Goal: Information Seeking & Learning: Check status

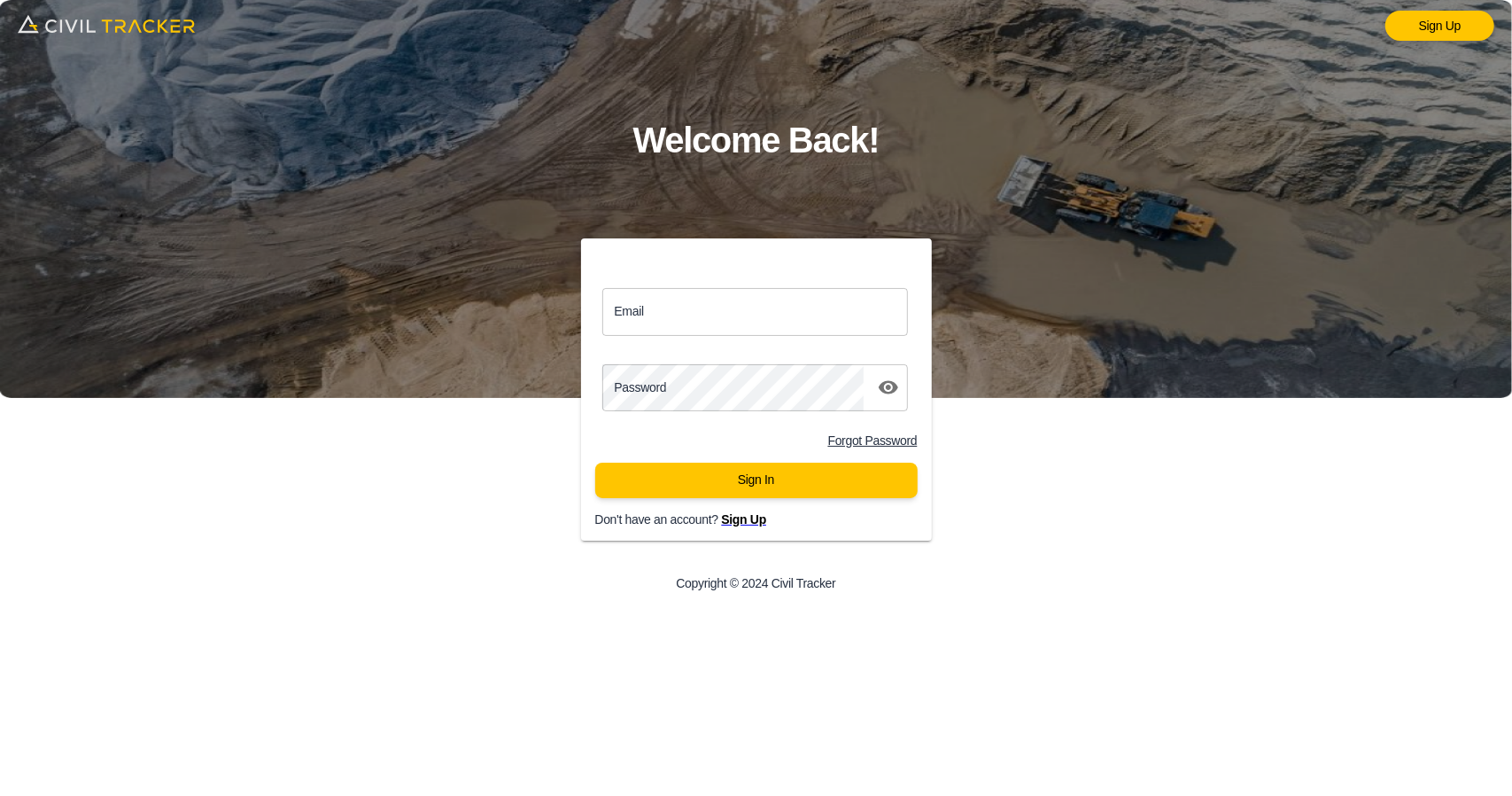
click at [766, 319] on input "Email" at bounding box center [755, 311] width 307 height 47
type input "support@civiltracker.xyz"
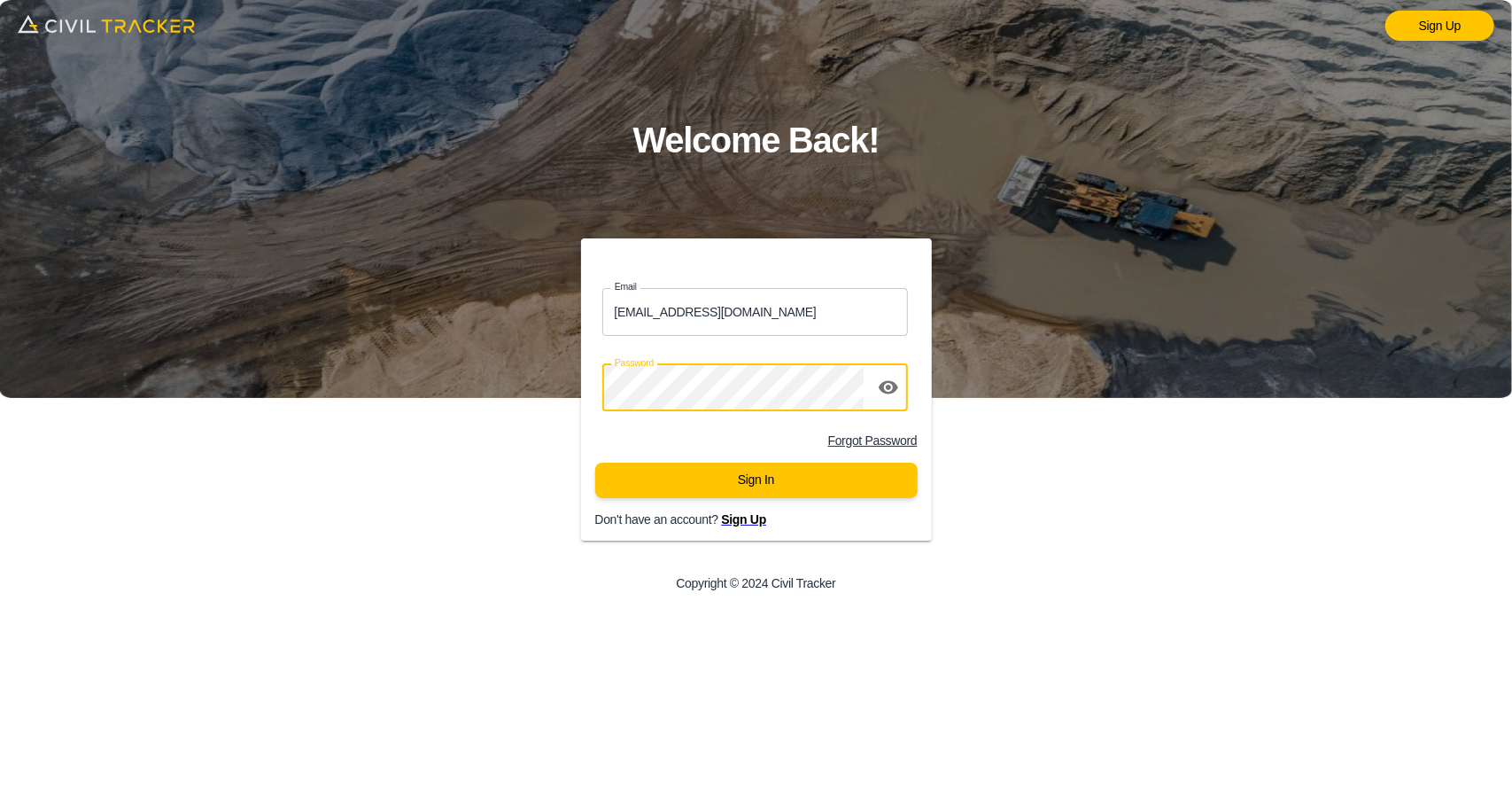
click at [885, 397] on icon "toggle password visibility" at bounding box center [888, 387] width 21 height 21
click at [886, 393] on icon "toggle password visibility" at bounding box center [888, 388] width 19 height 17
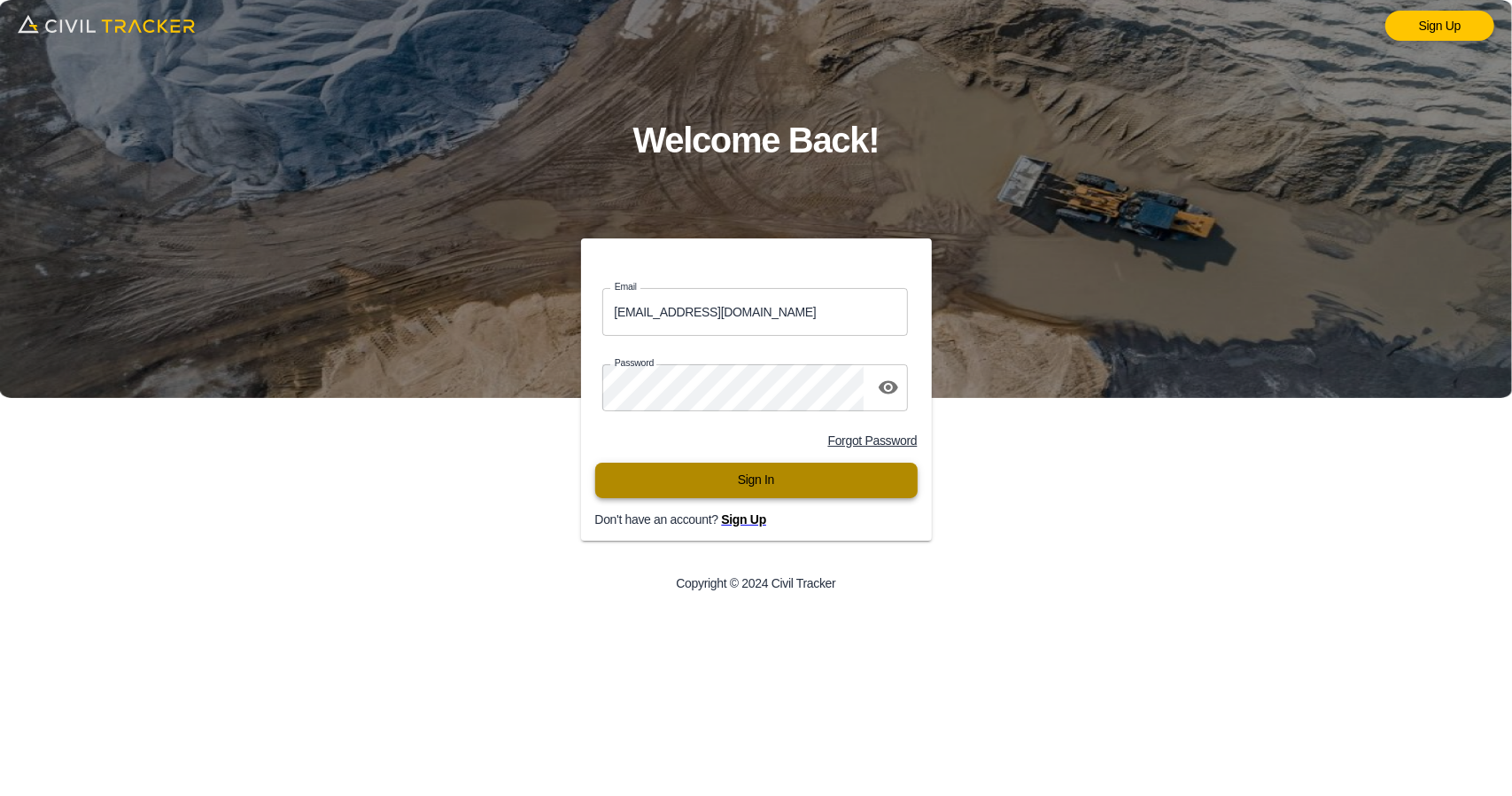
click at [786, 476] on button "Sign In" at bounding box center [756, 480] width 322 height 35
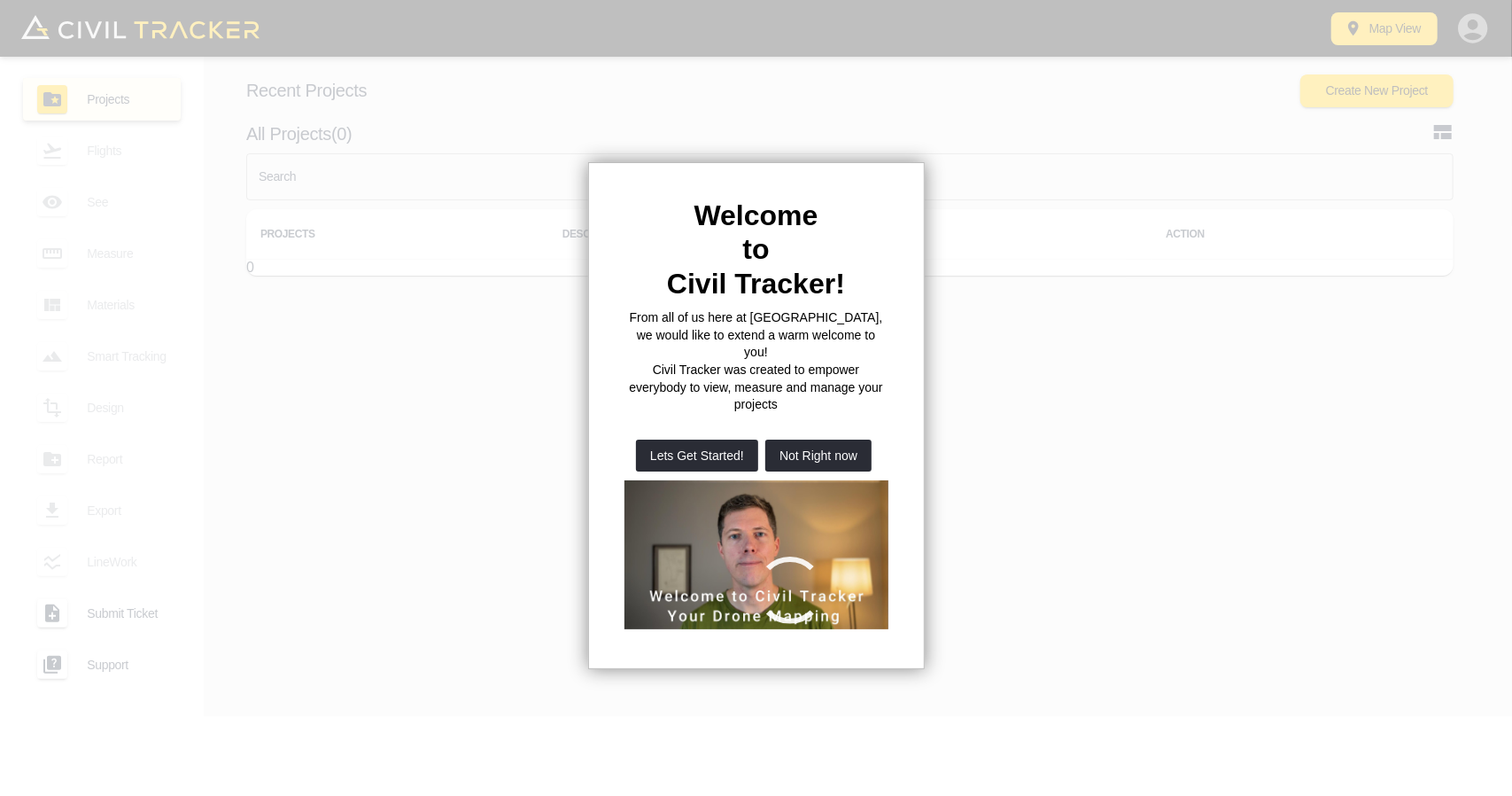
click at [391, 185] on div at bounding box center [756, 398] width 1512 height 796
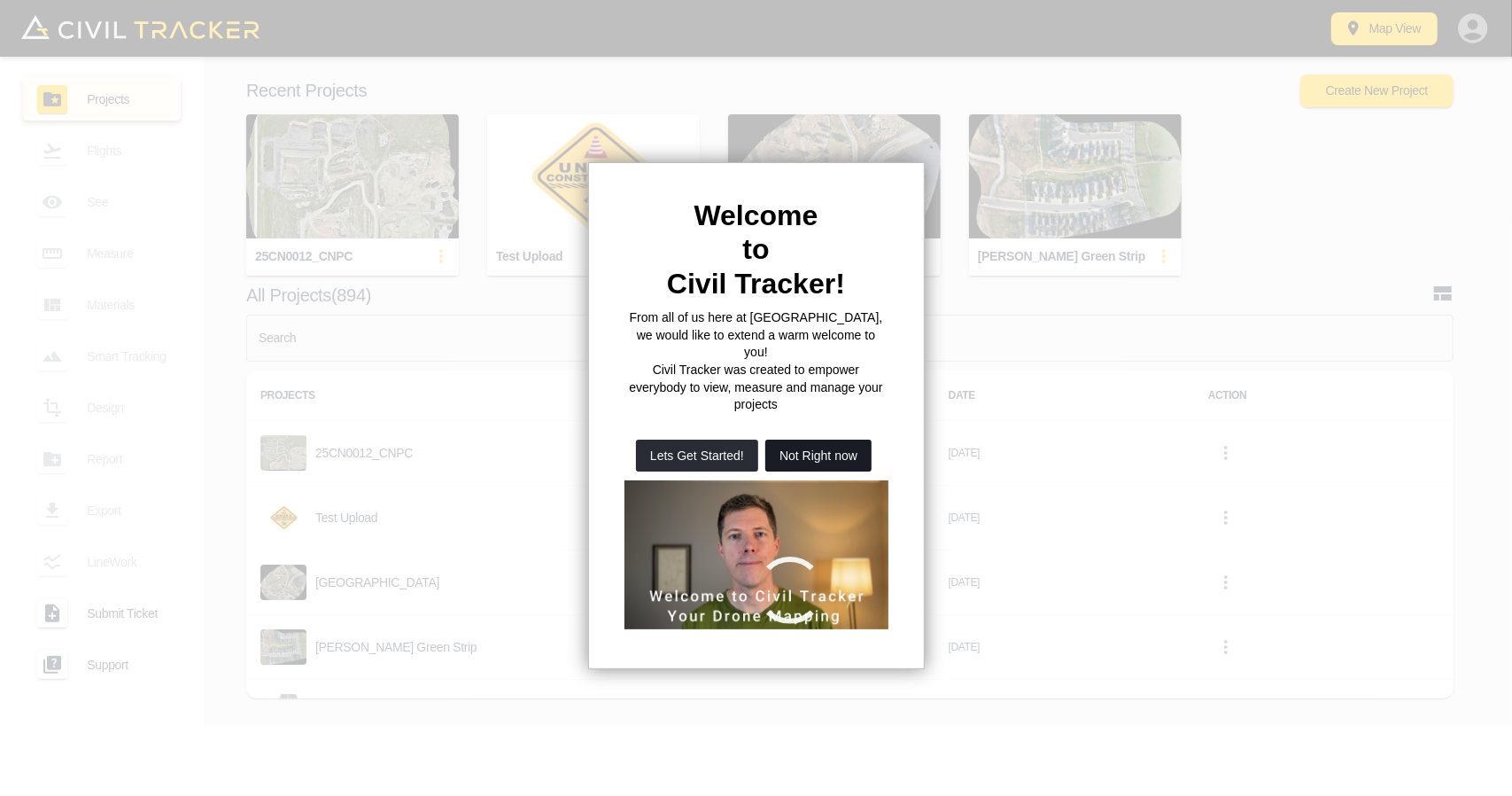
click at [824, 440] on button "Not Right now" at bounding box center [818, 455] width 106 height 32
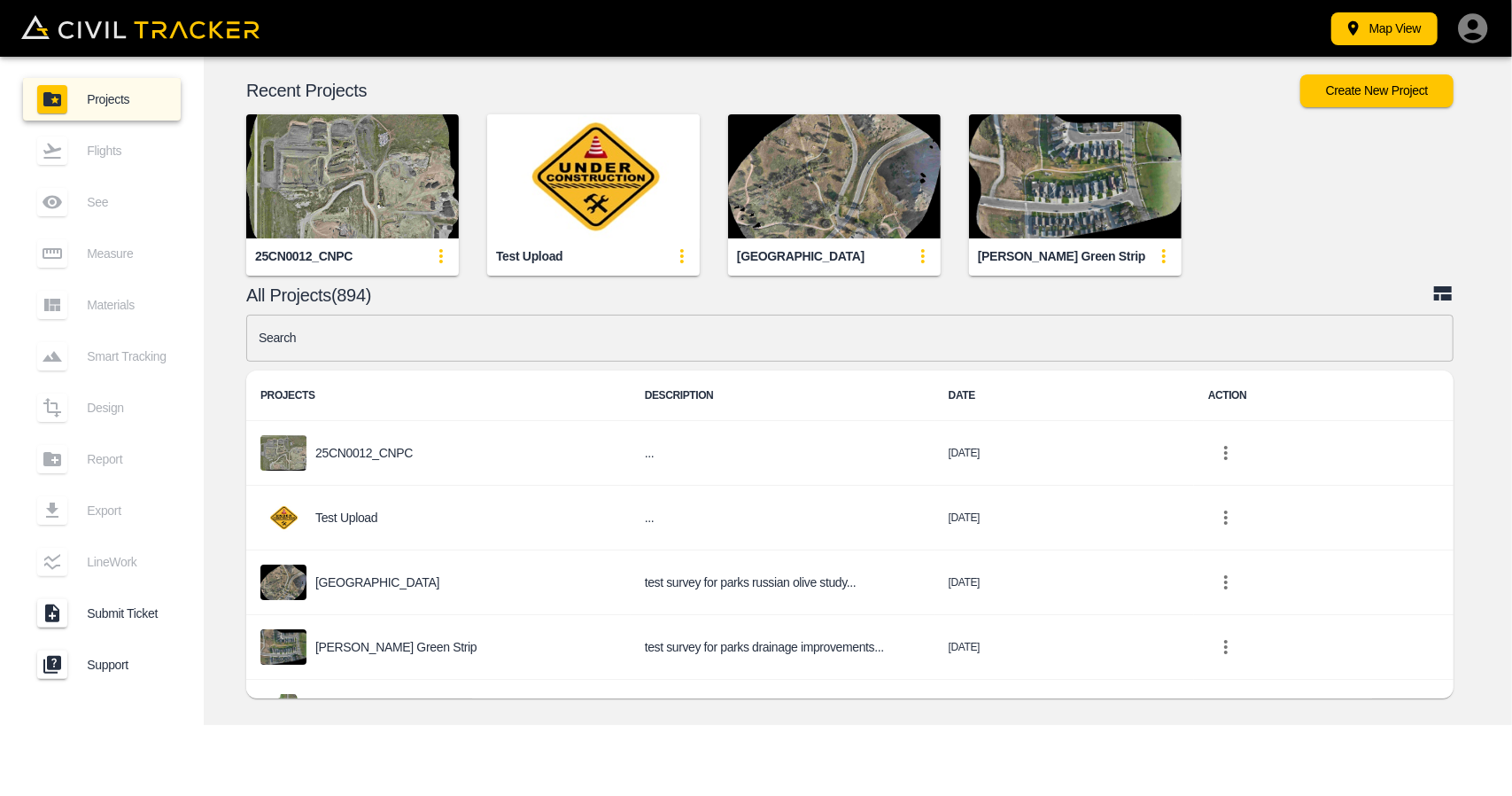
click at [581, 336] on input "text" at bounding box center [850, 337] width 1207 height 47
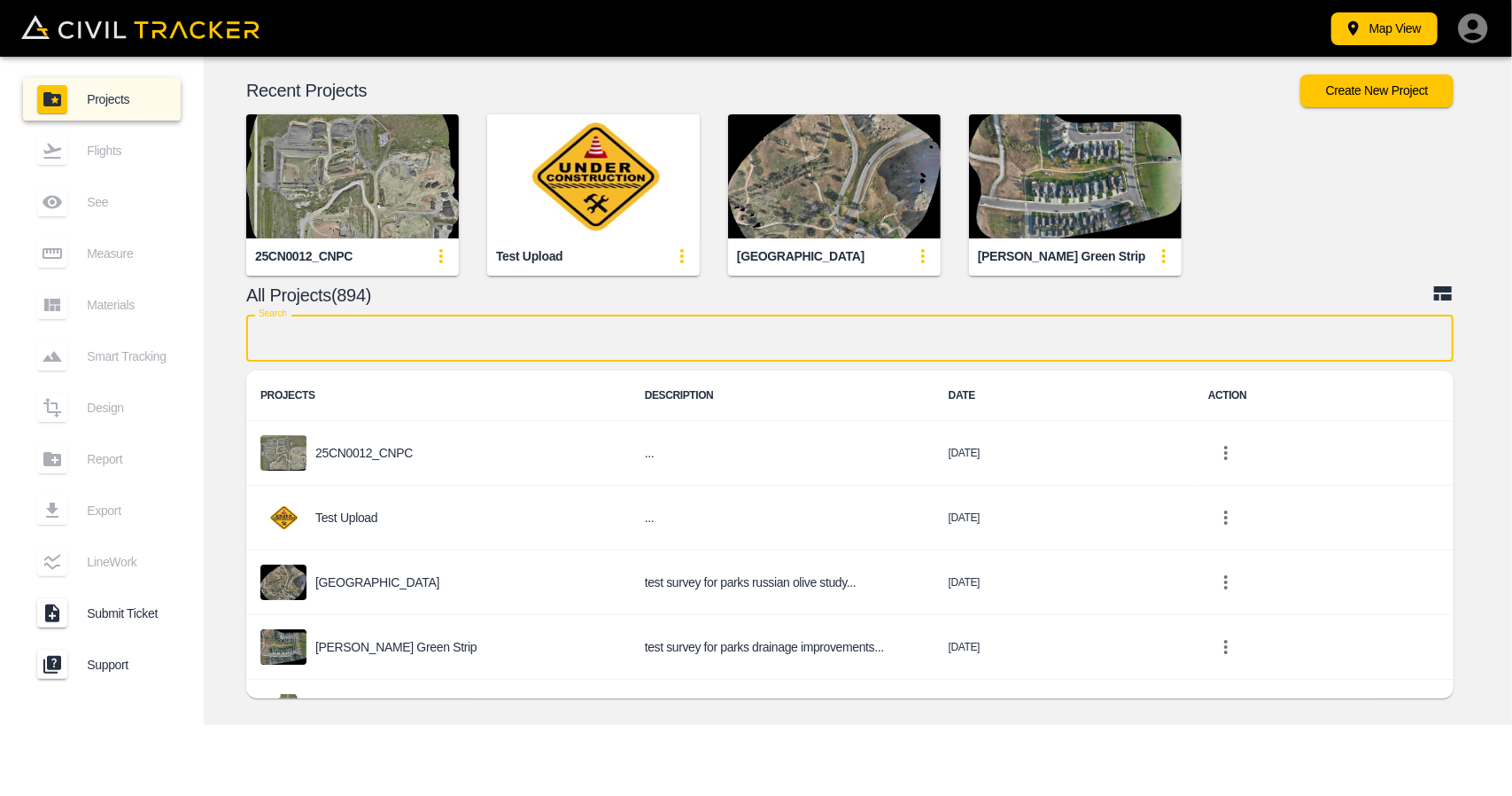
type input "k"
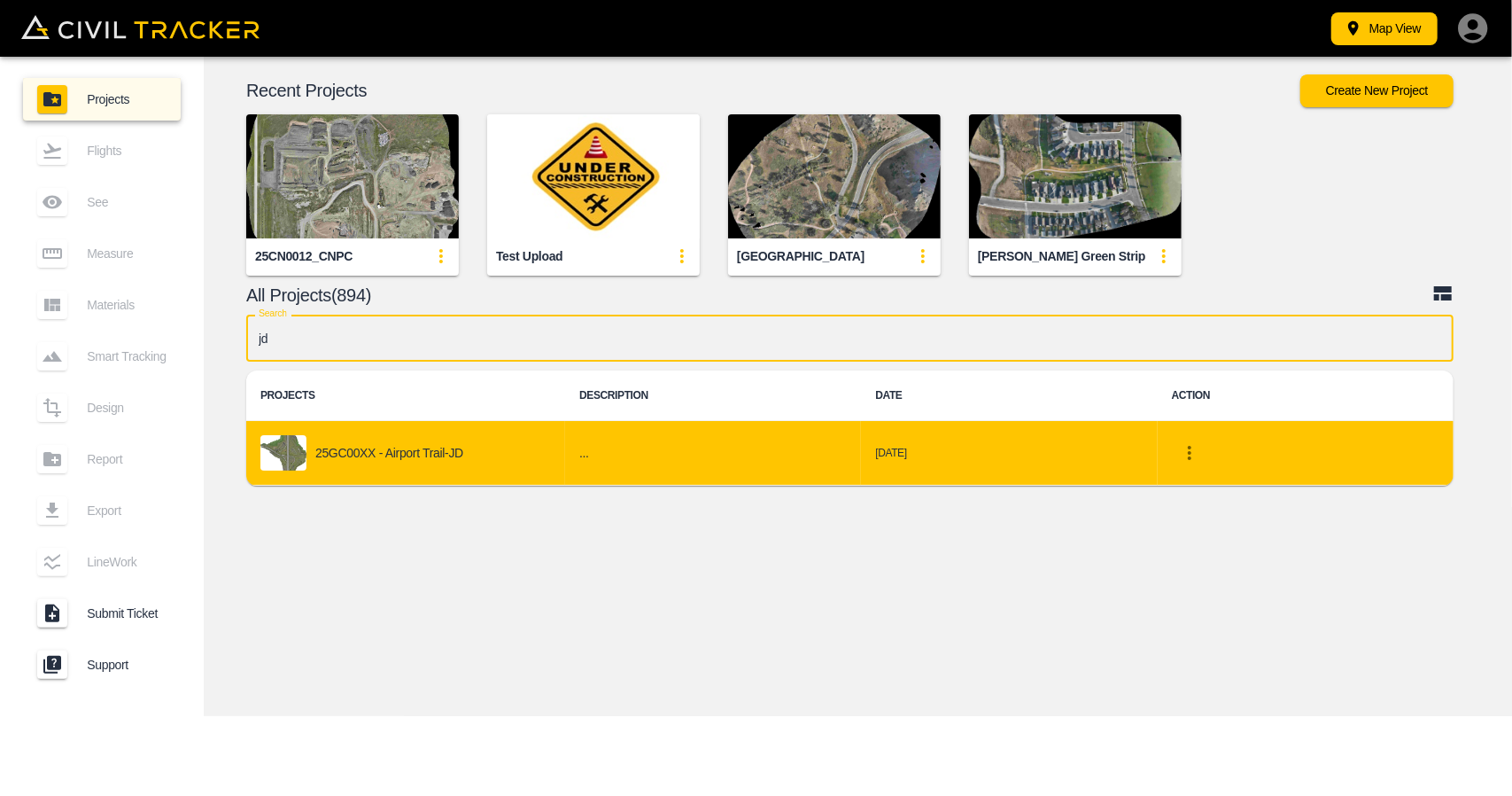
type input "jd"
click at [514, 424] on td "25GC00XX - Airport Trail-JD" at bounding box center [406, 453] width 319 height 65
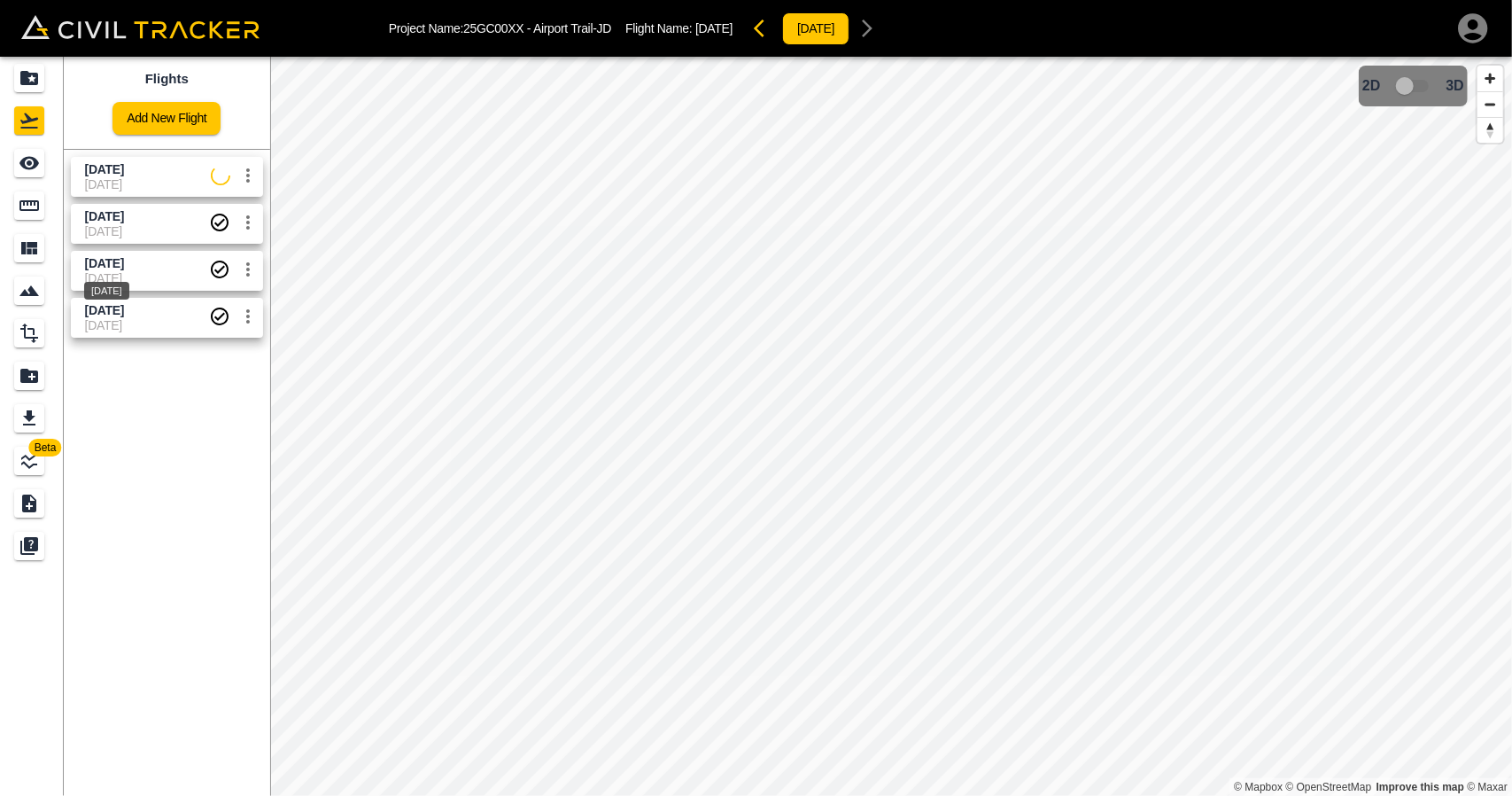
click at [105, 267] on span "[DATE]" at bounding box center [104, 263] width 39 height 14
click at [39, 182] on link at bounding box center [32, 162] width 64 height 42
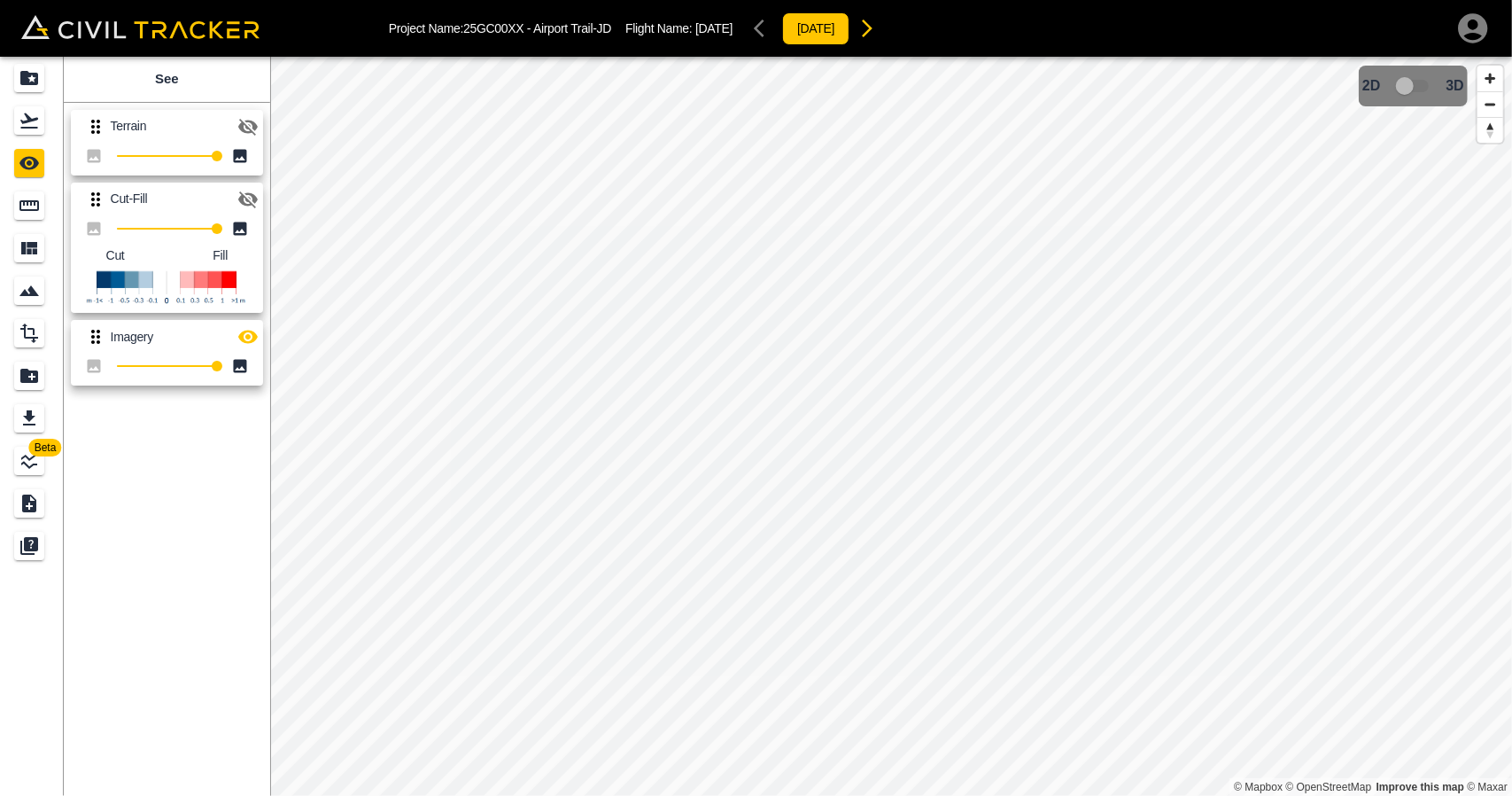
click at [250, 192] on icon "button" at bounding box center [247, 199] width 21 height 21
click at [257, 339] on icon "button" at bounding box center [247, 336] width 21 height 21
click at [29, 140] on link at bounding box center [32, 120] width 64 height 42
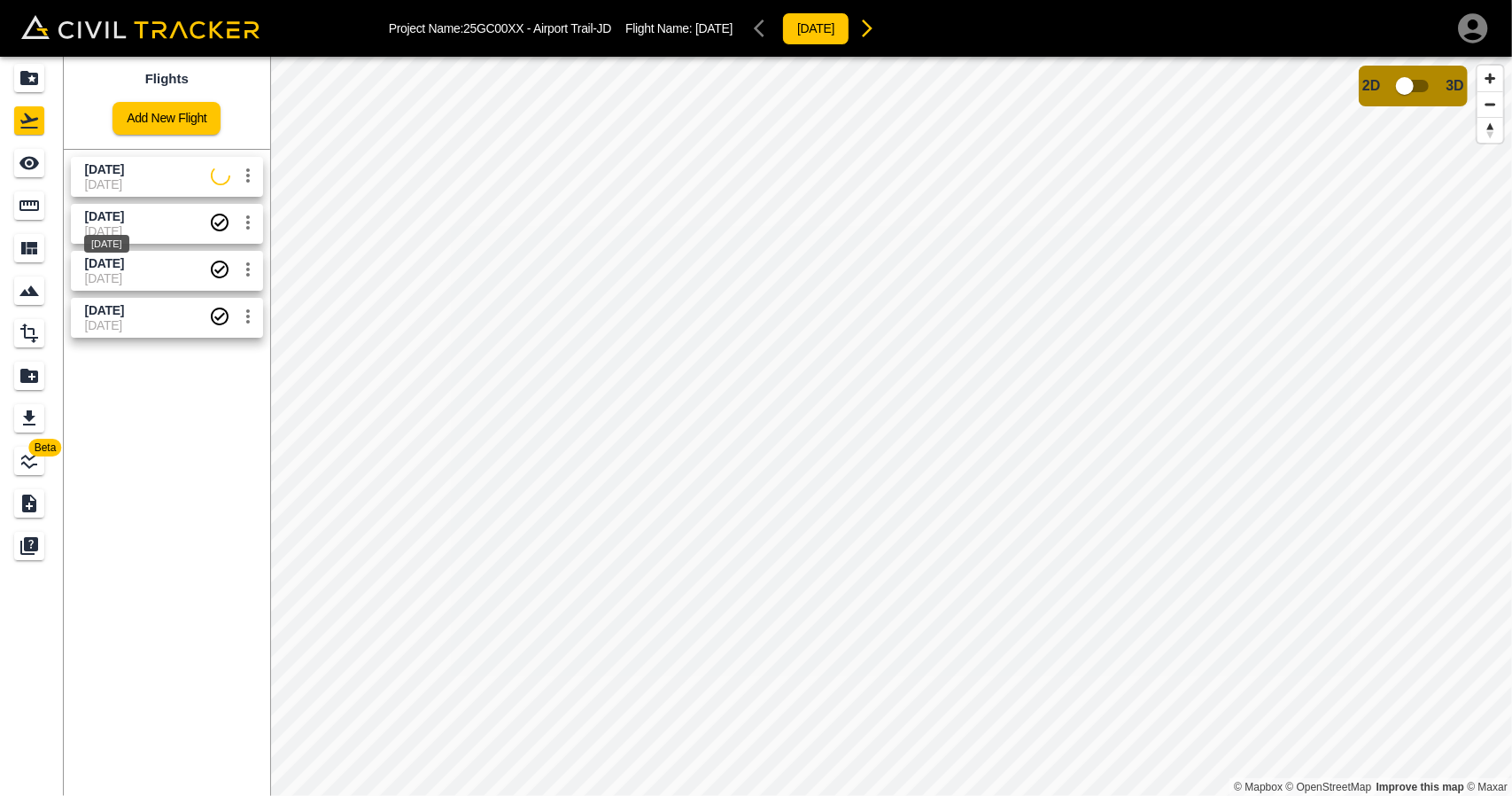
click at [124, 220] on span "[DATE]" at bounding box center [104, 216] width 39 height 14
click at [82, 169] on link "Aug 27 2025 07-09-2025" at bounding box center [166, 177] width 192 height 40
click at [35, 167] on icon "See" at bounding box center [29, 162] width 21 height 21
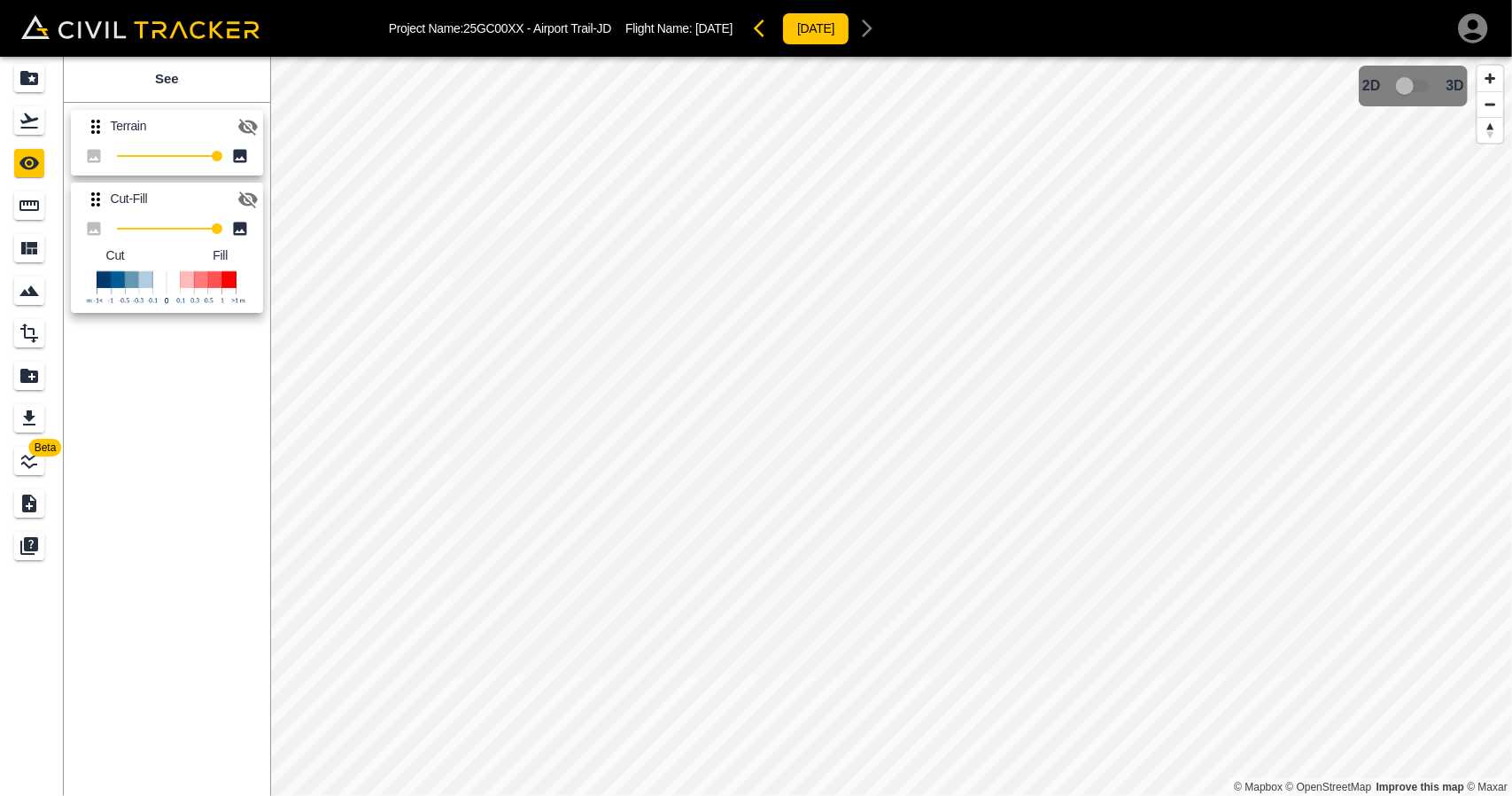
click at [245, 189] on icon "button" at bounding box center [247, 199] width 21 height 21
click at [250, 201] on icon "button" at bounding box center [247, 199] width 21 height 21
click at [11, 141] on link at bounding box center [32, 162] width 64 height 42
click at [29, 127] on icon "Flights" at bounding box center [29, 121] width 18 height 15
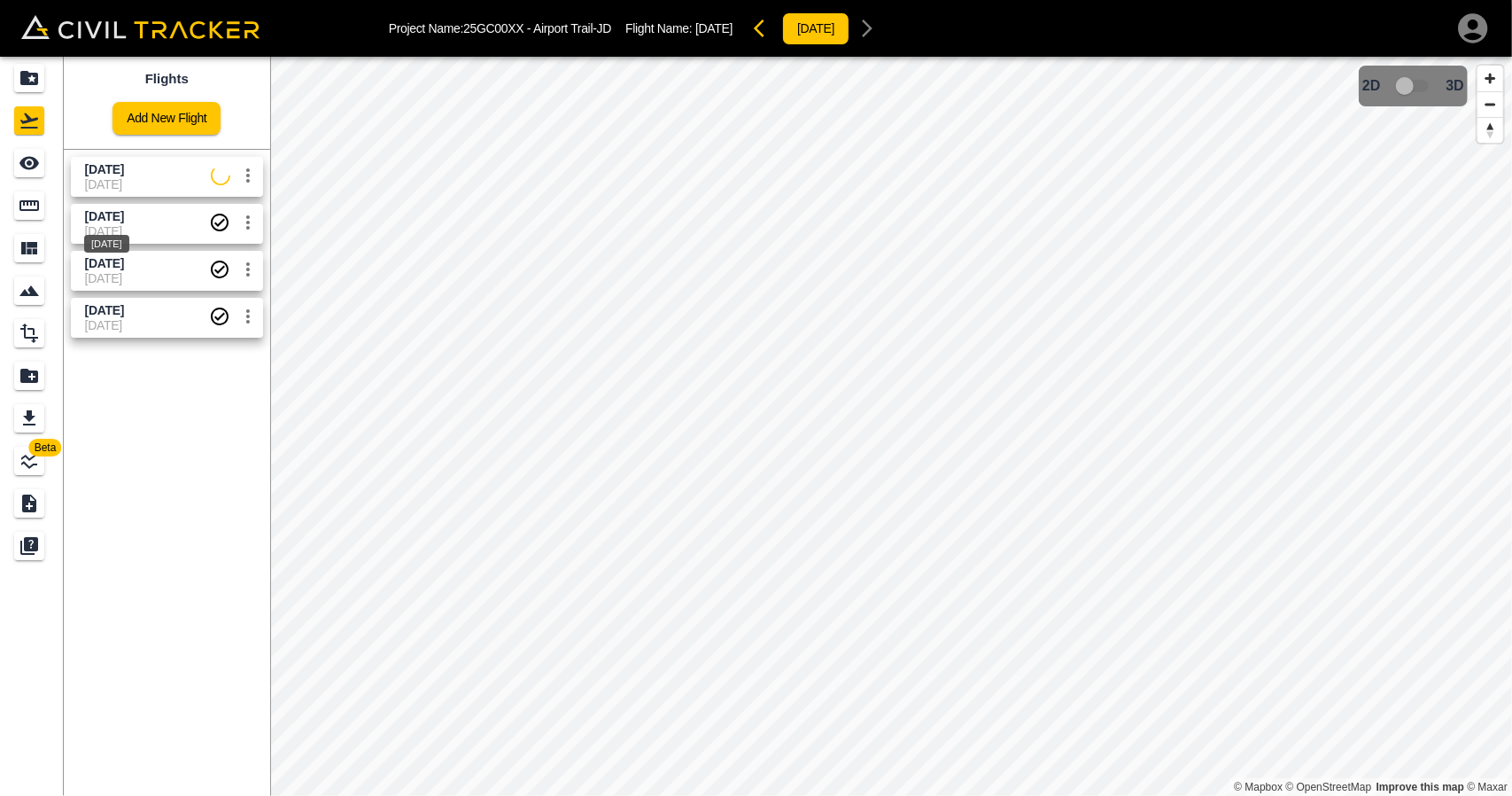
click at [109, 227] on div "[DATE]" at bounding box center [106, 238] width 49 height 32
click at [25, 150] on div "See" at bounding box center [30, 163] width 31 height 29
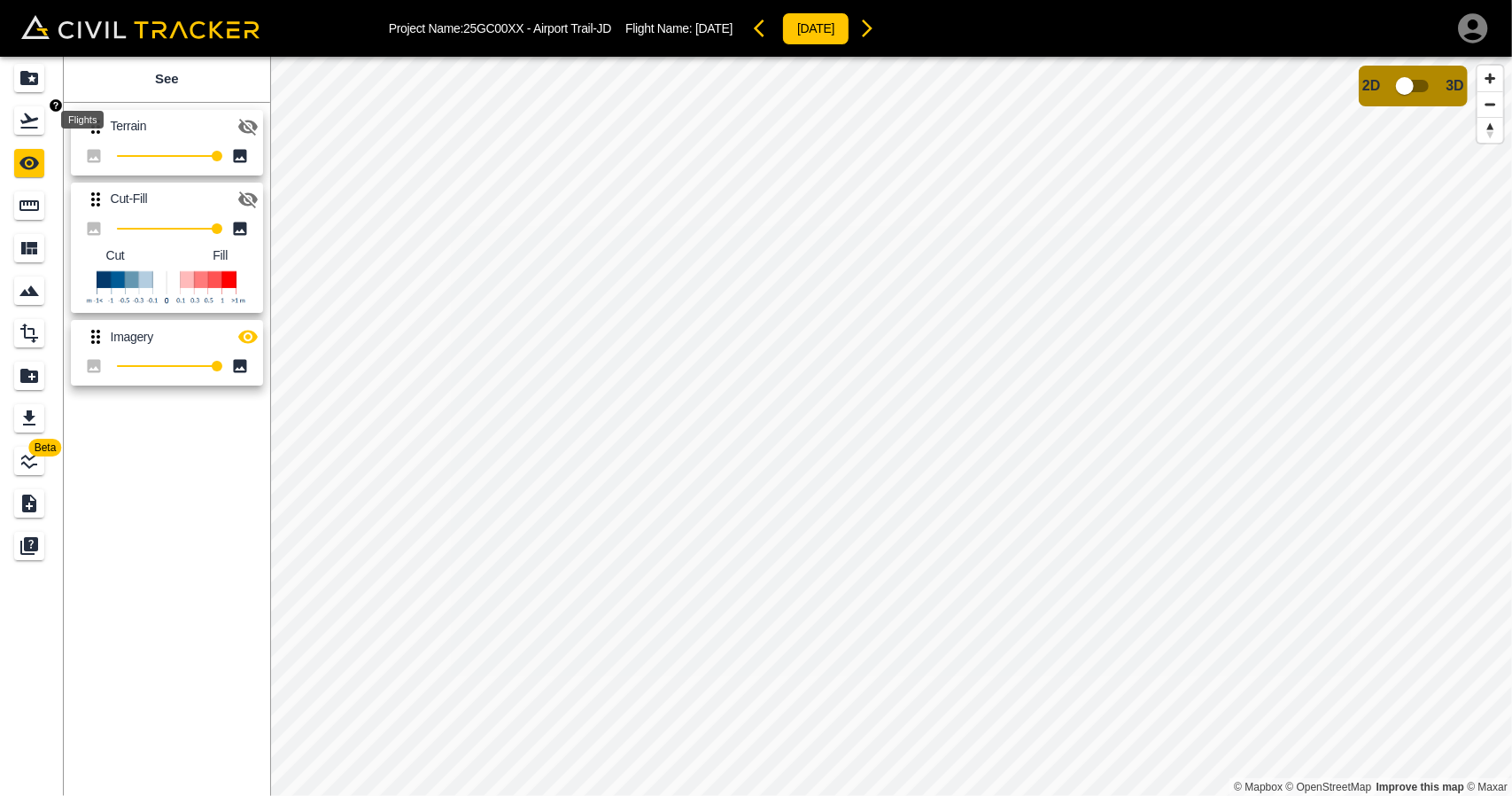
click at [32, 127] on icon "Flights" at bounding box center [29, 121] width 18 height 15
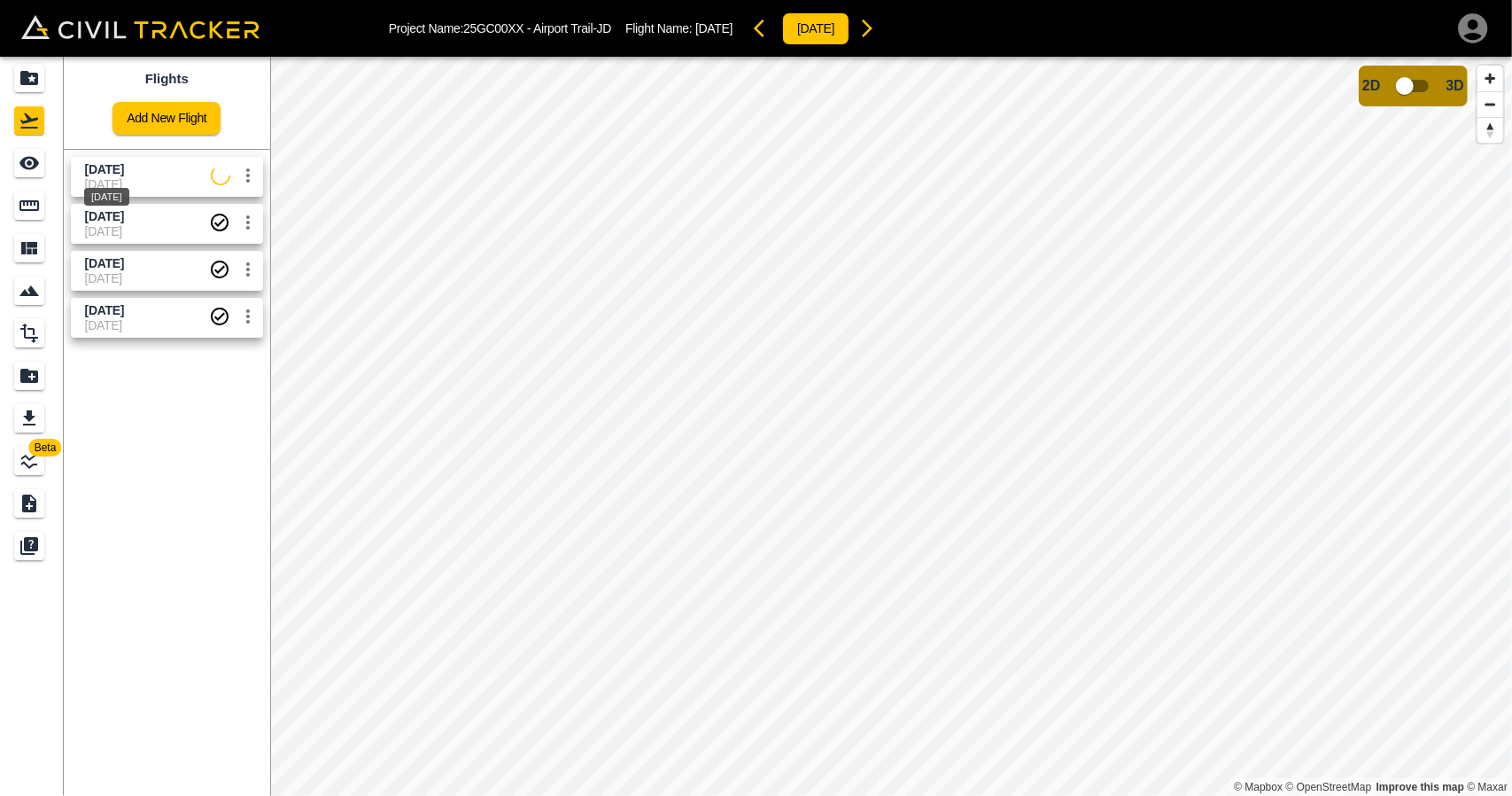
click at [120, 175] on span "[DATE]" at bounding box center [104, 169] width 39 height 14
click at [22, 152] on icon "See" at bounding box center [29, 162] width 21 height 21
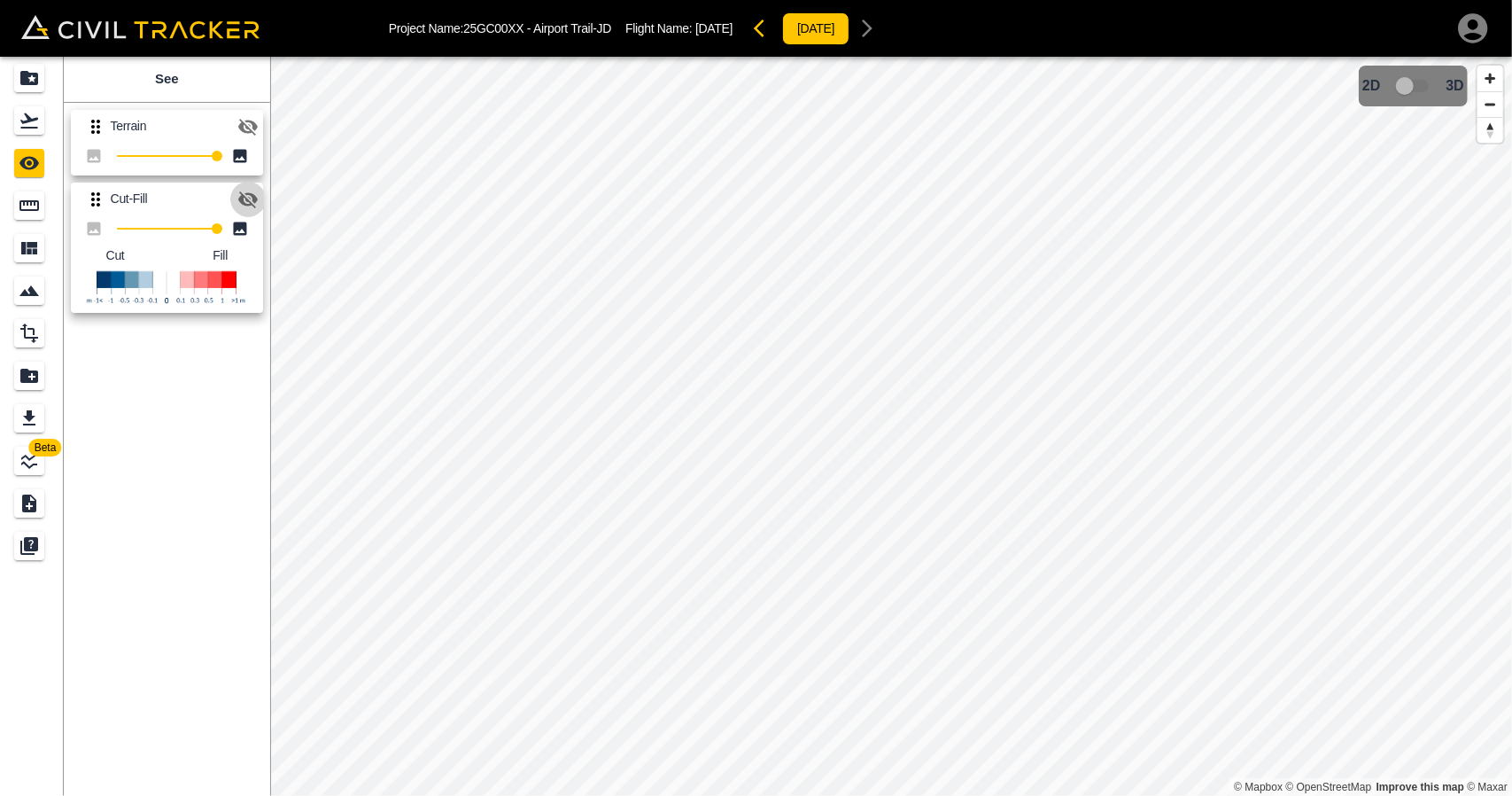
click at [242, 194] on icon "button" at bounding box center [247, 200] width 19 height 17
click at [35, 105] on link at bounding box center [32, 120] width 64 height 42
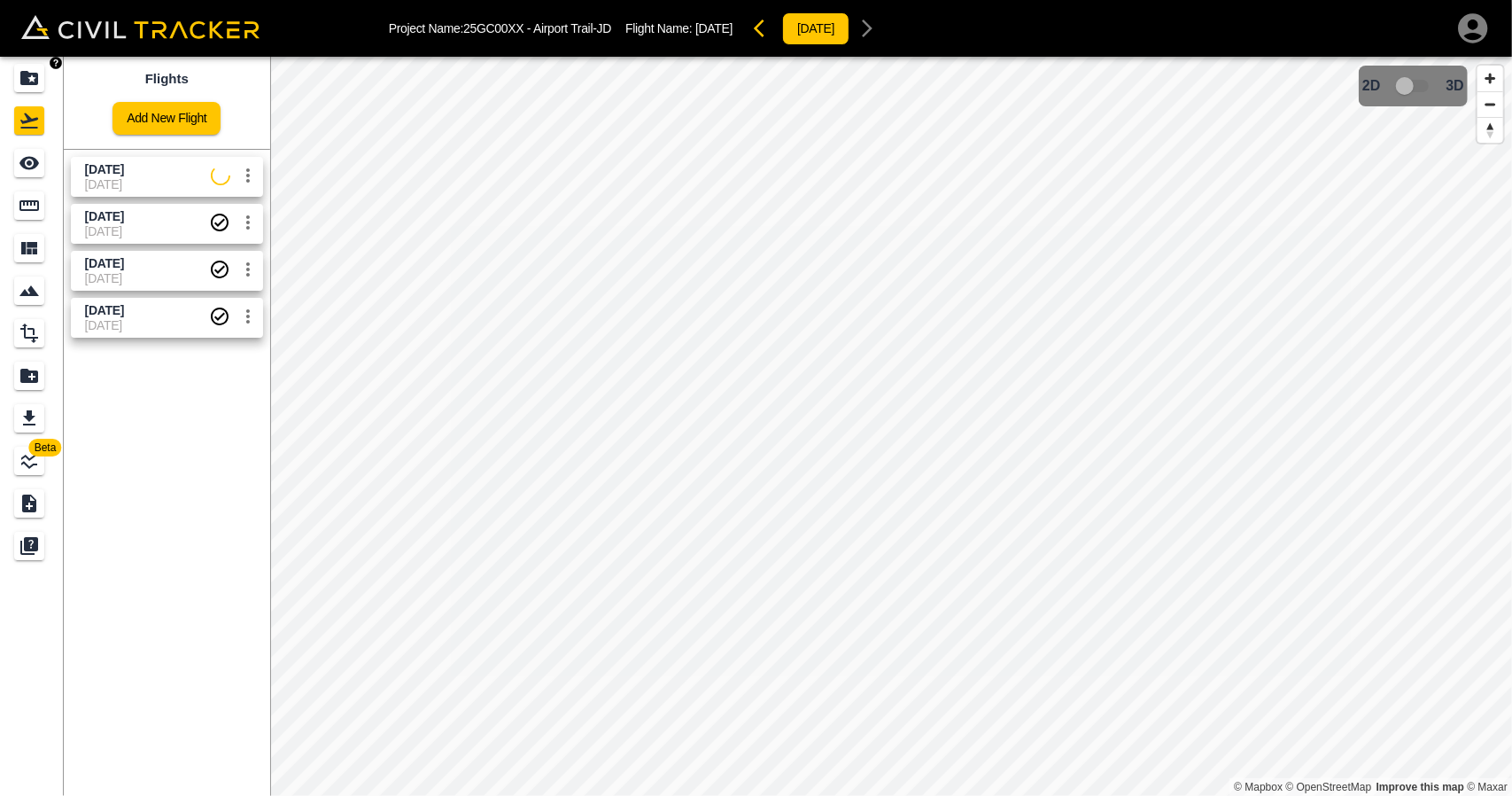
click at [30, 77] on icon "Projects" at bounding box center [29, 77] width 21 height 21
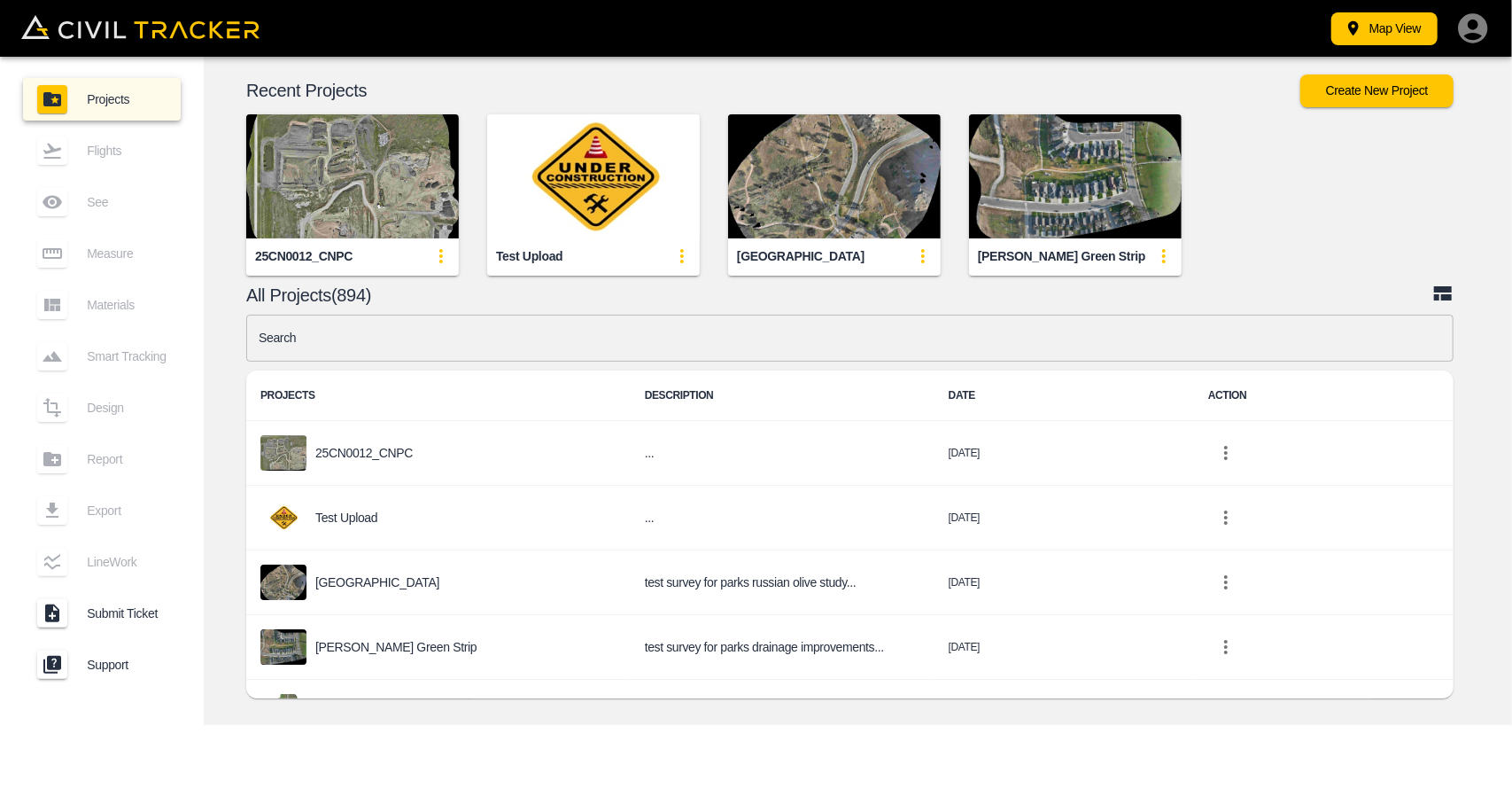
click at [383, 331] on input "text" at bounding box center [850, 337] width 1207 height 47
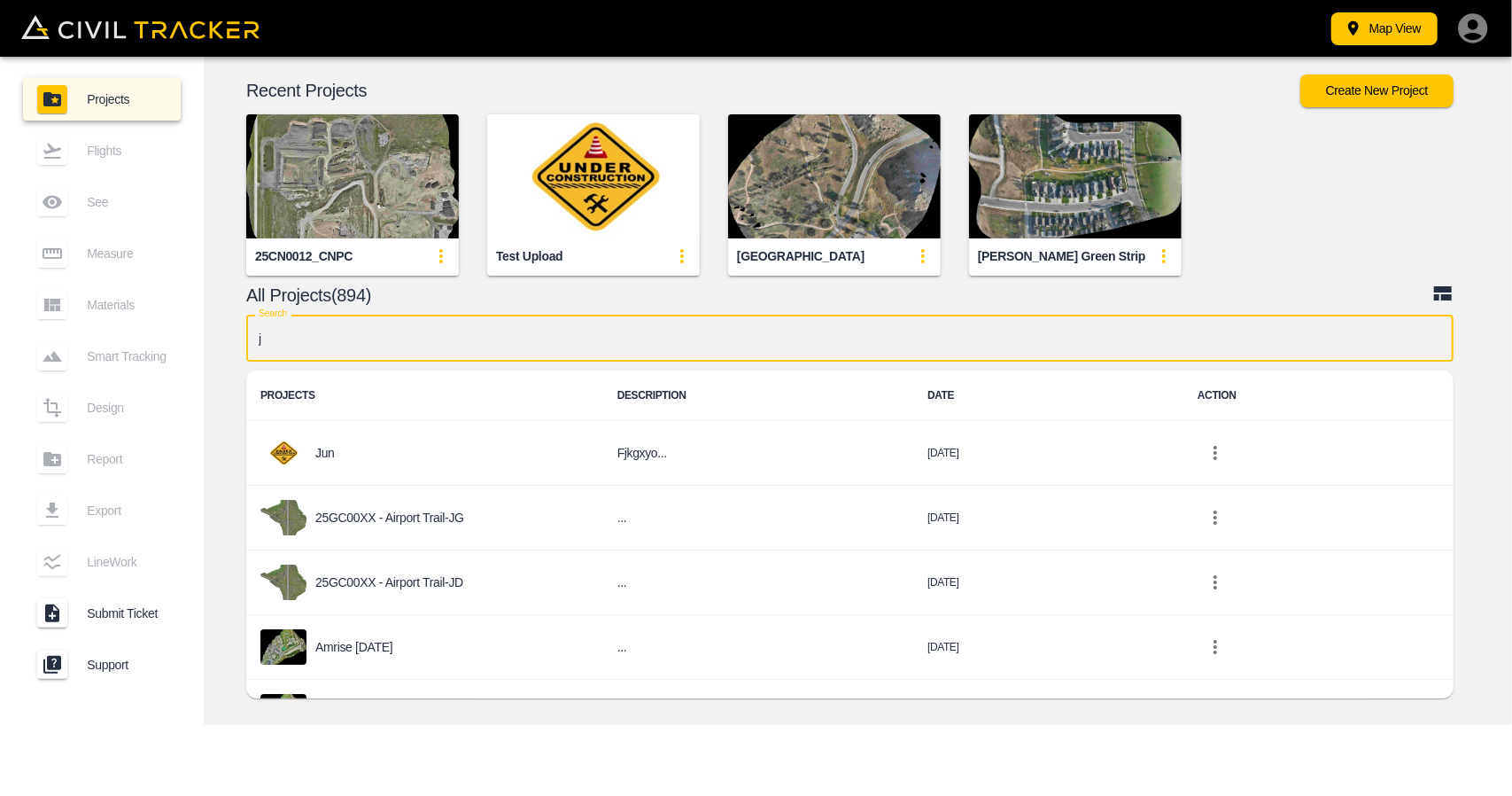
type input "jd"
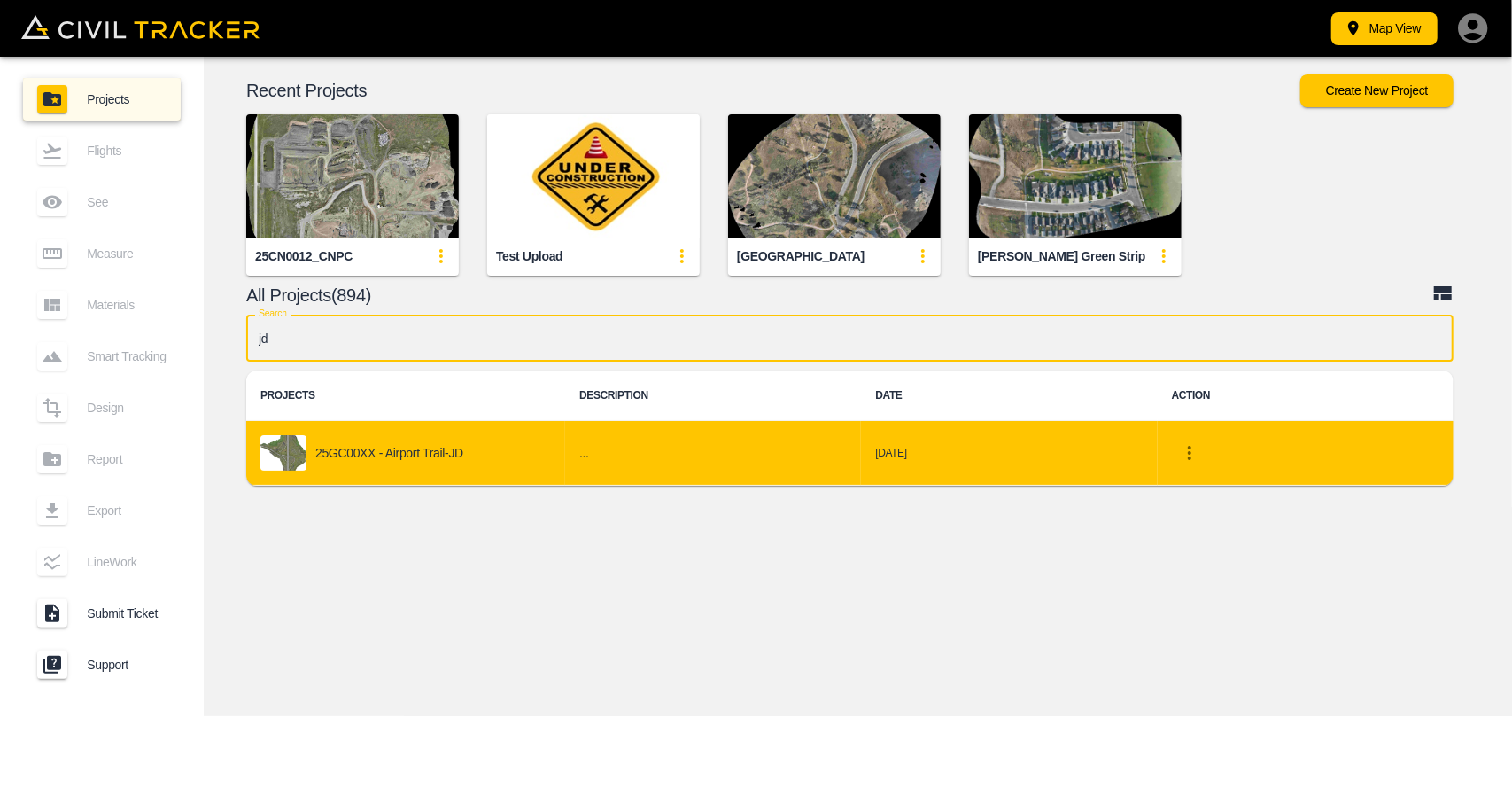
click at [419, 456] on p "25GC00XX - Airport Trail-JD" at bounding box center [389, 452] width 148 height 14
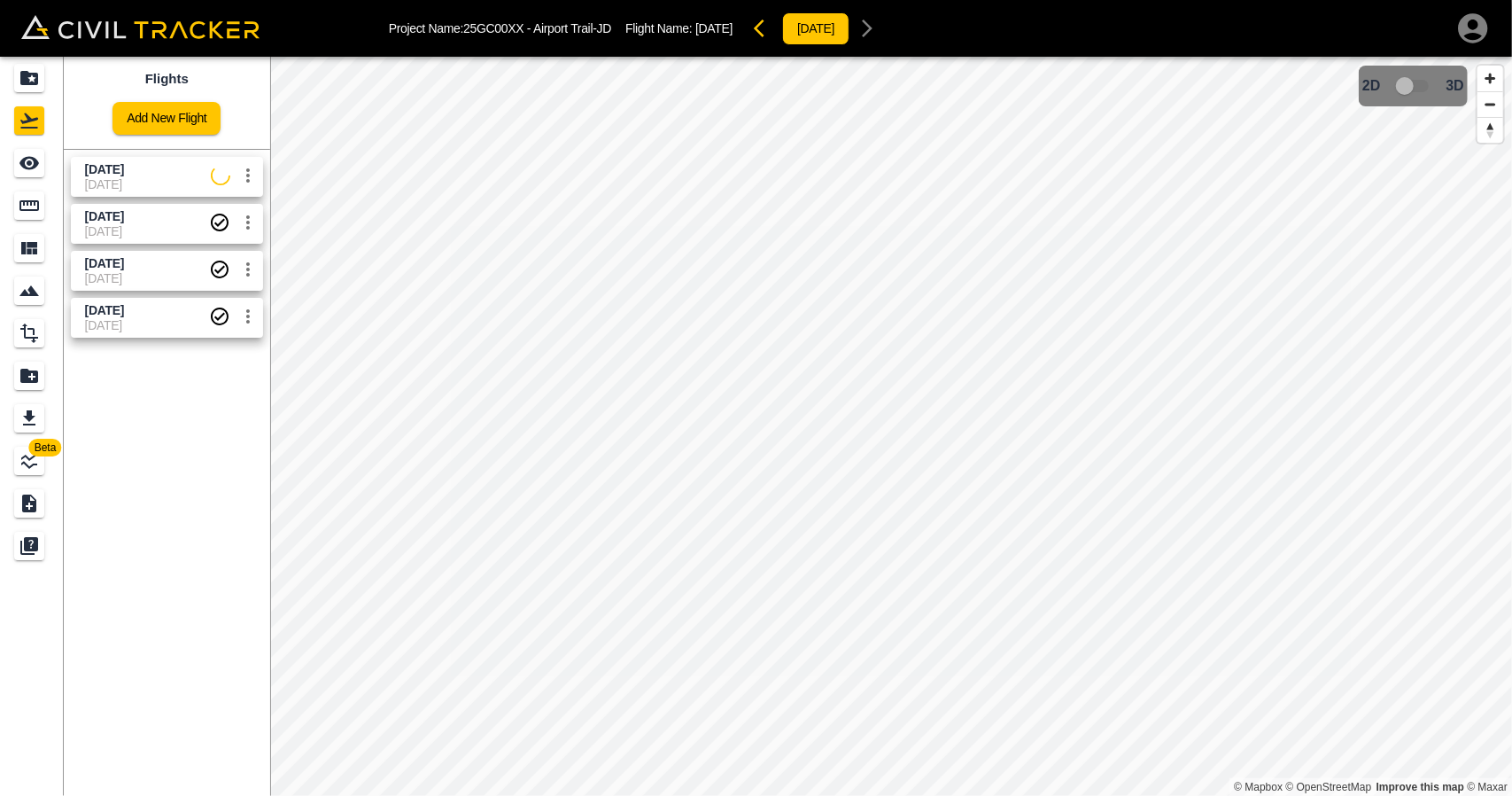
drag, startPoint x: 98, startPoint y: 210, endPoint x: 83, endPoint y: 184, distance: 30.0
click at [98, 210] on span "[DATE]" at bounding box center [104, 216] width 39 height 14
click at [45, 164] on div "See" at bounding box center [32, 163] width 35 height 29
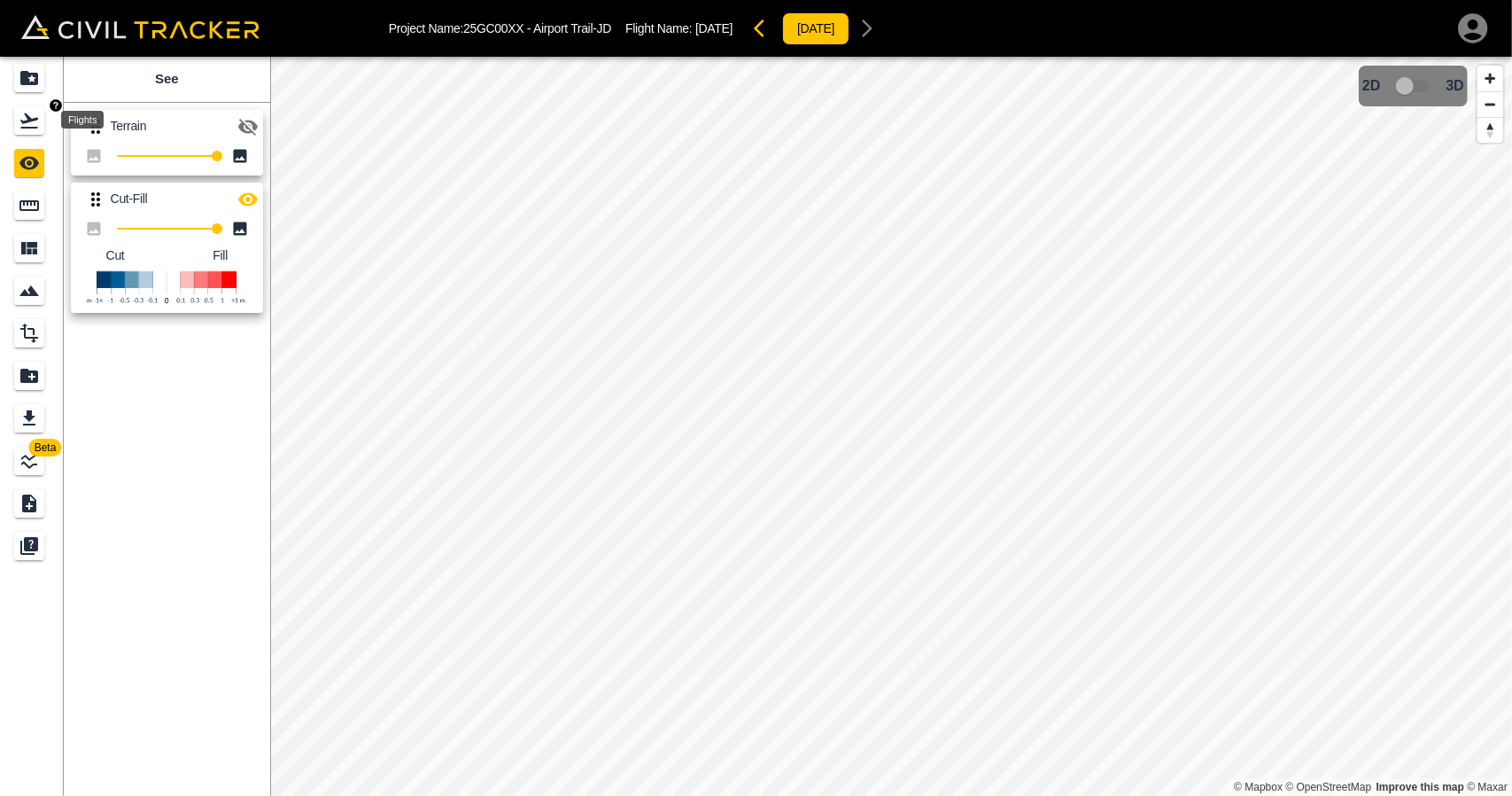
click at [30, 121] on icon "Flights" at bounding box center [29, 121] width 18 height 15
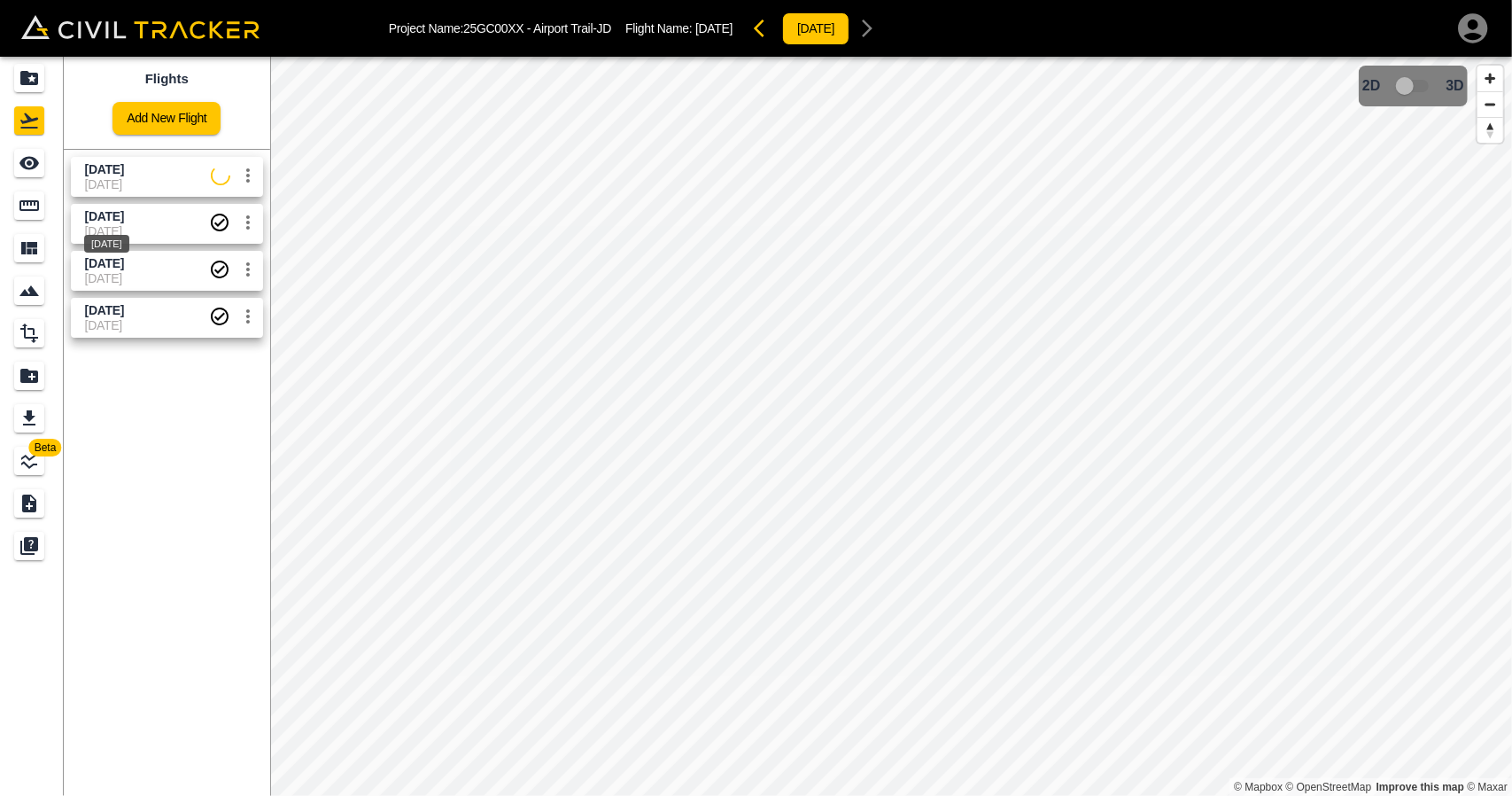
click at [123, 217] on span "[DATE]" at bounding box center [104, 216] width 39 height 14
click at [42, 152] on div "See" at bounding box center [30, 163] width 31 height 29
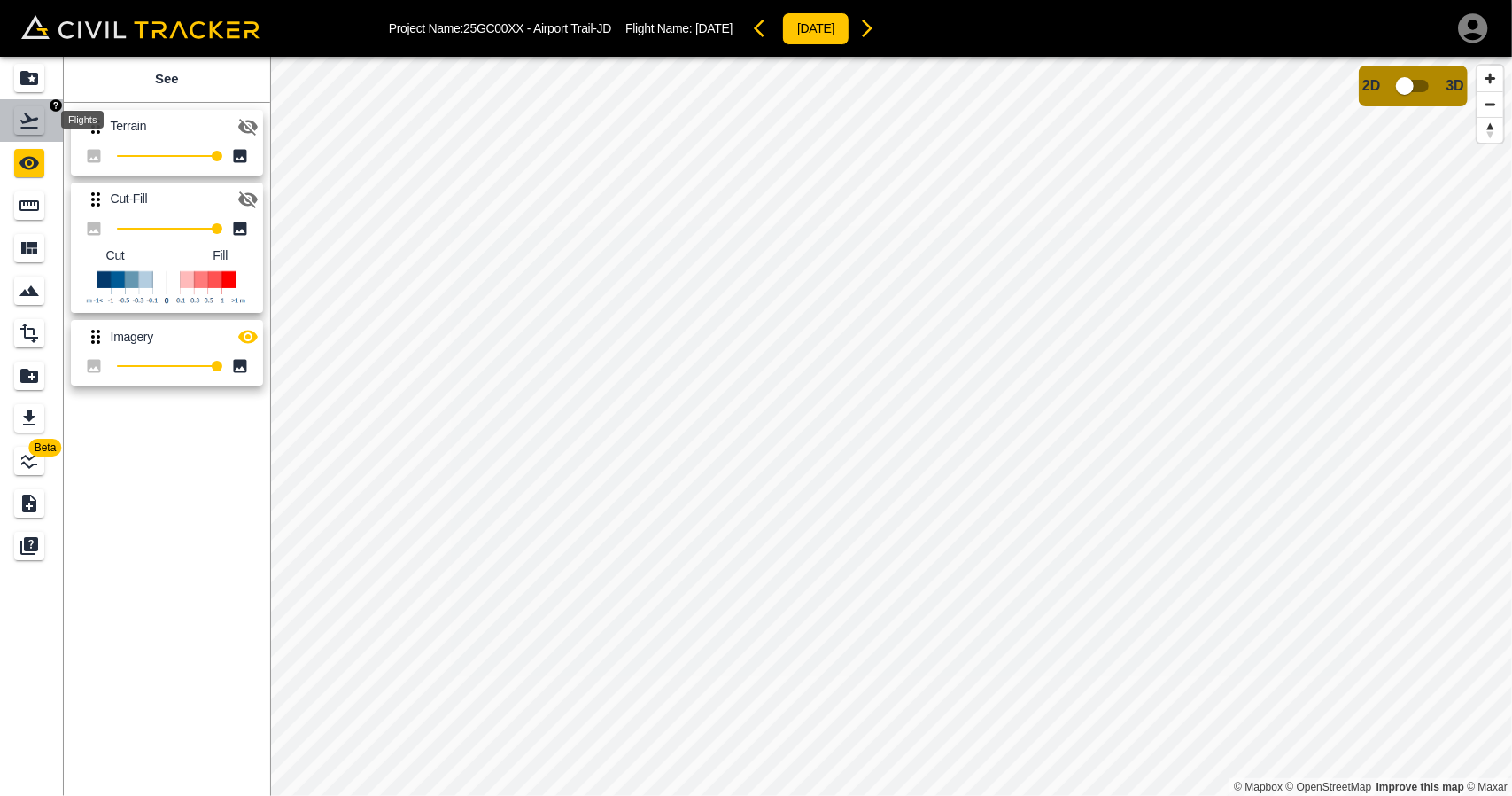
click at [34, 121] on icon "Flights" at bounding box center [29, 120] width 21 height 21
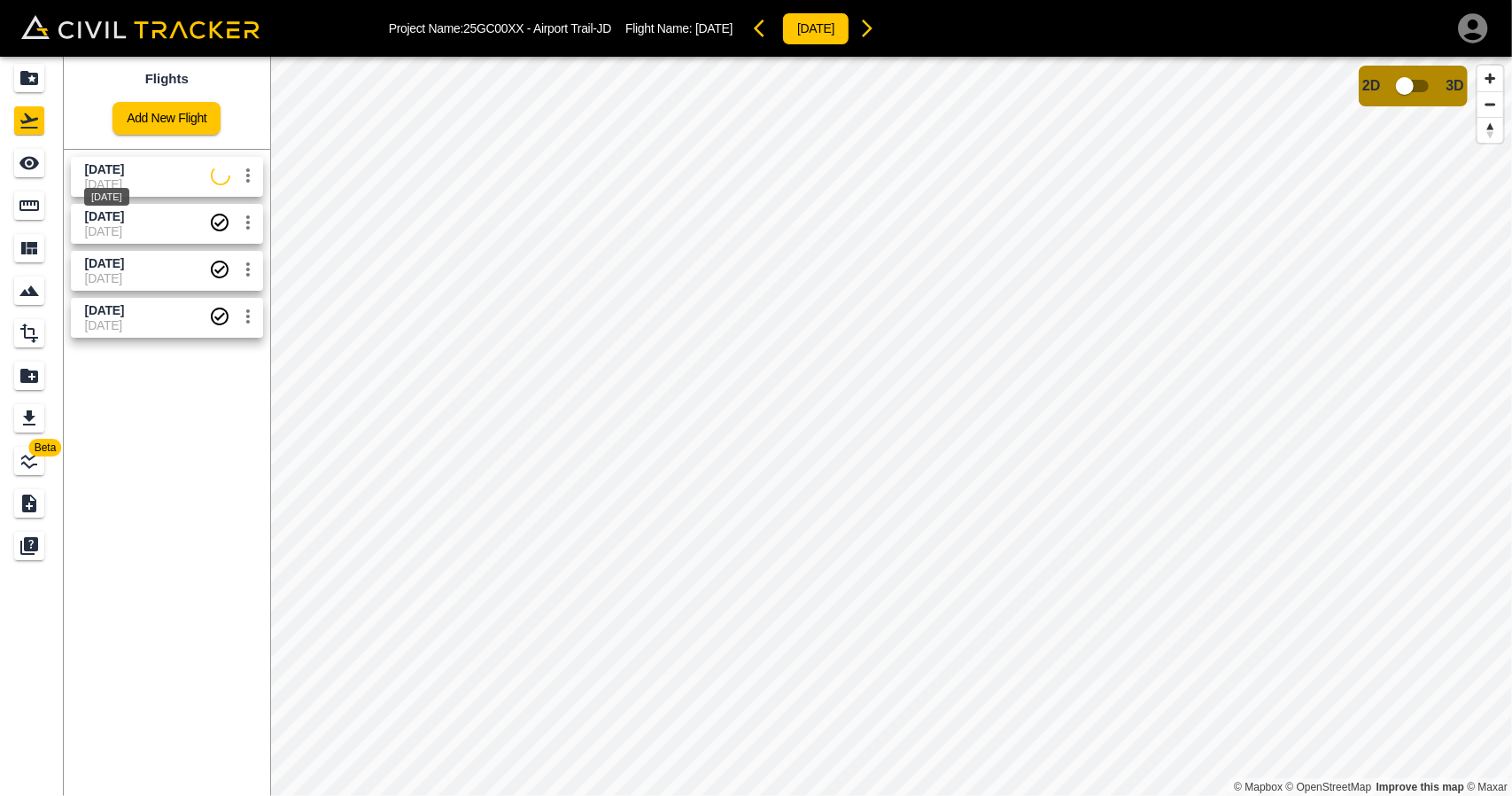
click at [124, 172] on span "[DATE]" at bounding box center [104, 169] width 39 height 14
drag, startPoint x: 33, startPoint y: 161, endPoint x: 53, endPoint y: 163, distance: 20.1
click at [33, 162] on icon "See" at bounding box center [29, 163] width 19 height 13
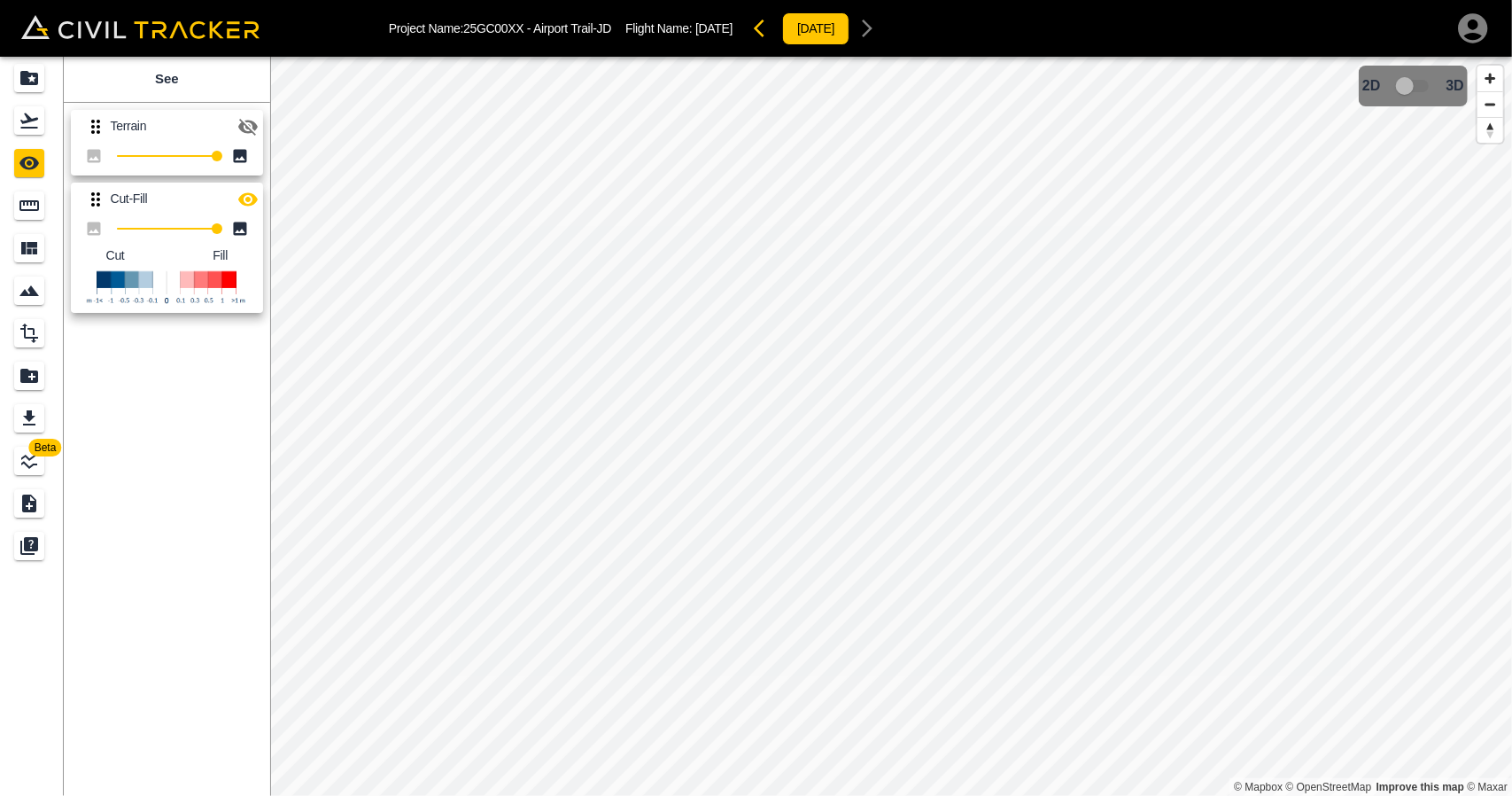
click at [247, 193] on icon "button" at bounding box center [247, 199] width 19 height 13
click at [247, 191] on icon "button" at bounding box center [247, 199] width 21 height 21
click at [18, 91] on div "Projects" at bounding box center [30, 78] width 31 height 29
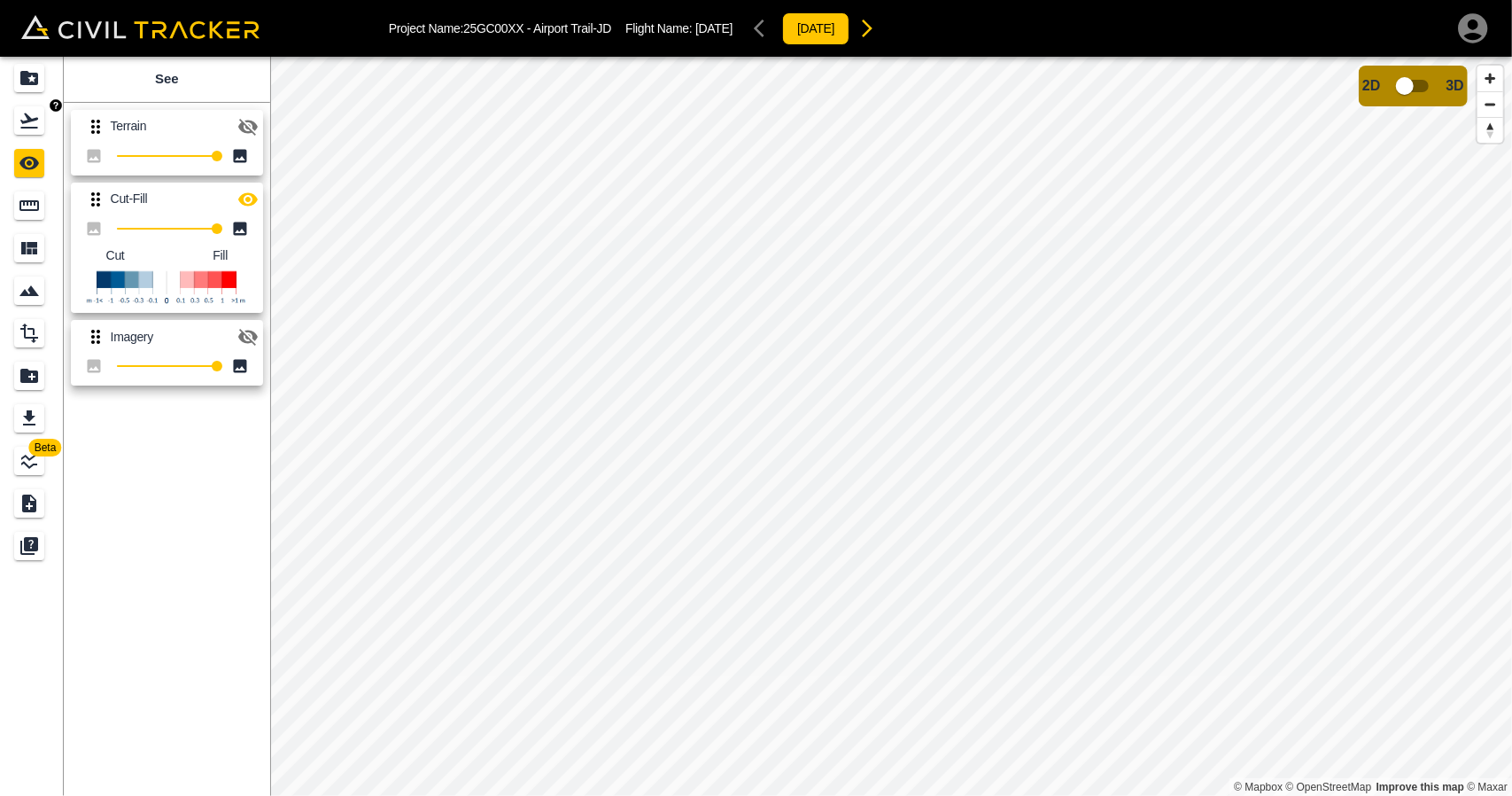
click at [16, 121] on div "Flights" at bounding box center [30, 120] width 31 height 29
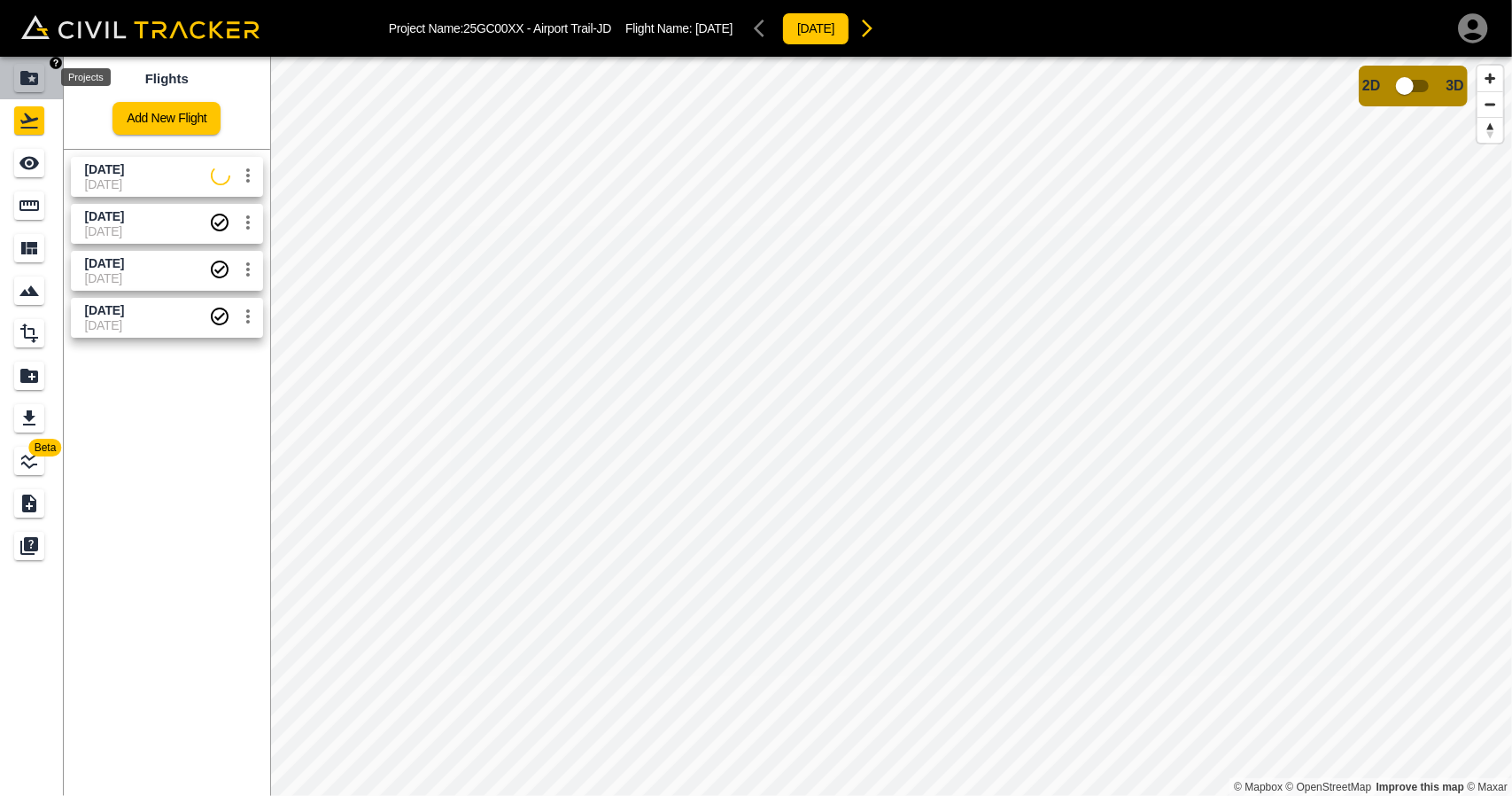
click at [41, 70] on div "Projects" at bounding box center [30, 78] width 31 height 29
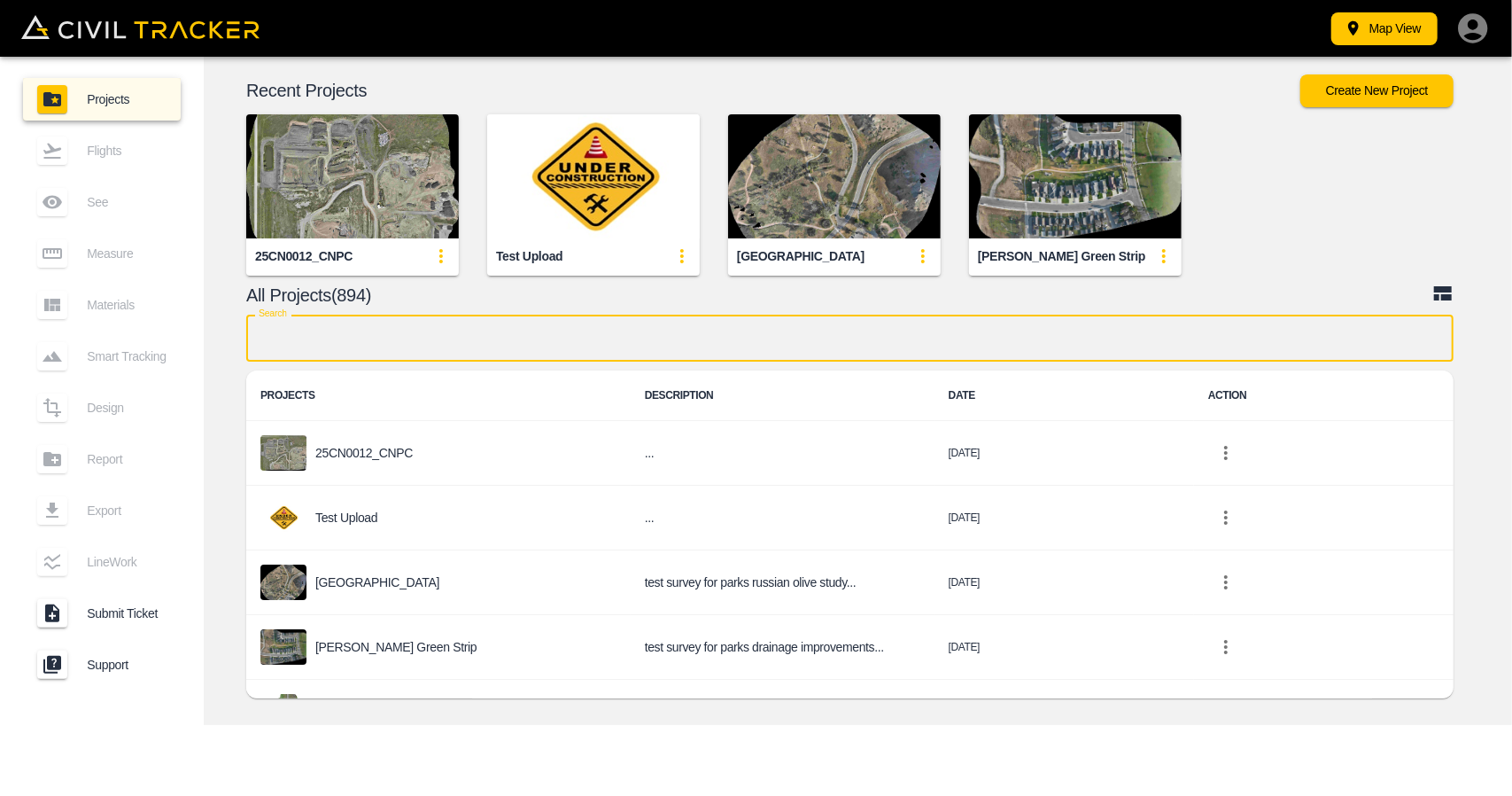
click at [498, 337] on input "text" at bounding box center [850, 337] width 1207 height 47
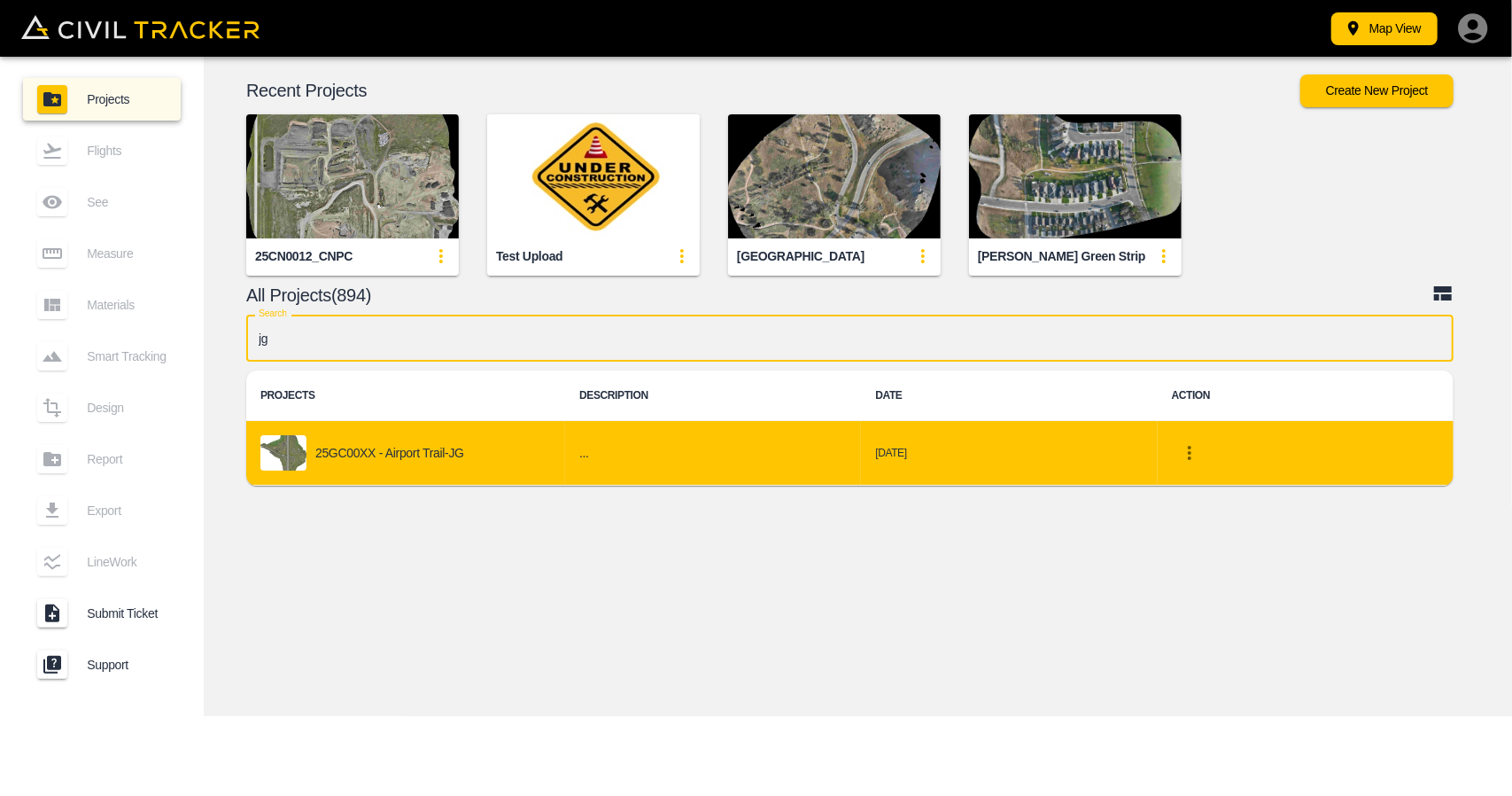
type input "jg"
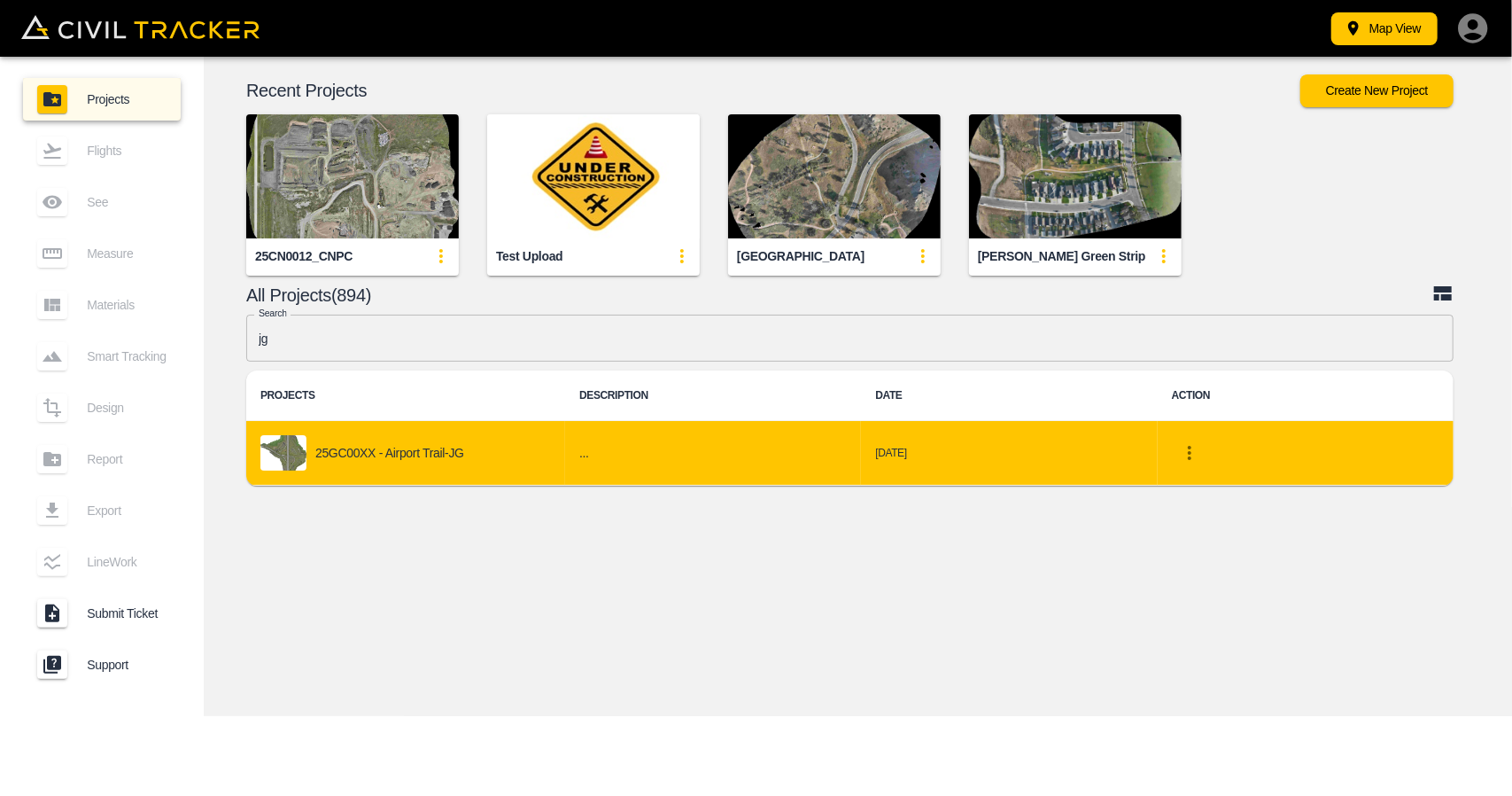
click at [473, 470] on td "25GC00XX - Airport Trail-JG" at bounding box center [406, 453] width 319 height 65
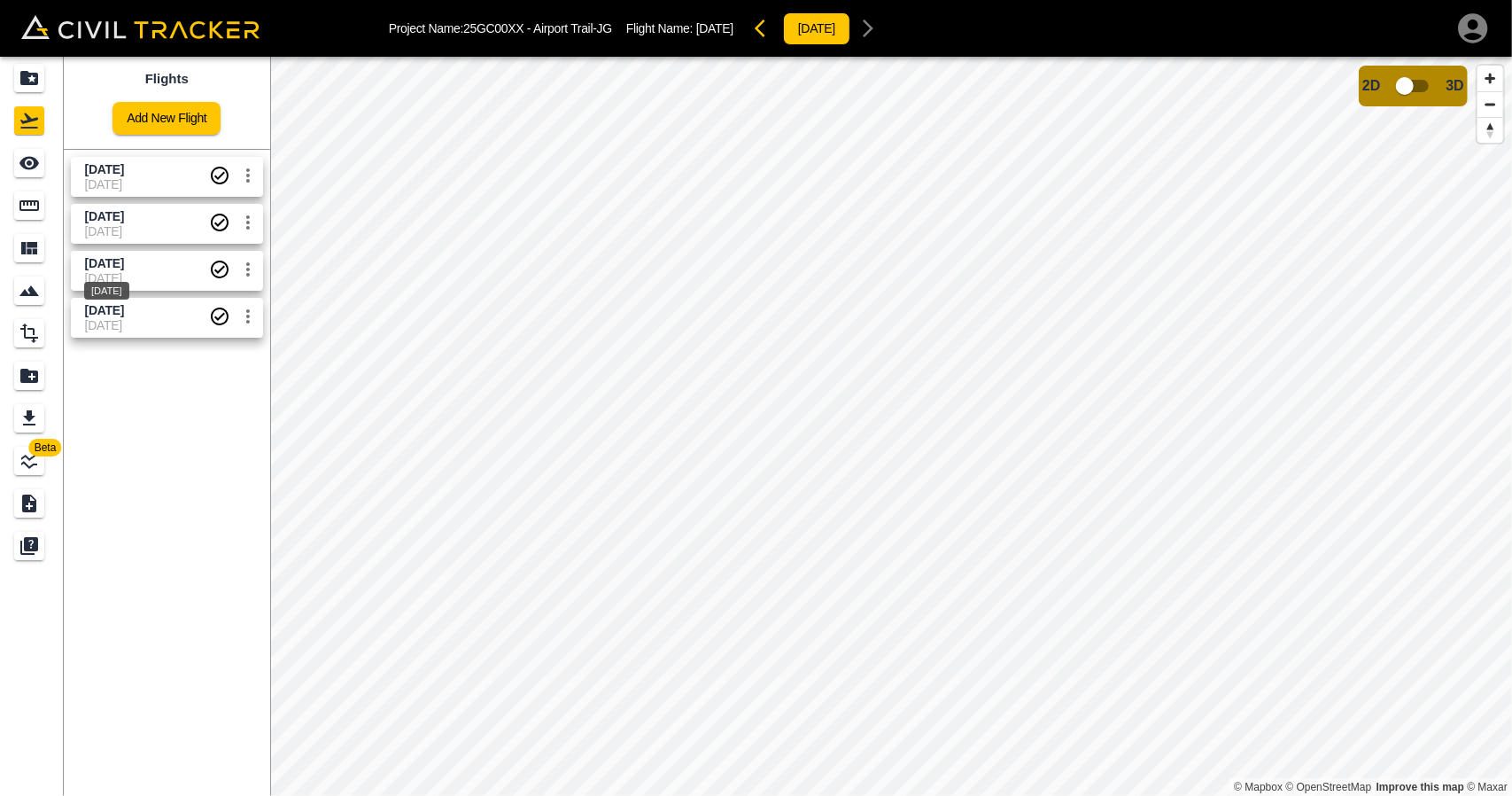
click at [121, 263] on span "[DATE]" at bounding box center [104, 263] width 39 height 14
click at [23, 152] on div "See" at bounding box center [30, 163] width 31 height 29
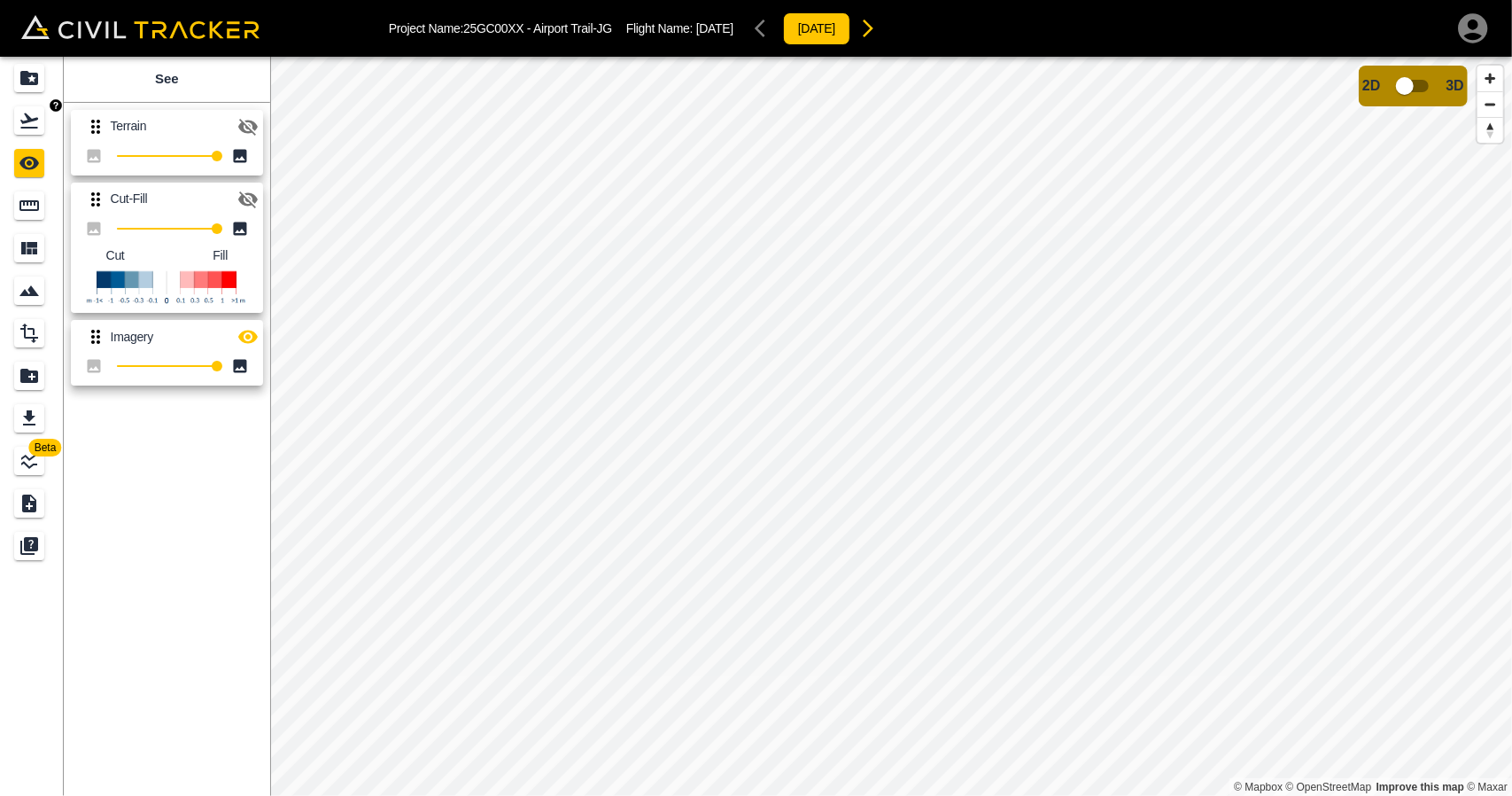
click at [24, 118] on icon "Flights" at bounding box center [29, 120] width 21 height 21
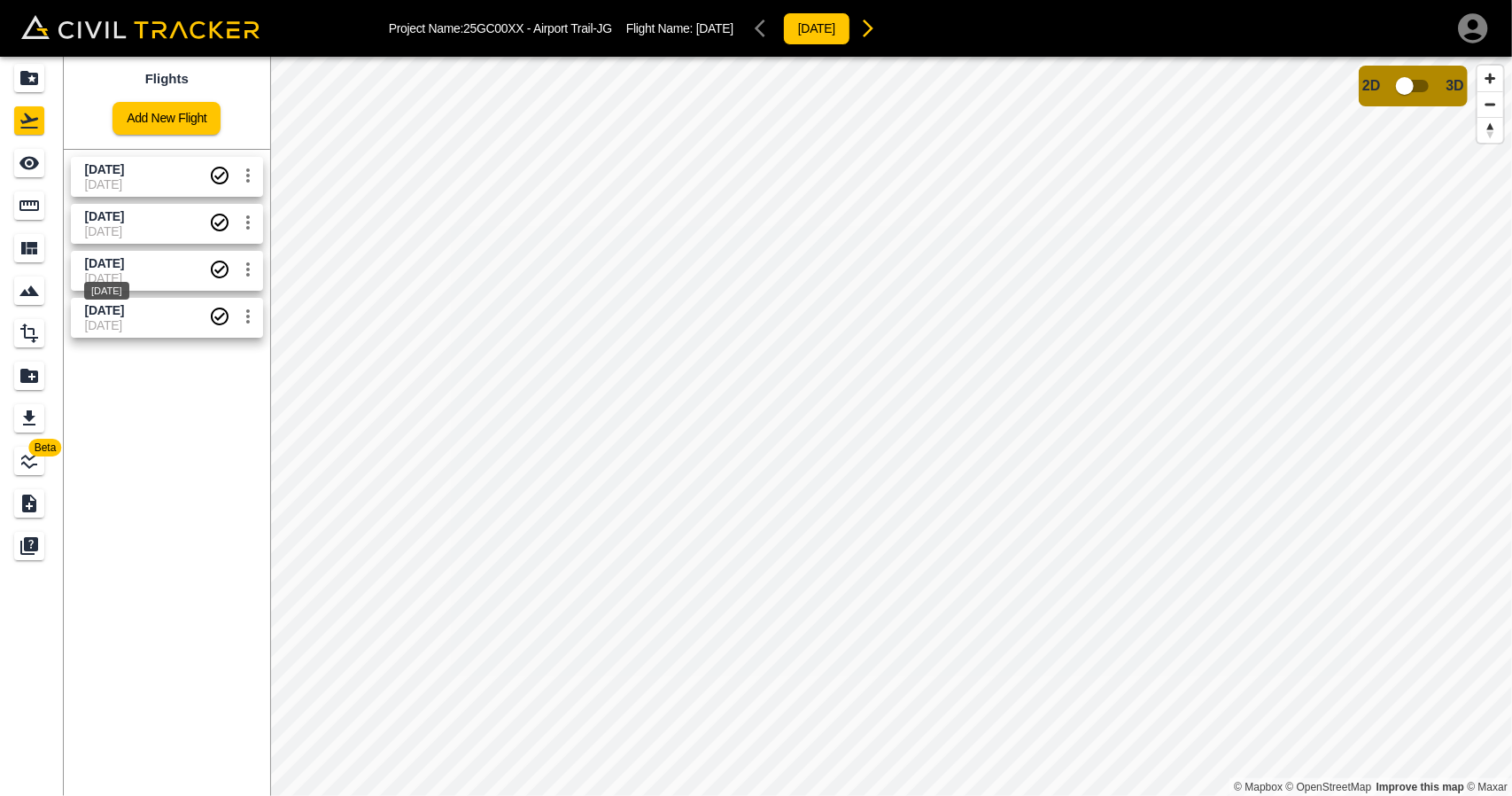
click at [131, 270] on div "[DATE]" at bounding box center [106, 285] width 49 height 32
click at [34, 161] on icon "See" at bounding box center [29, 163] width 19 height 13
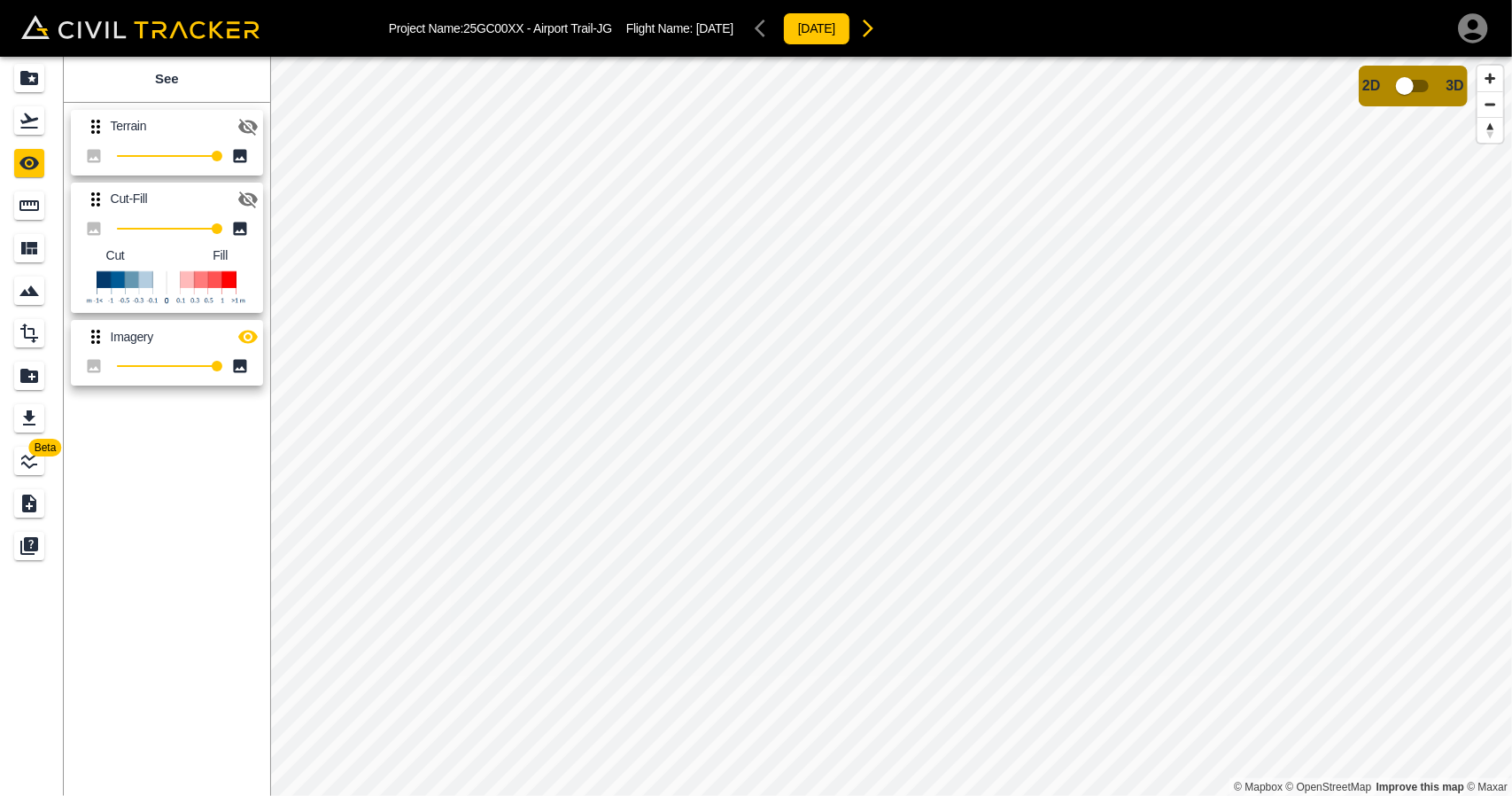
click at [244, 331] on icon "button" at bounding box center [247, 336] width 21 height 21
click at [32, 122] on icon "Flights" at bounding box center [29, 120] width 21 height 21
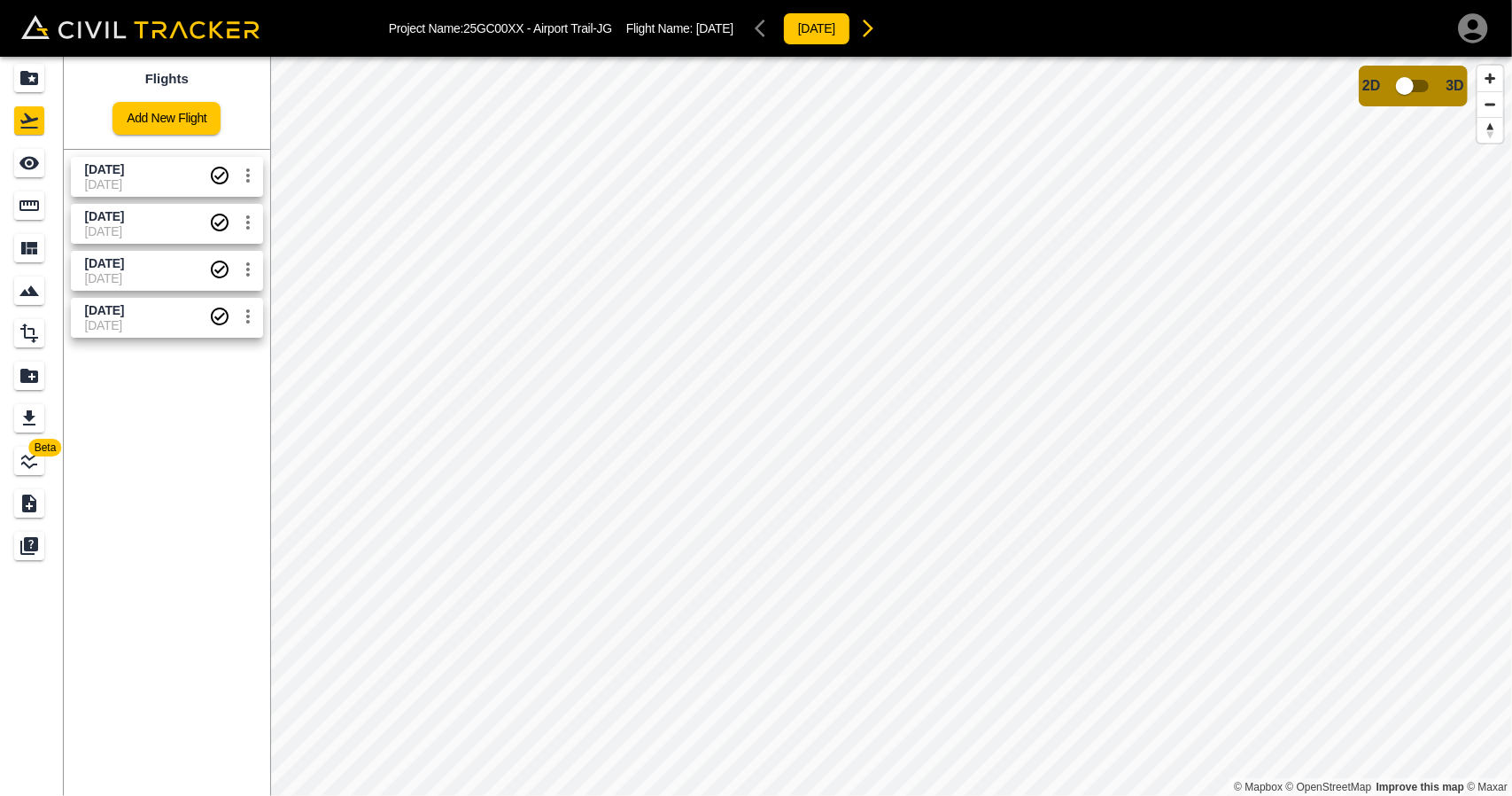
click at [126, 178] on span "[DATE]" at bounding box center [147, 183] width 124 height 14
click at [35, 164] on icon "See" at bounding box center [29, 163] width 19 height 13
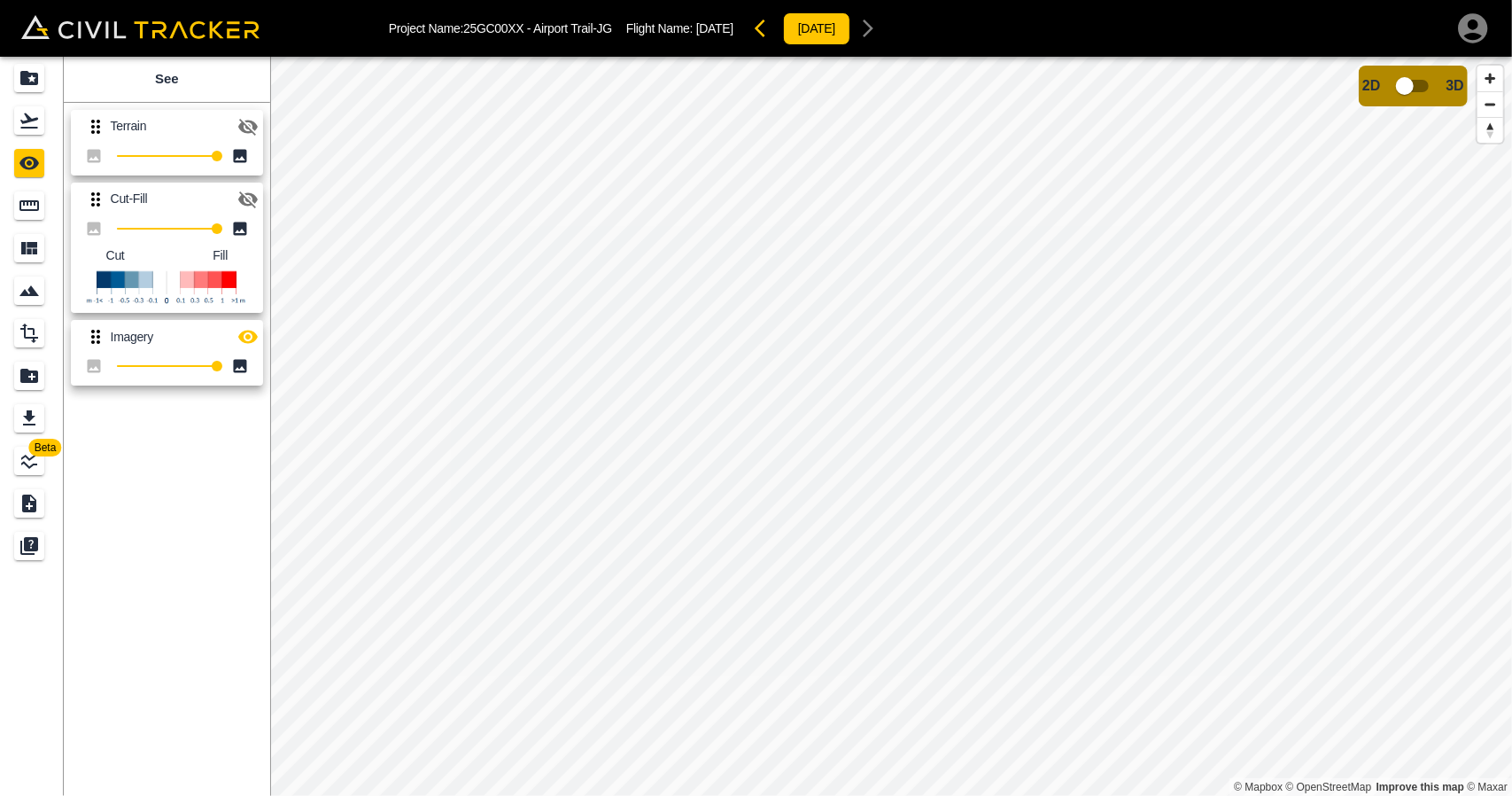
click at [246, 324] on button "button" at bounding box center [247, 336] width 35 height 35
click at [41, 136] on link at bounding box center [32, 120] width 64 height 42
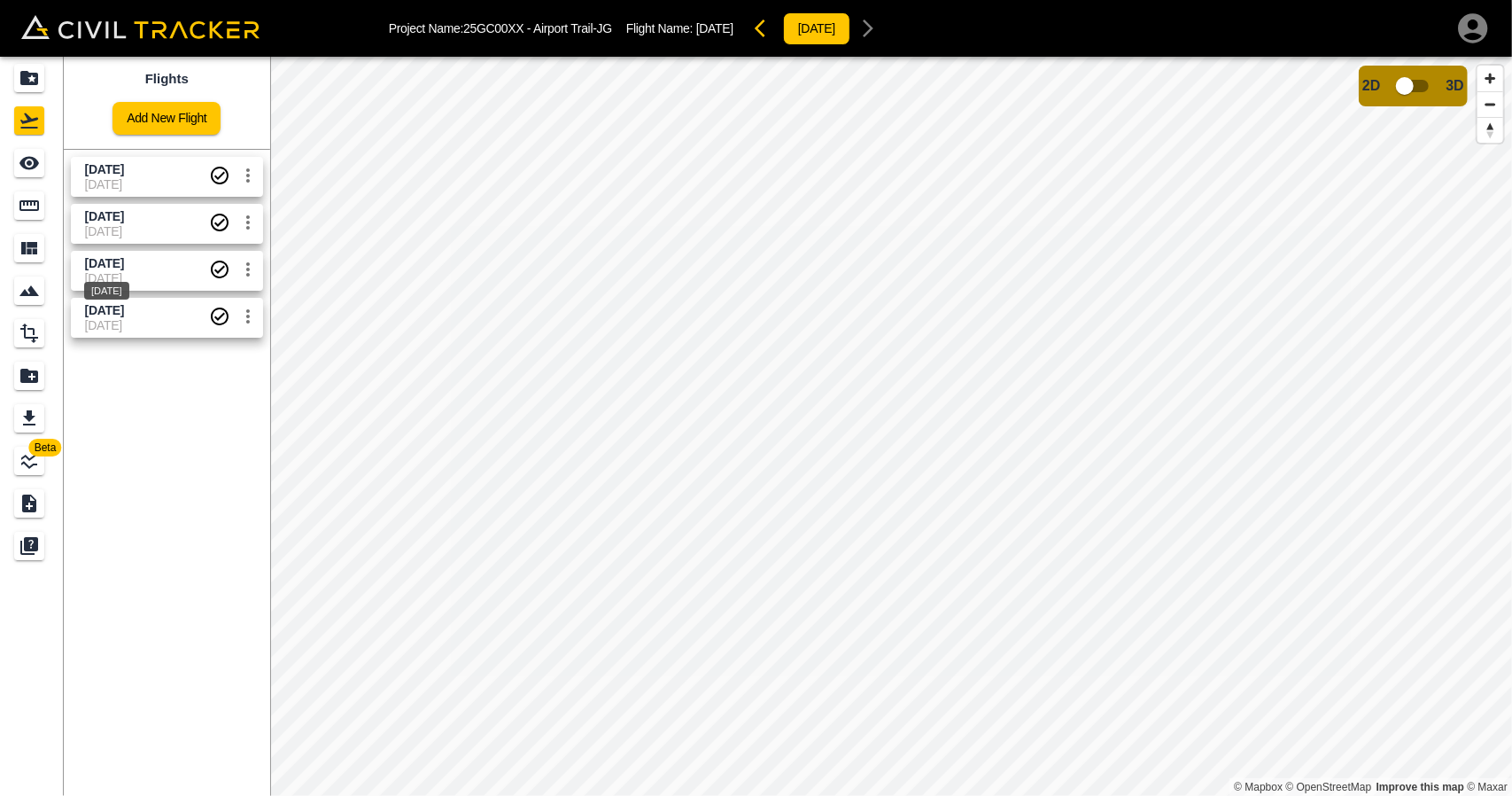
click at [124, 266] on span "[DATE]" at bounding box center [104, 263] width 39 height 14
click at [23, 155] on icon "See" at bounding box center [29, 162] width 21 height 21
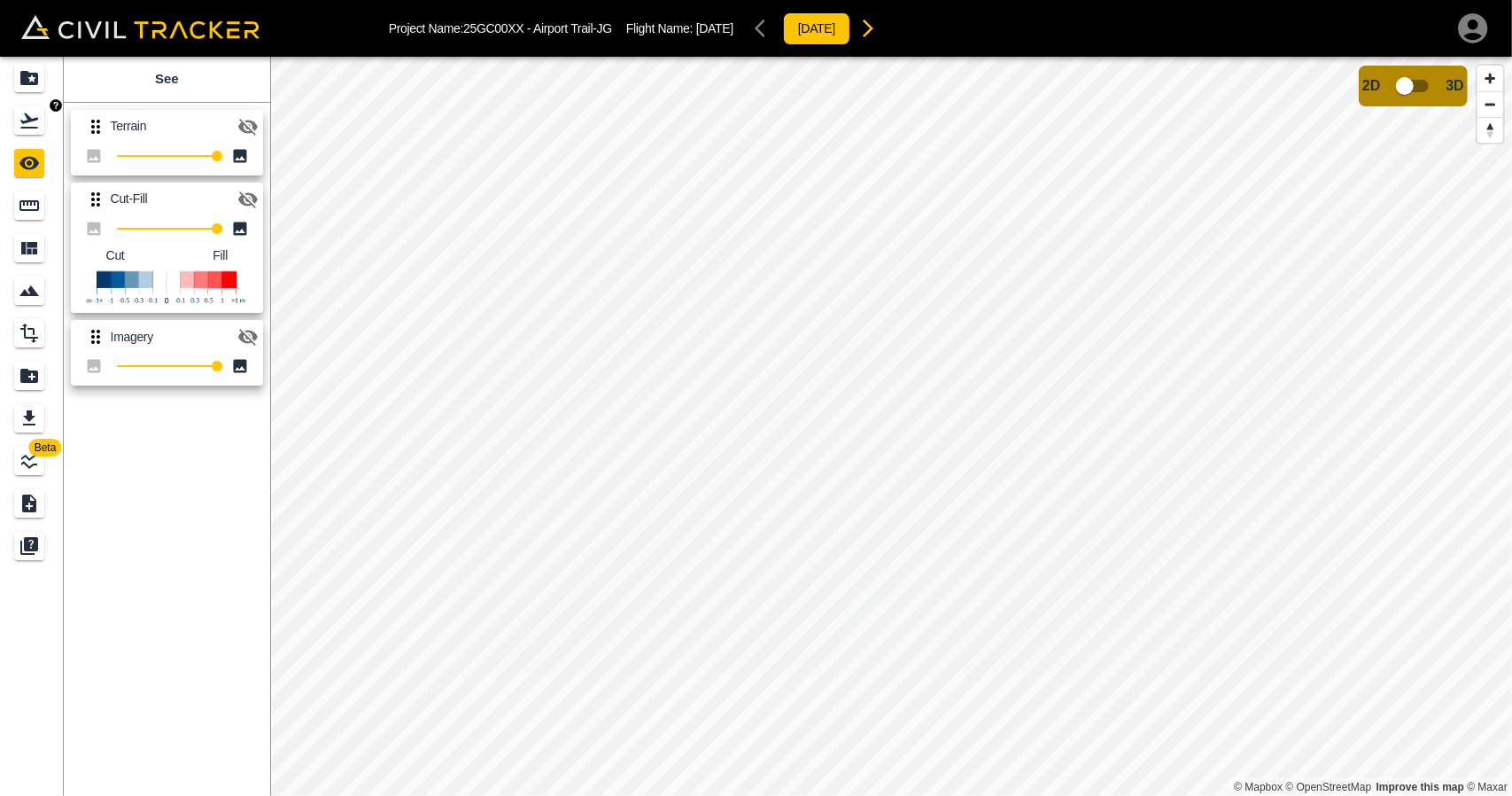
drag, startPoint x: 37, startPoint y: 120, endPoint x: 58, endPoint y: 138, distance: 27.7
click at [38, 122] on icon "Flights" at bounding box center [29, 120] width 21 height 21
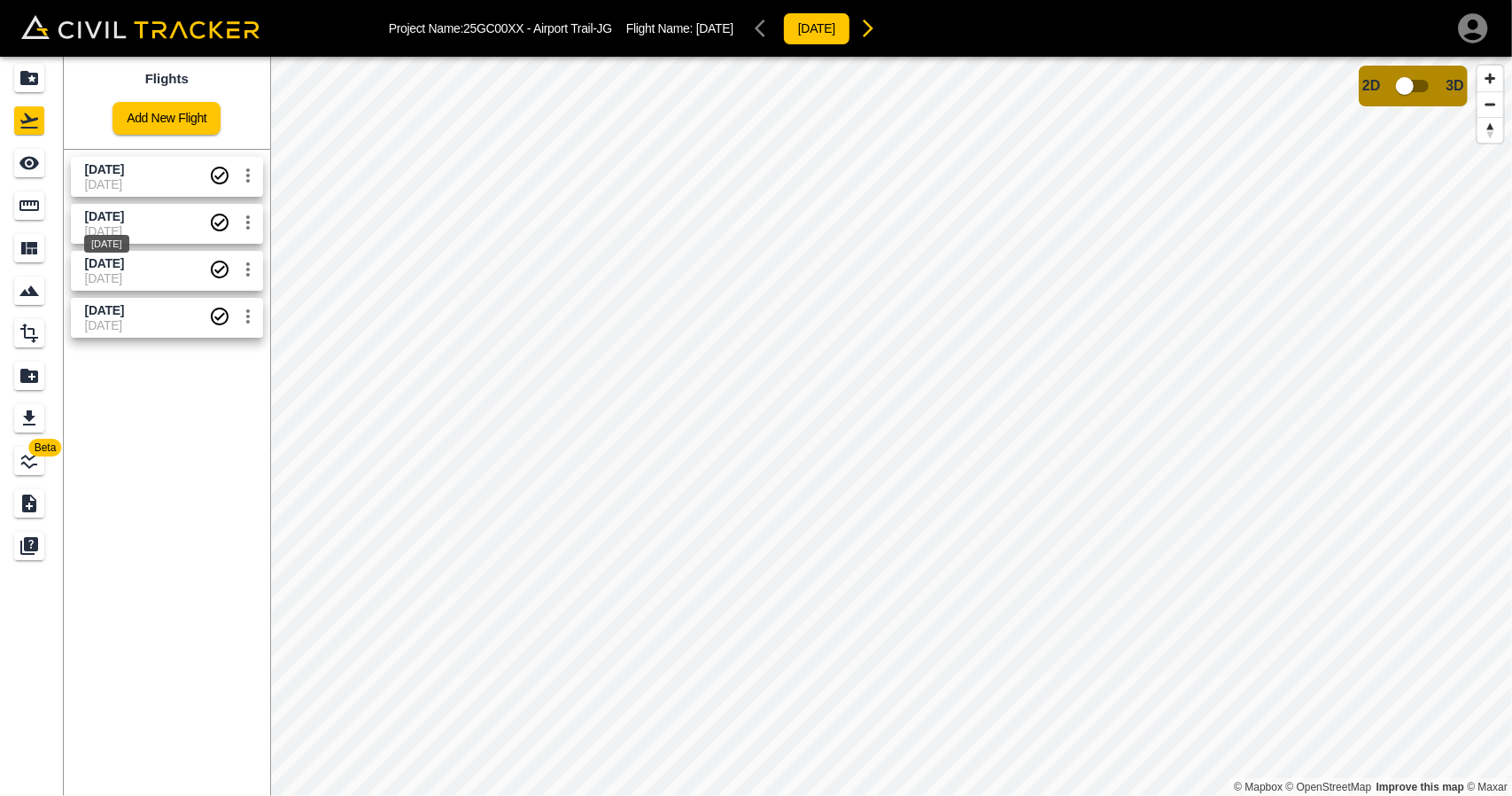
click at [122, 213] on span "[DATE]" at bounding box center [104, 216] width 39 height 14
click at [31, 159] on icon "See" at bounding box center [29, 163] width 19 height 13
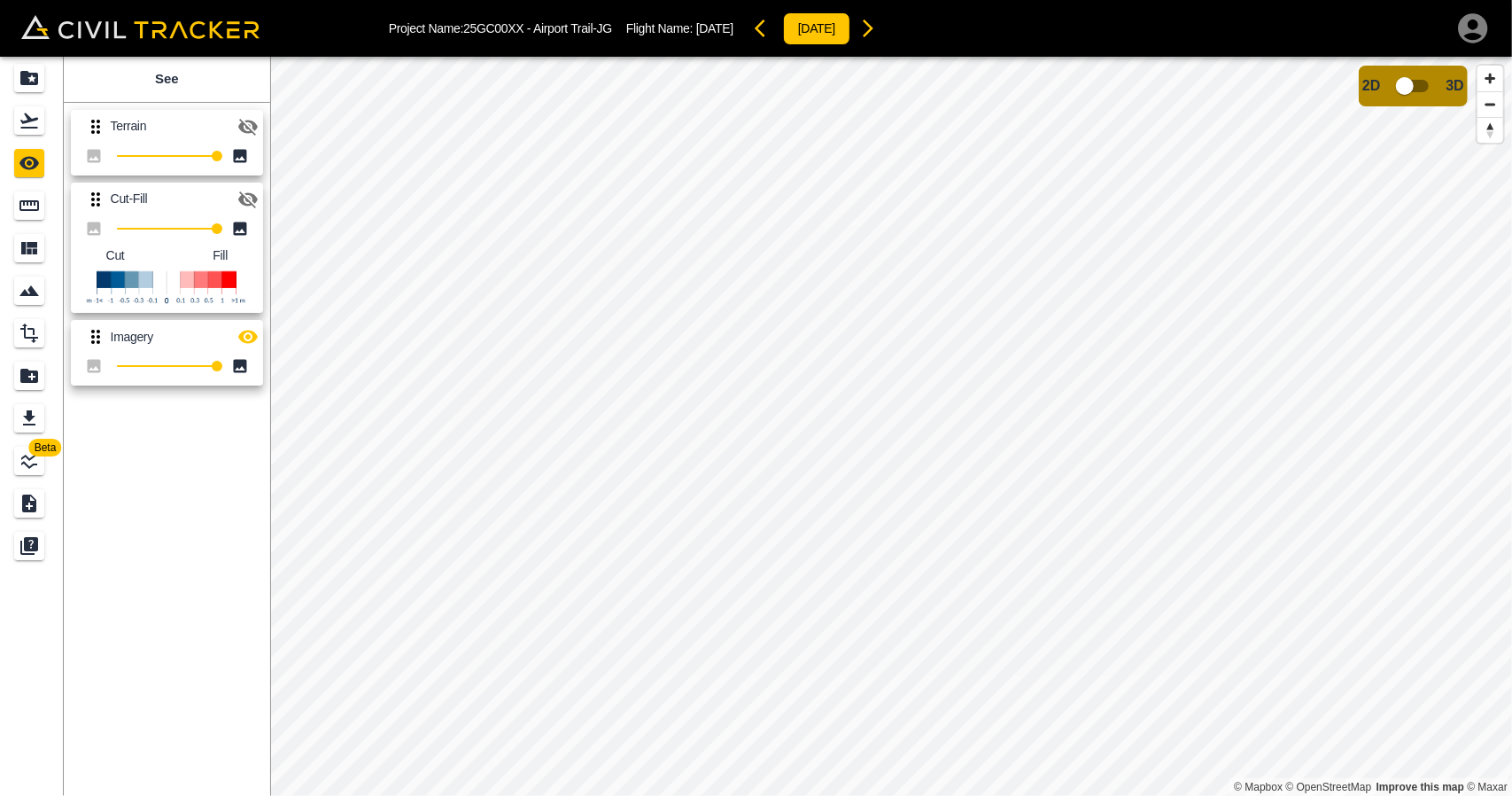
click at [241, 339] on icon "button" at bounding box center [247, 337] width 19 height 13
click at [56, 127] on link at bounding box center [32, 120] width 64 height 42
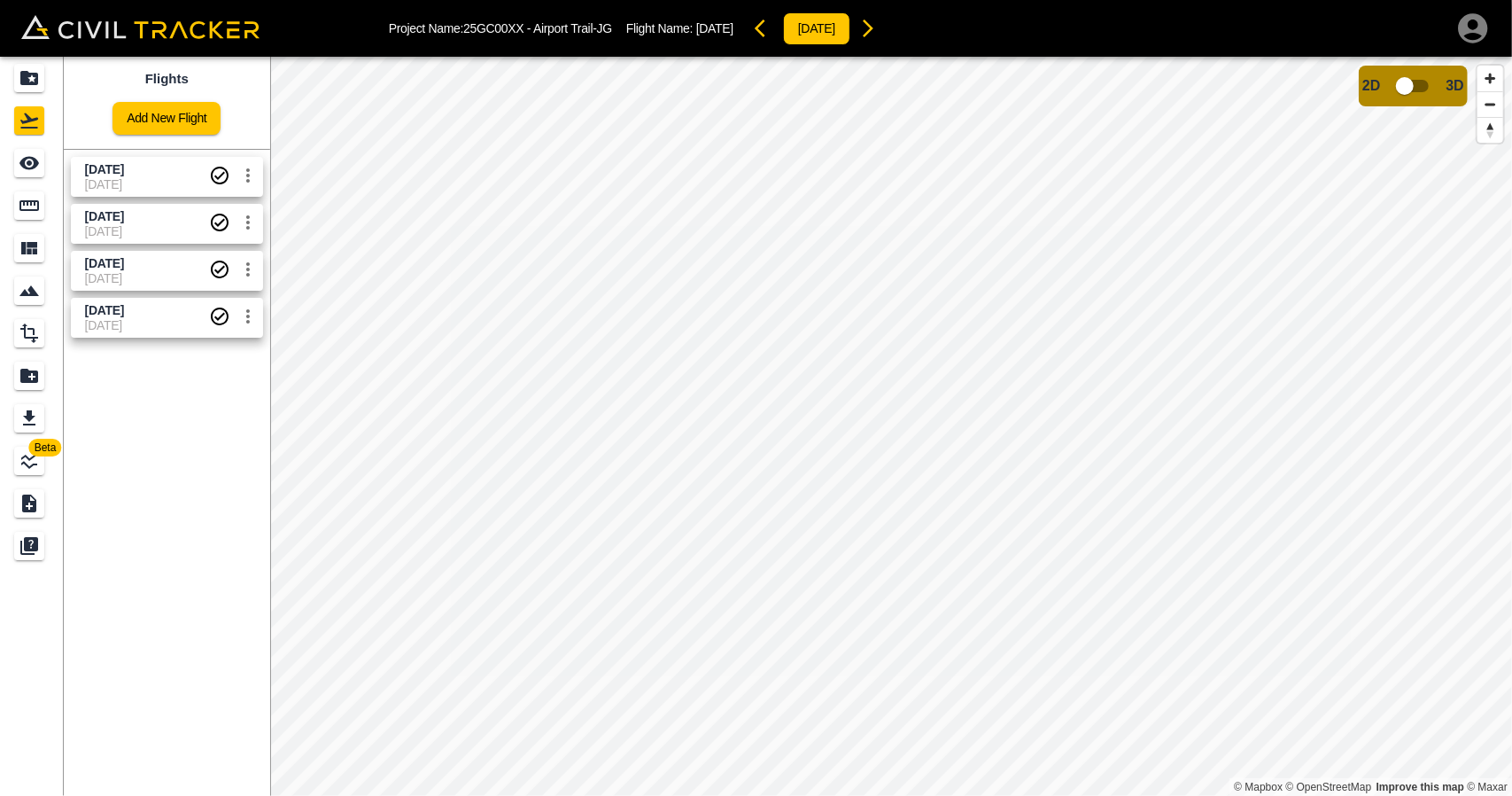
click at [104, 188] on span "03-09-2025" at bounding box center [147, 183] width 124 height 14
click at [28, 167] on icon "See" at bounding box center [29, 163] width 19 height 13
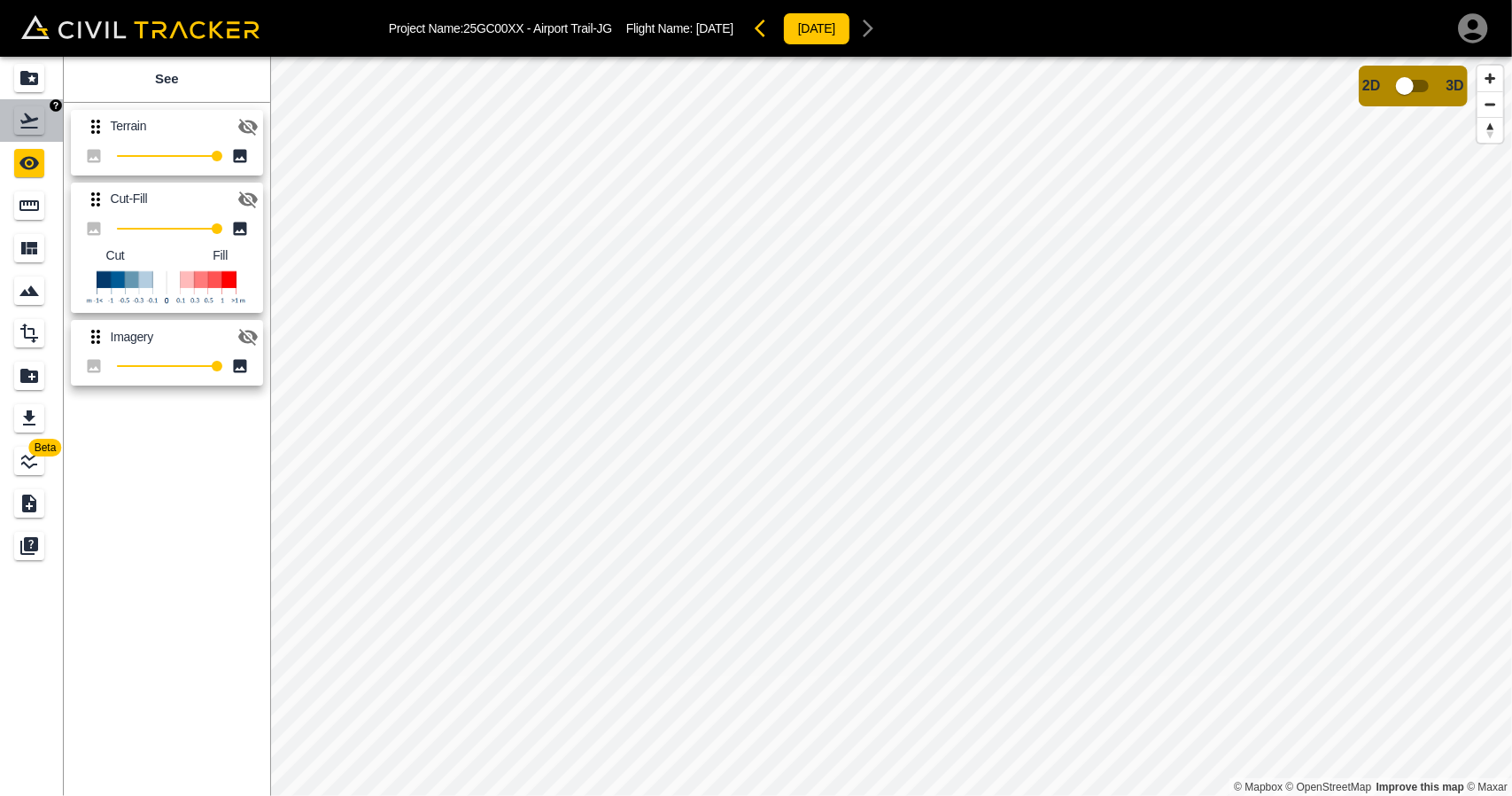
click at [37, 135] on link at bounding box center [32, 120] width 64 height 42
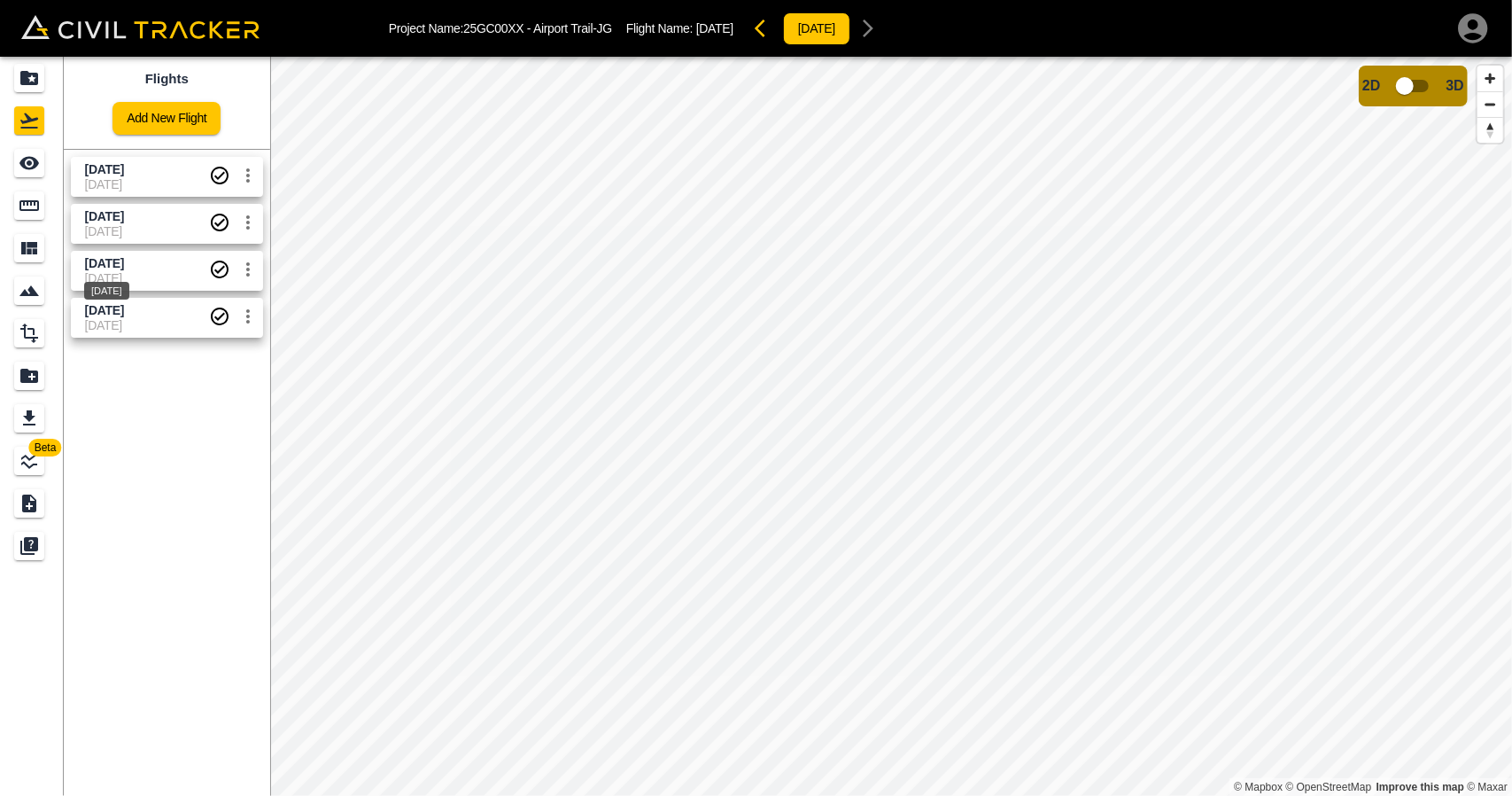
click at [107, 268] on span "[DATE]" at bounding box center [104, 263] width 39 height 14
click at [37, 169] on icon "See" at bounding box center [29, 162] width 21 height 21
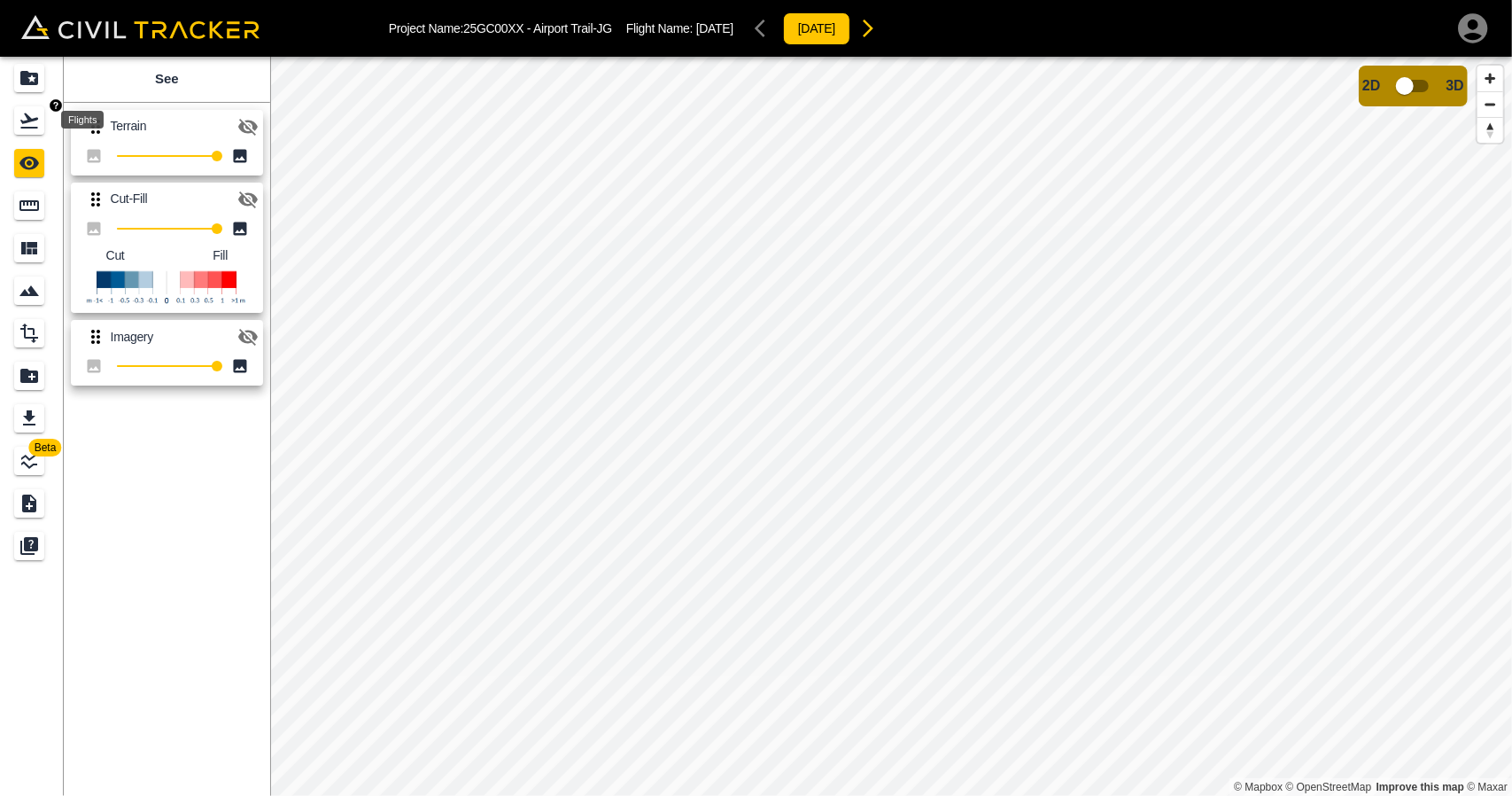
click at [32, 110] on icon "Flights" at bounding box center [29, 120] width 21 height 21
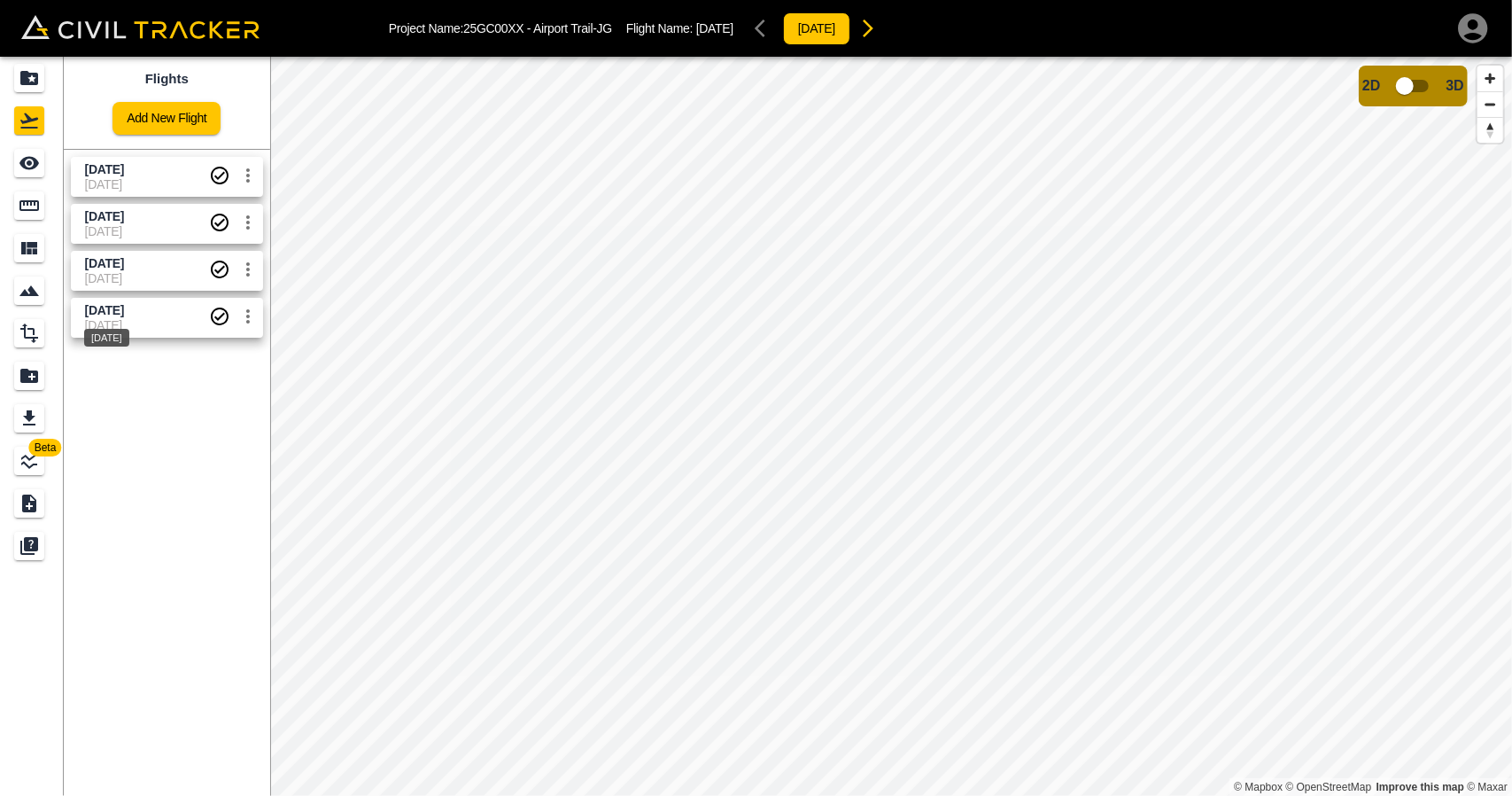
click at [124, 305] on span "[DATE]" at bounding box center [104, 310] width 39 height 14
click at [32, 165] on icon "See" at bounding box center [29, 163] width 19 height 13
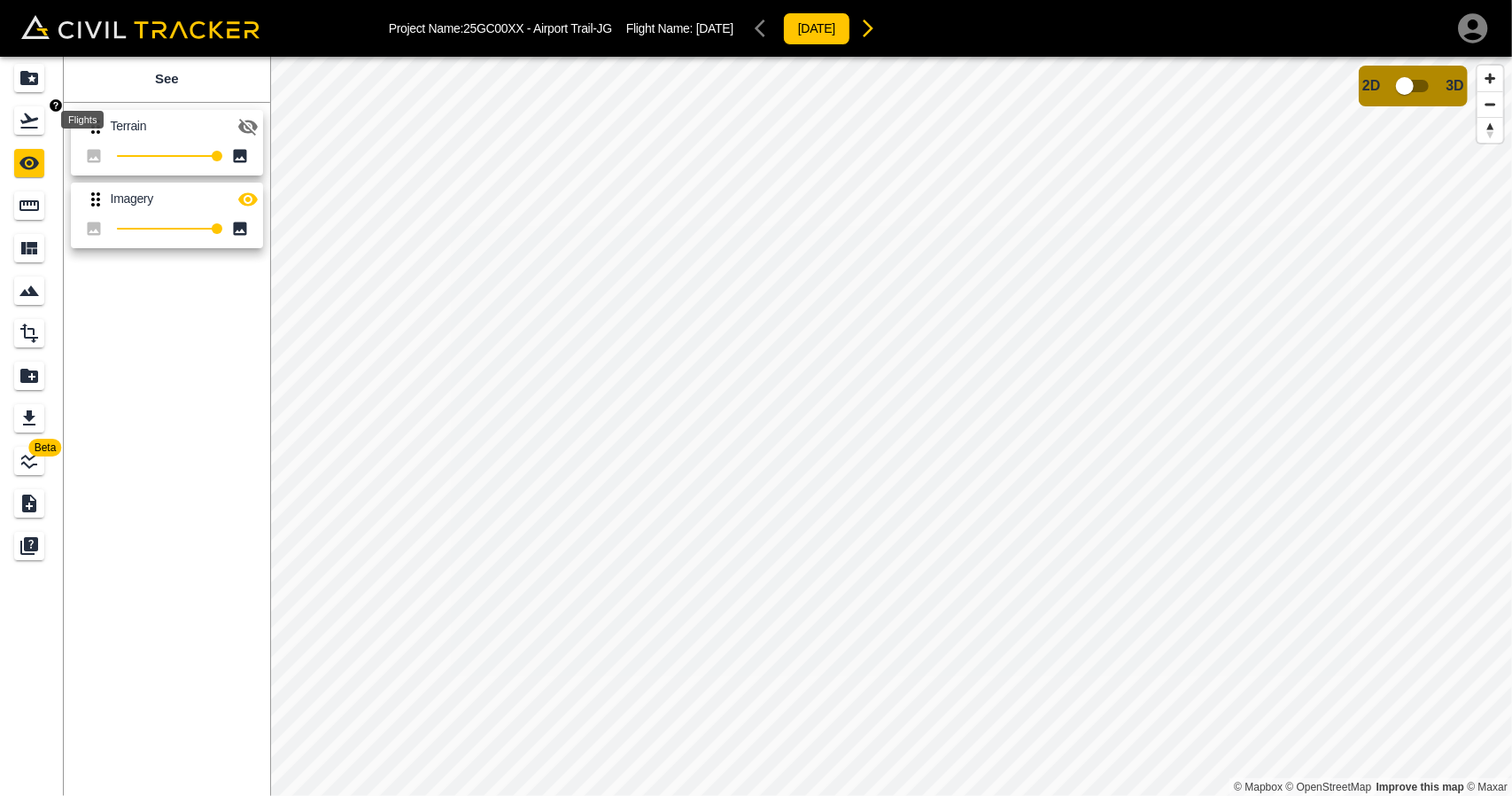
click at [27, 130] on icon "Flights" at bounding box center [29, 120] width 21 height 21
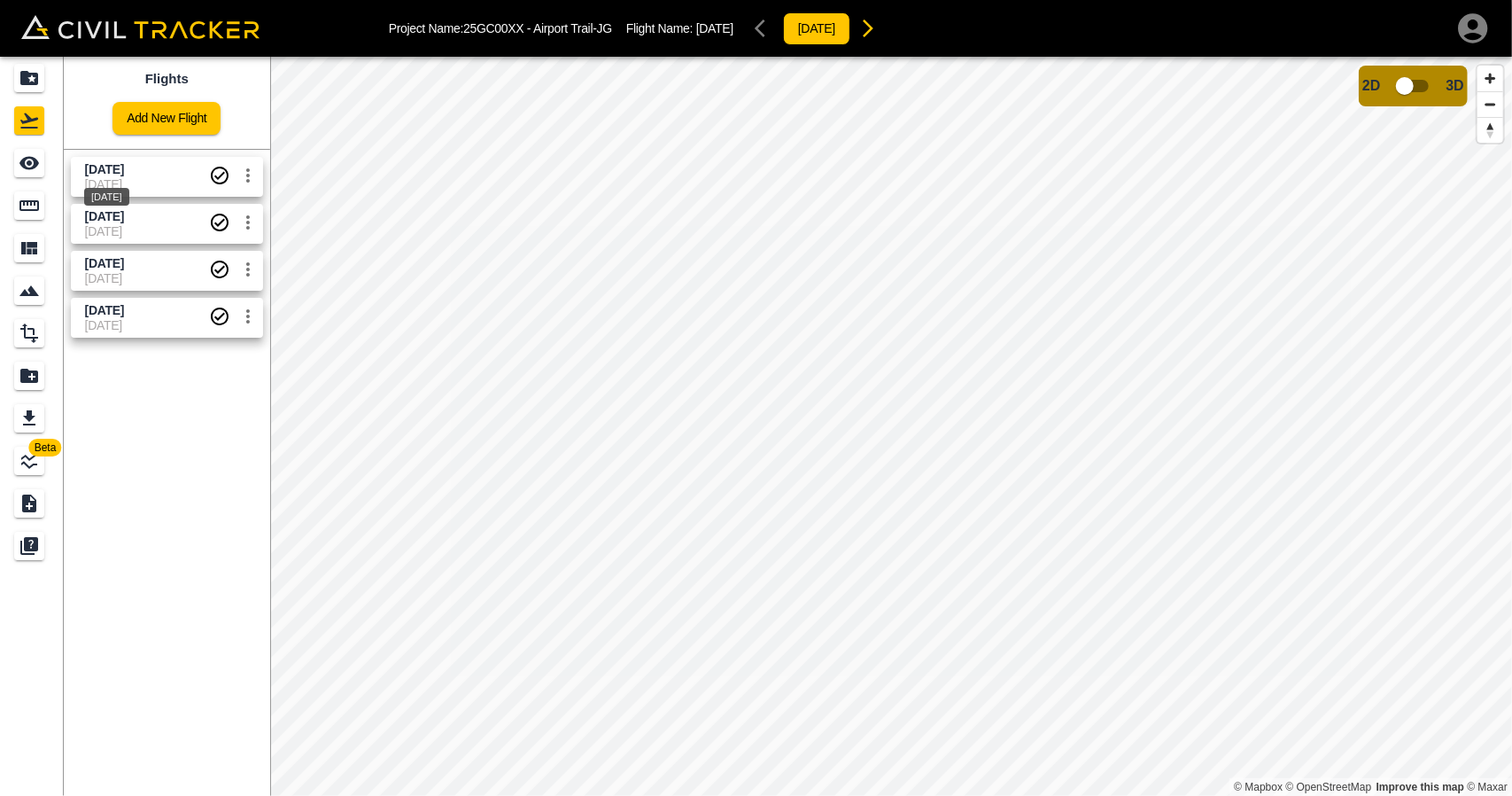
click at [124, 164] on span "[DATE]" at bounding box center [104, 169] width 39 height 14
click at [47, 159] on div "See" at bounding box center [32, 163] width 35 height 29
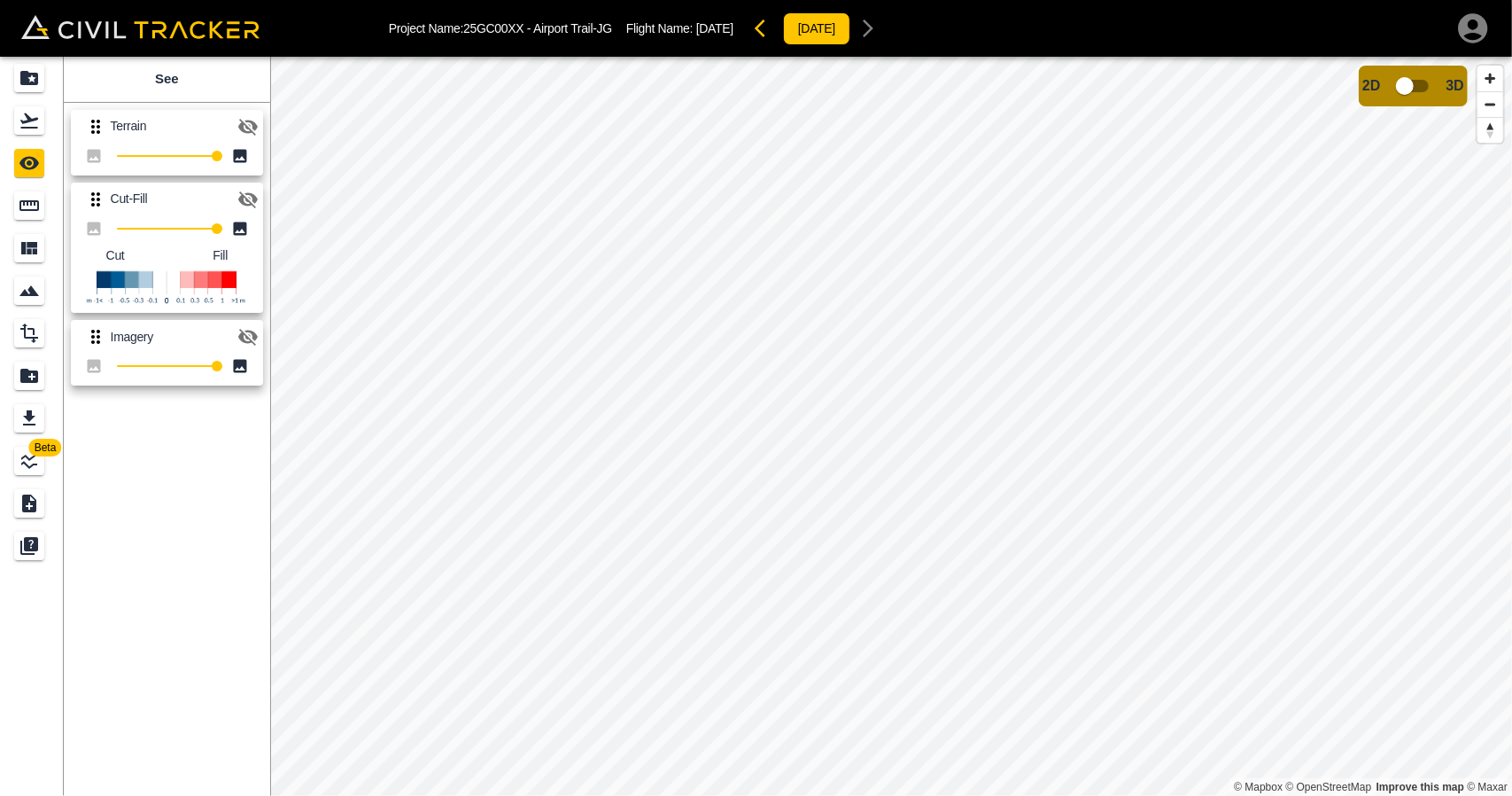
click at [239, 198] on icon "button" at bounding box center [247, 200] width 19 height 17
click at [239, 198] on icon "button" at bounding box center [247, 199] width 19 height 13
click at [39, 123] on icon "Flights" at bounding box center [29, 120] width 21 height 21
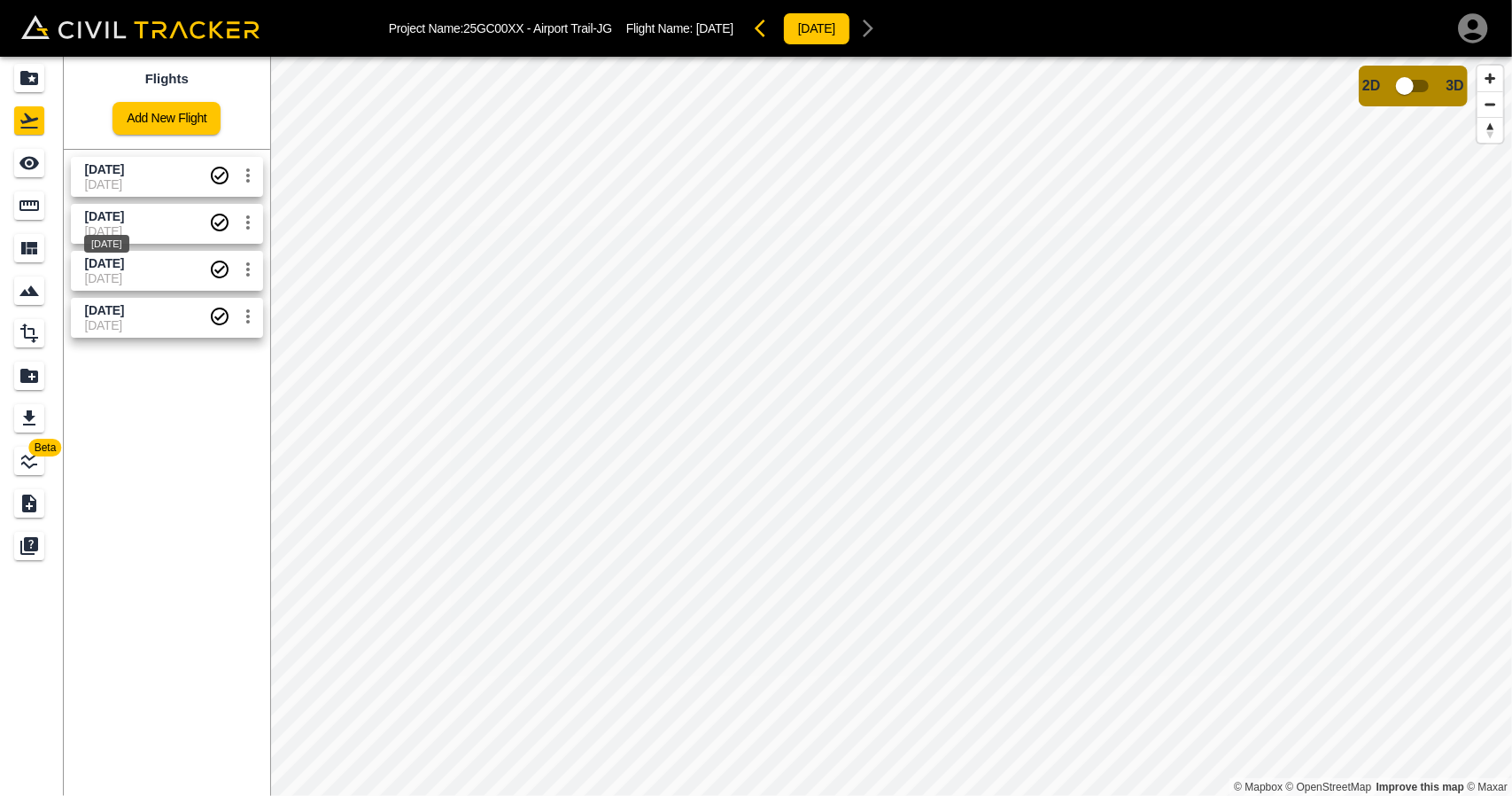
click at [106, 220] on span "[DATE]" at bounding box center [104, 216] width 39 height 14
click at [42, 176] on div "See" at bounding box center [32, 163] width 35 height 29
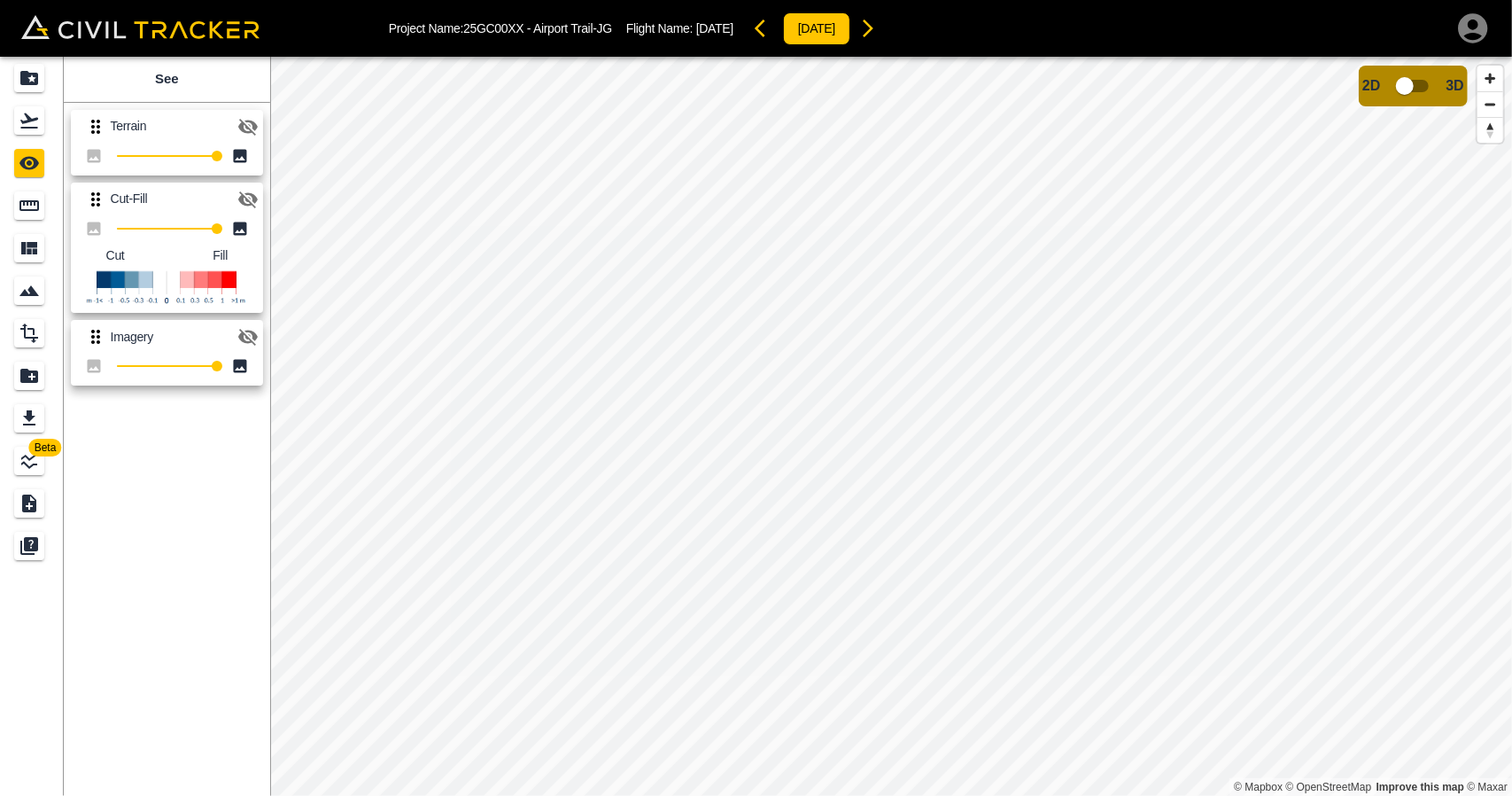
click at [244, 192] on icon "button" at bounding box center [247, 199] width 21 height 21
click at [24, 116] on icon "Flights" at bounding box center [29, 120] width 21 height 21
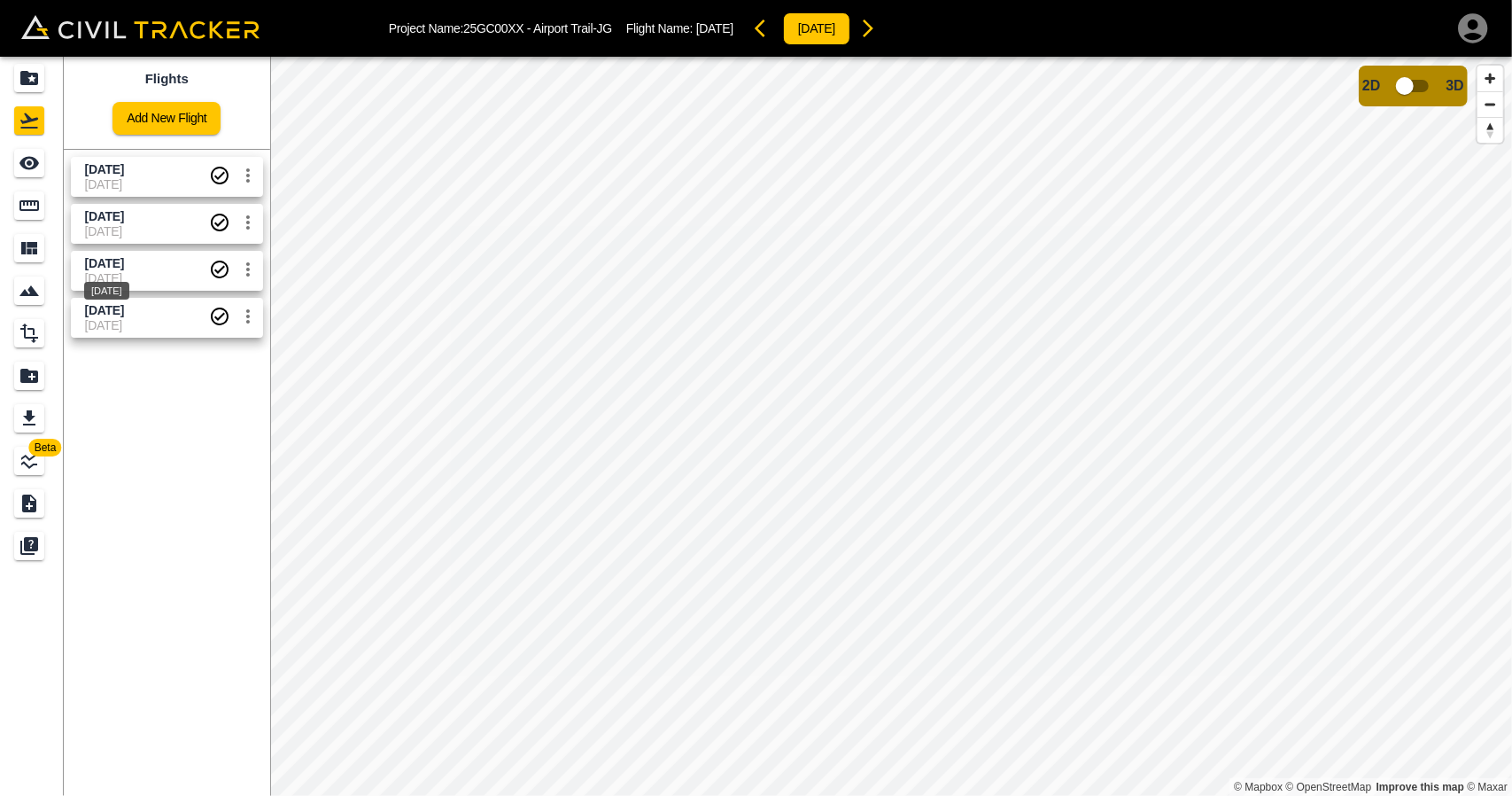
click at [102, 263] on span "[DATE]" at bounding box center [104, 263] width 39 height 14
click at [41, 180] on link at bounding box center [32, 162] width 64 height 42
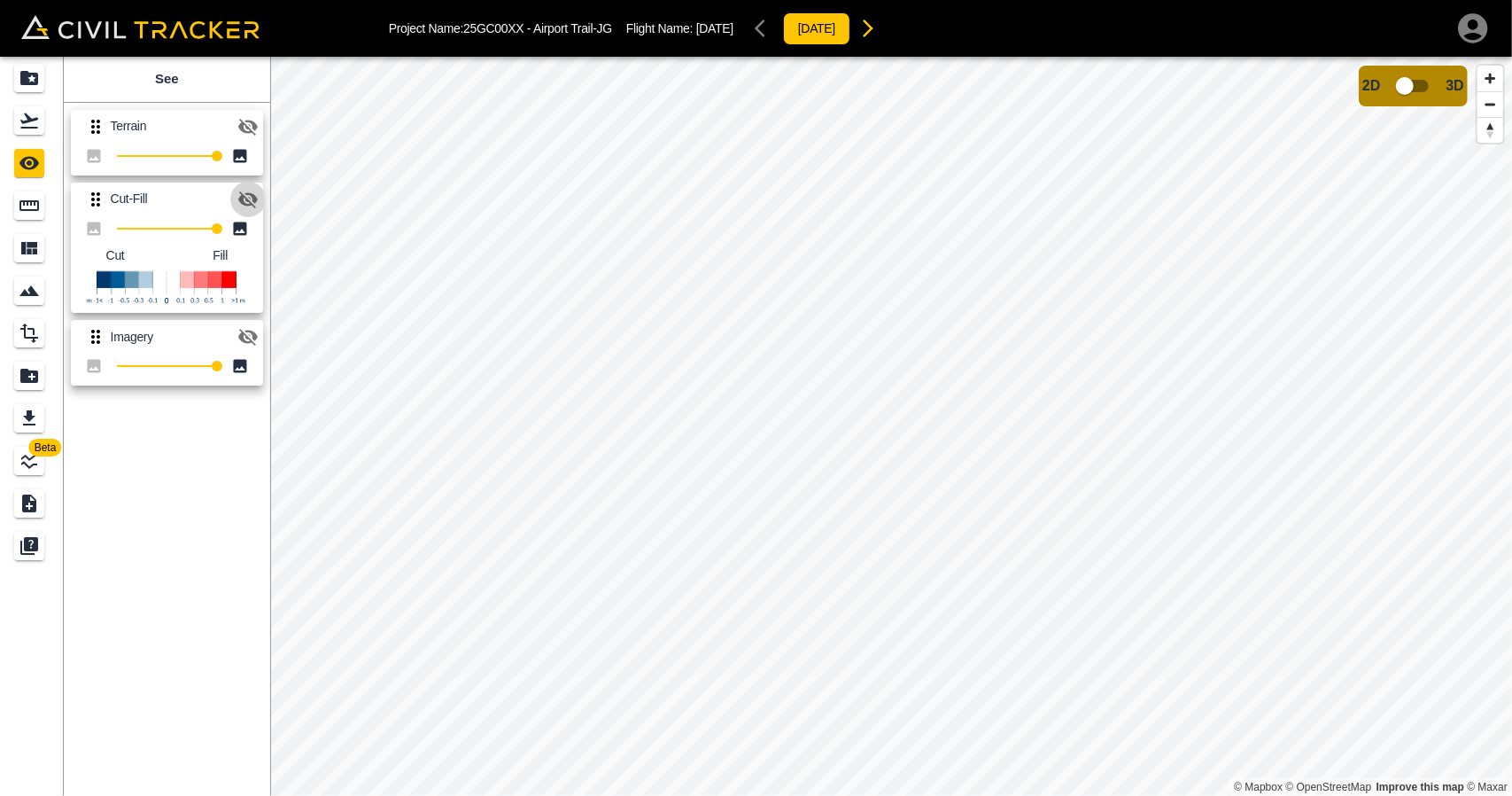
click at [237, 200] on icon "button" at bounding box center [247, 199] width 21 height 21
click at [243, 198] on icon "button" at bounding box center [247, 199] width 19 height 13
click at [19, 130] on icon "Flights" at bounding box center [29, 120] width 21 height 21
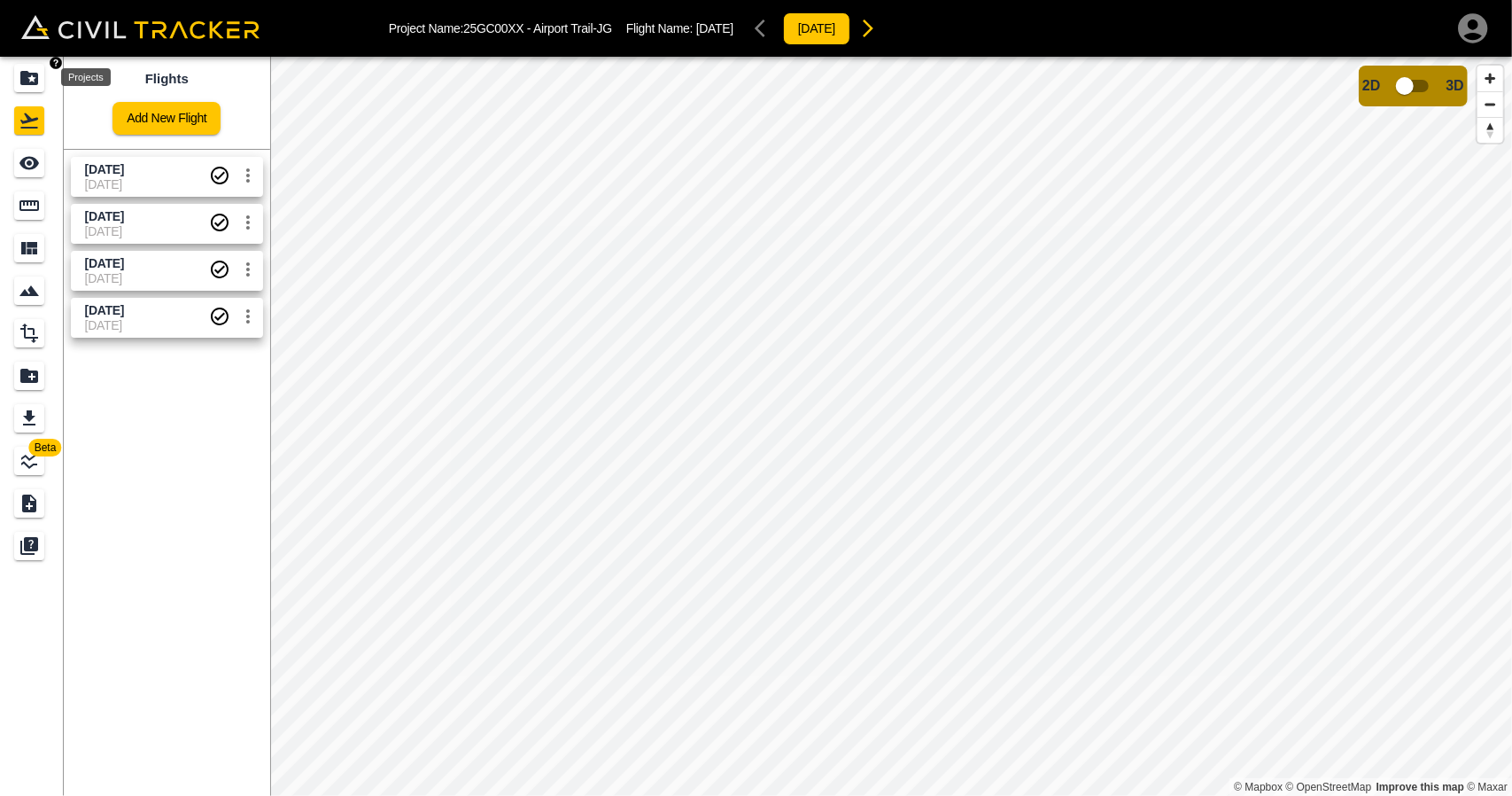
click at [25, 81] on icon "Projects" at bounding box center [29, 77] width 18 height 14
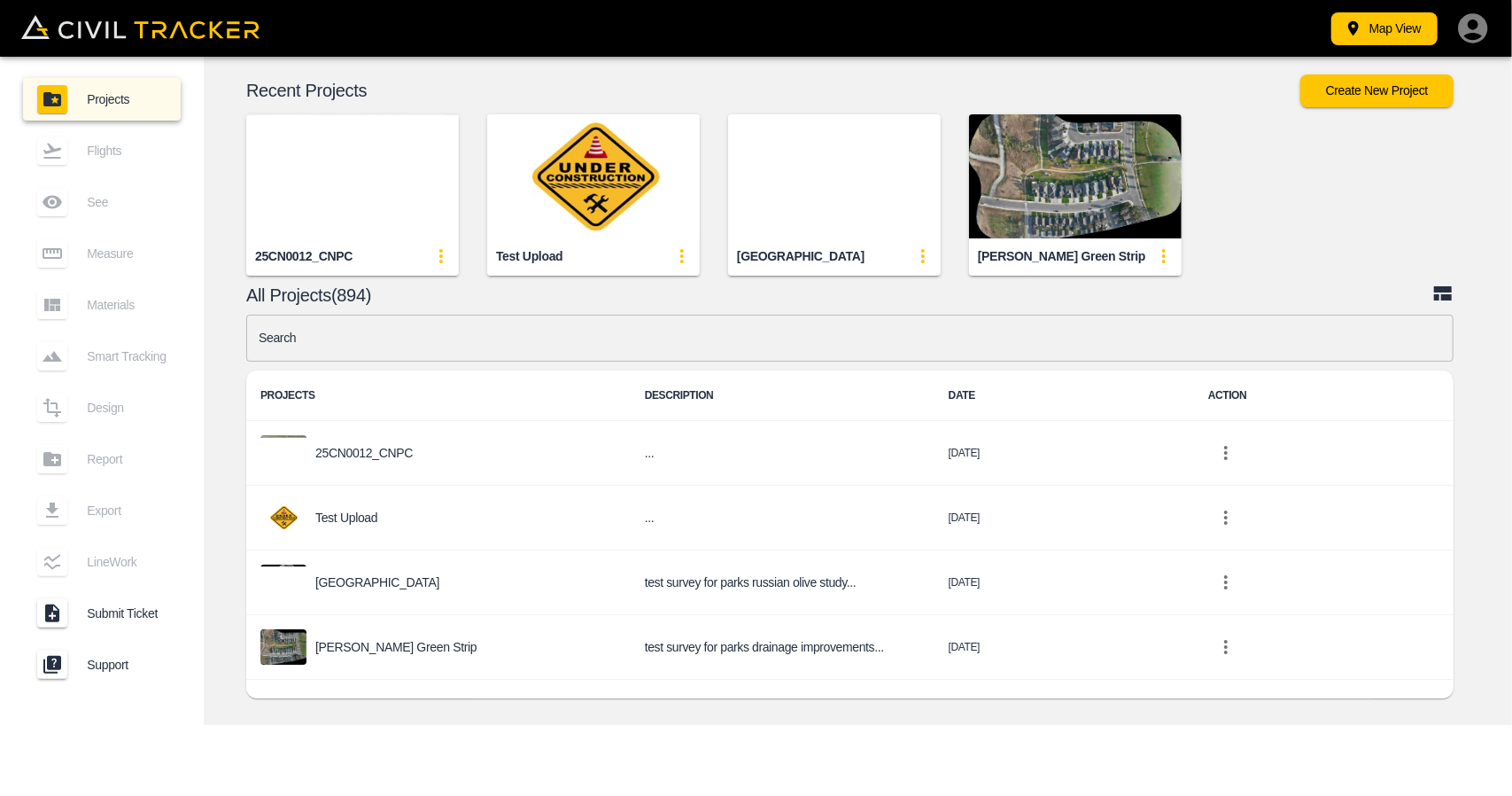
click at [491, 311] on div "Recent Projects Create New Project 25CN0012_CNPC Test Upload Indian Battle Park…" at bounding box center [857, 390] width 1308 height 668
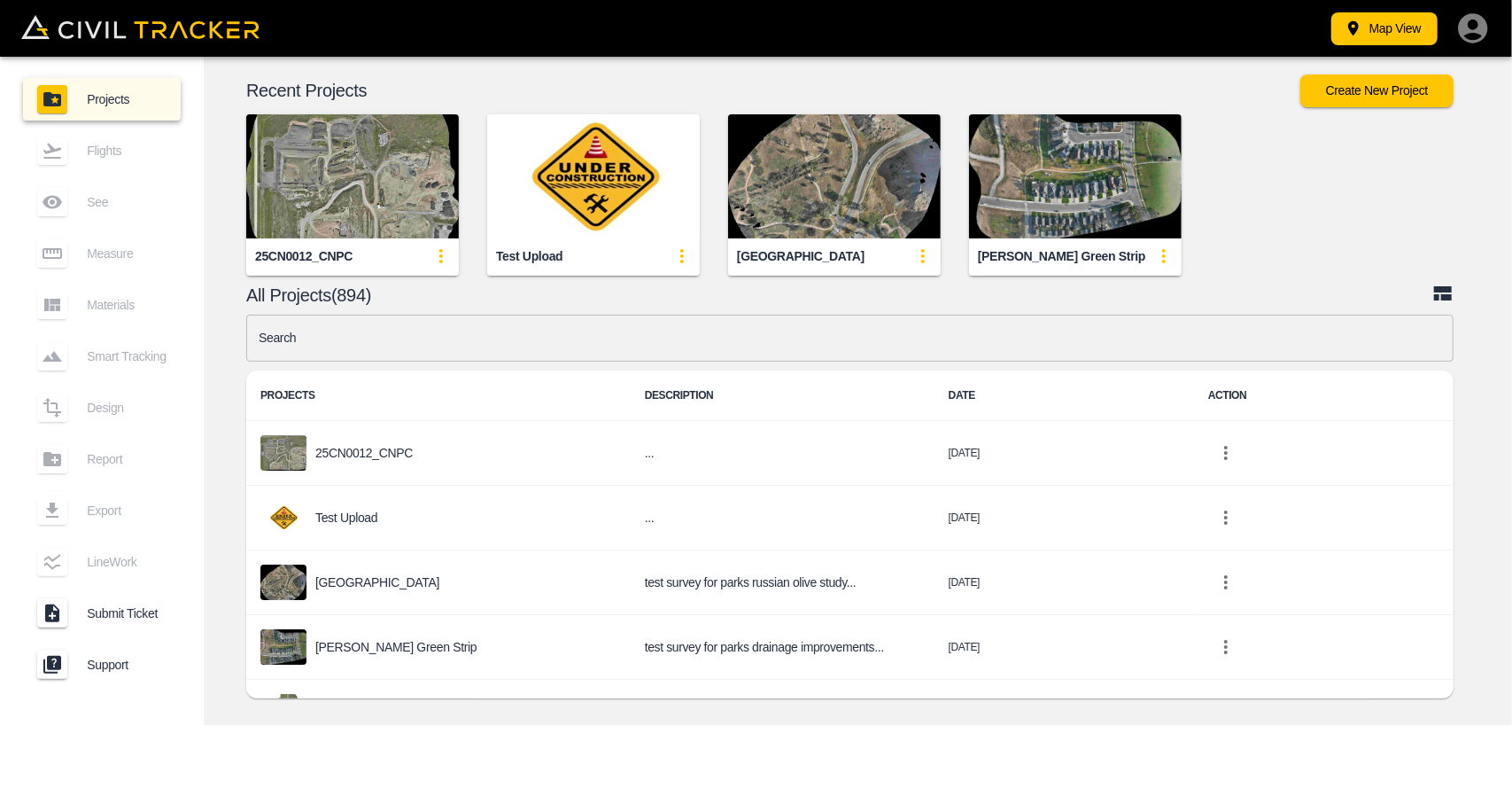
click at [492, 328] on input "text" at bounding box center [850, 337] width 1207 height 47
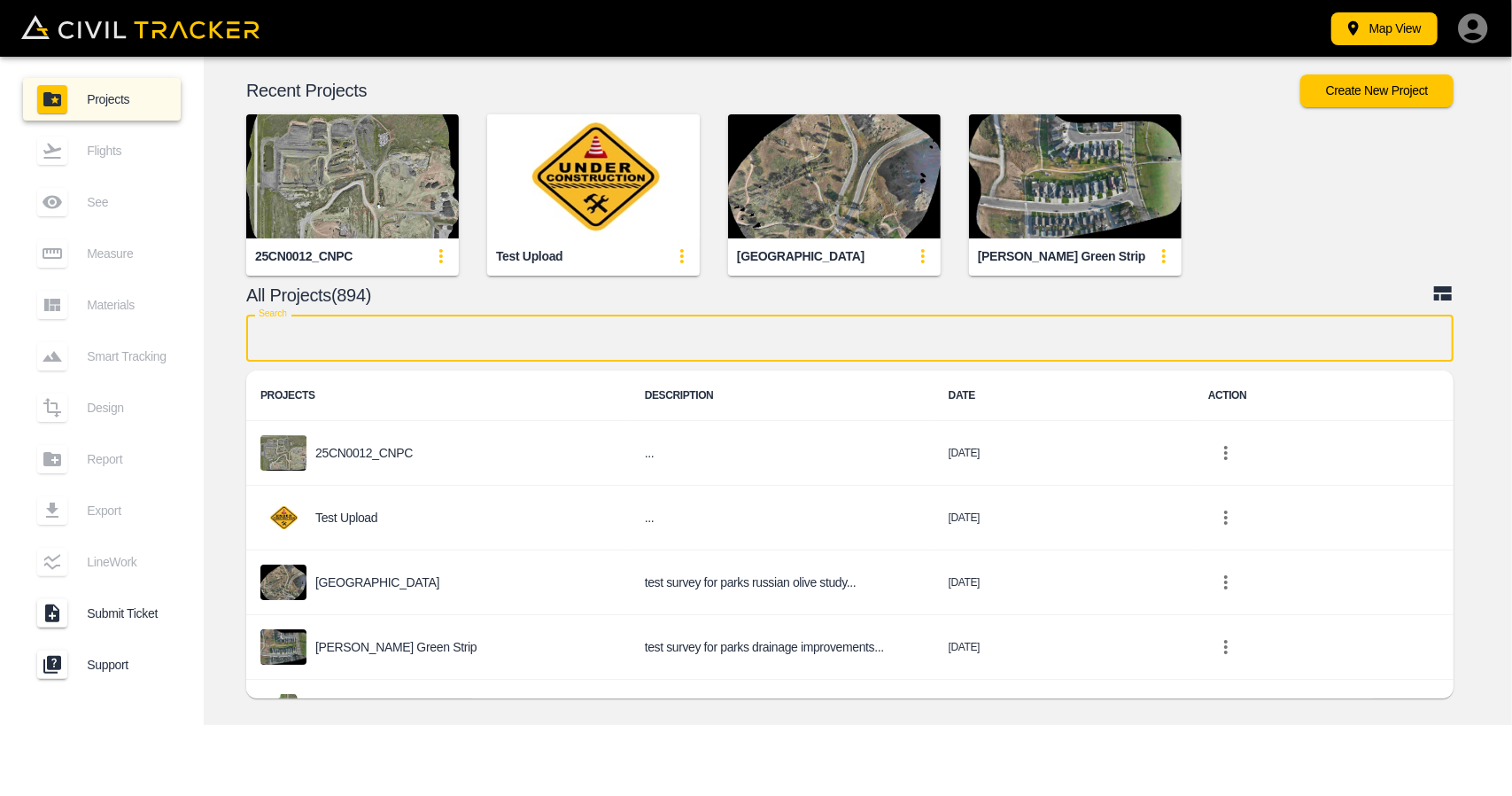
type input "l"
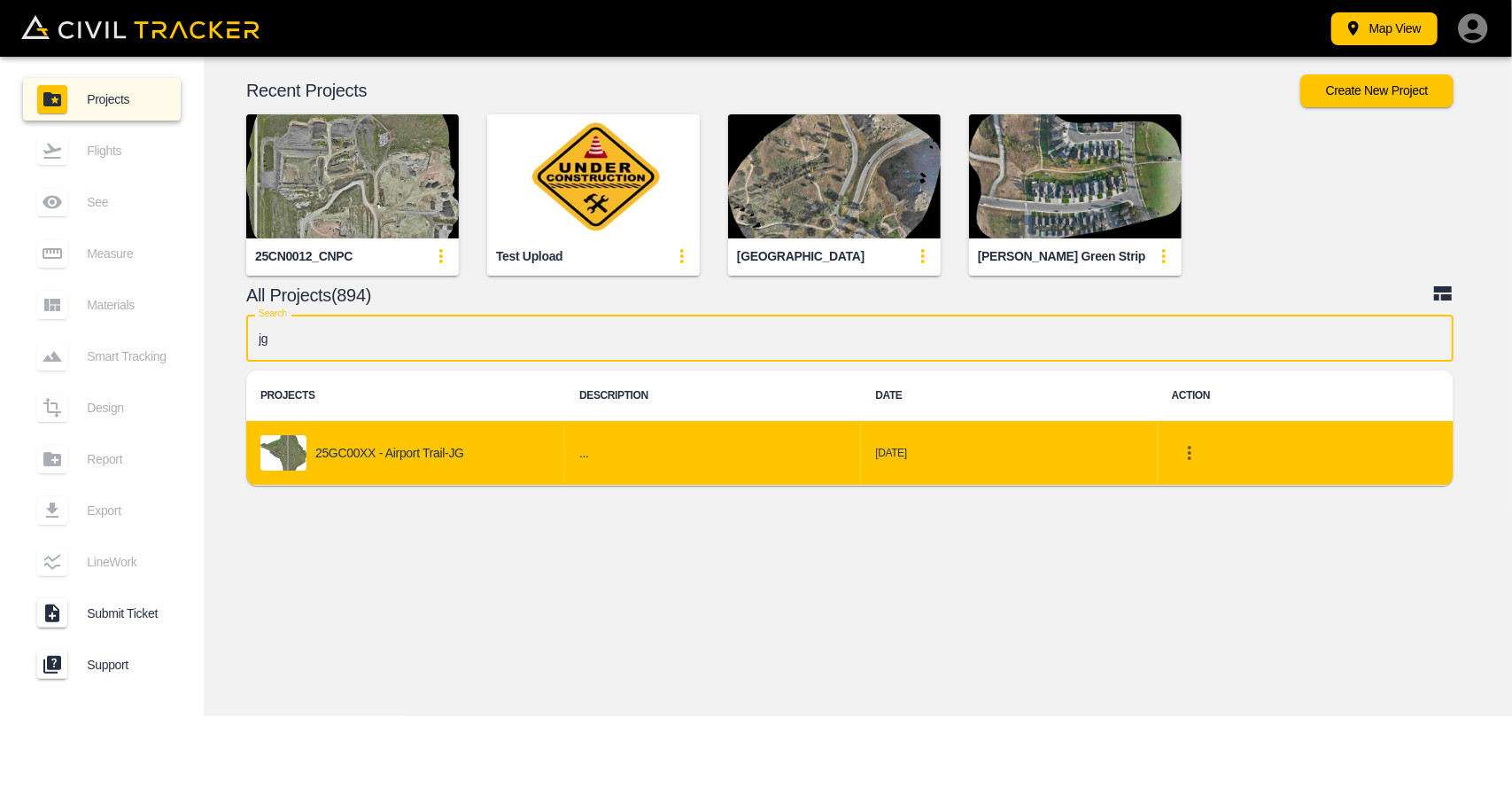
type input "jg"
click at [441, 441] on div "25GC00XX - Airport Trail-JG" at bounding box center [406, 452] width 290 height 35
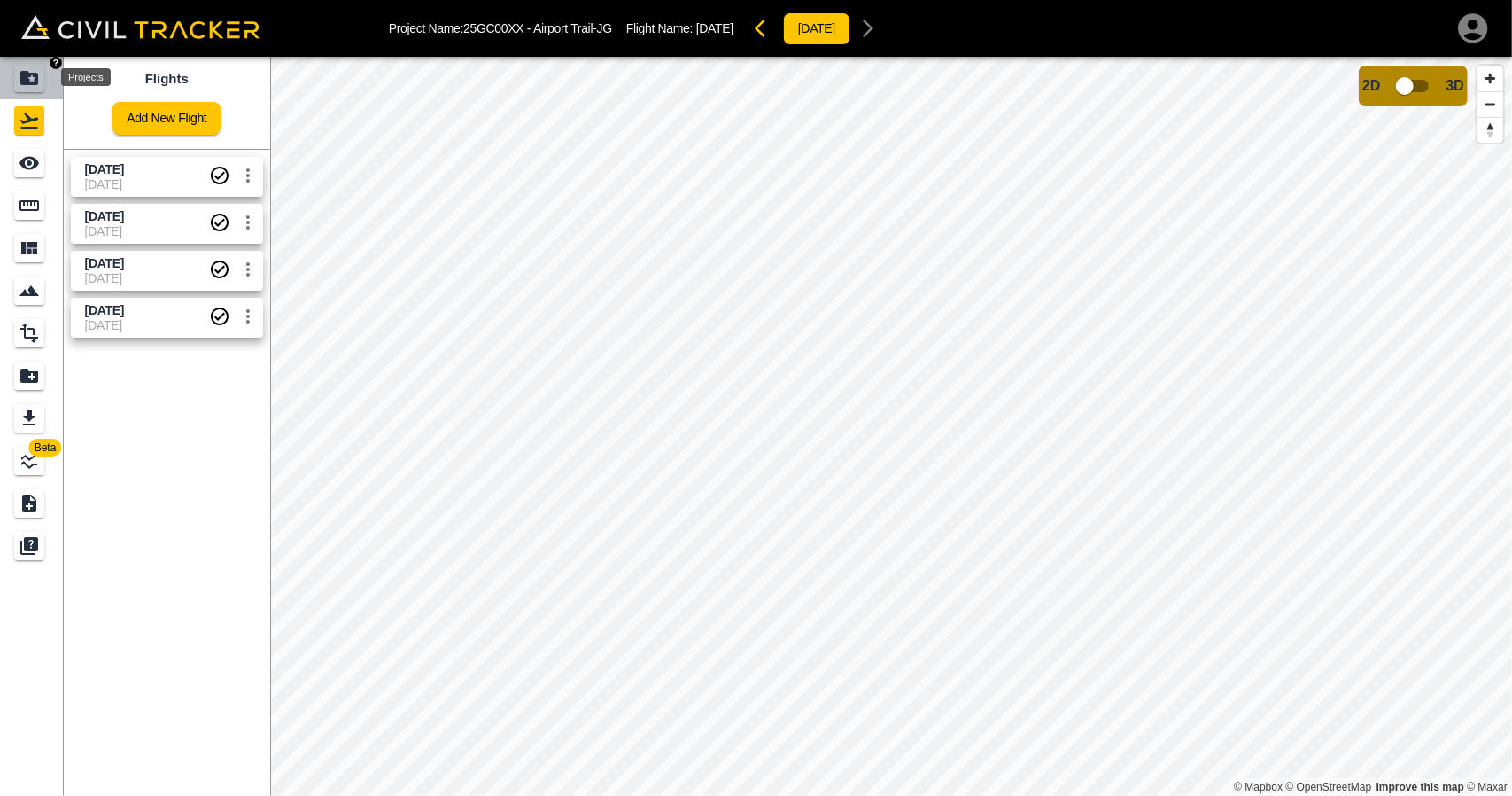
click at [18, 87] on icon "Projects" at bounding box center [29, 77] width 21 height 21
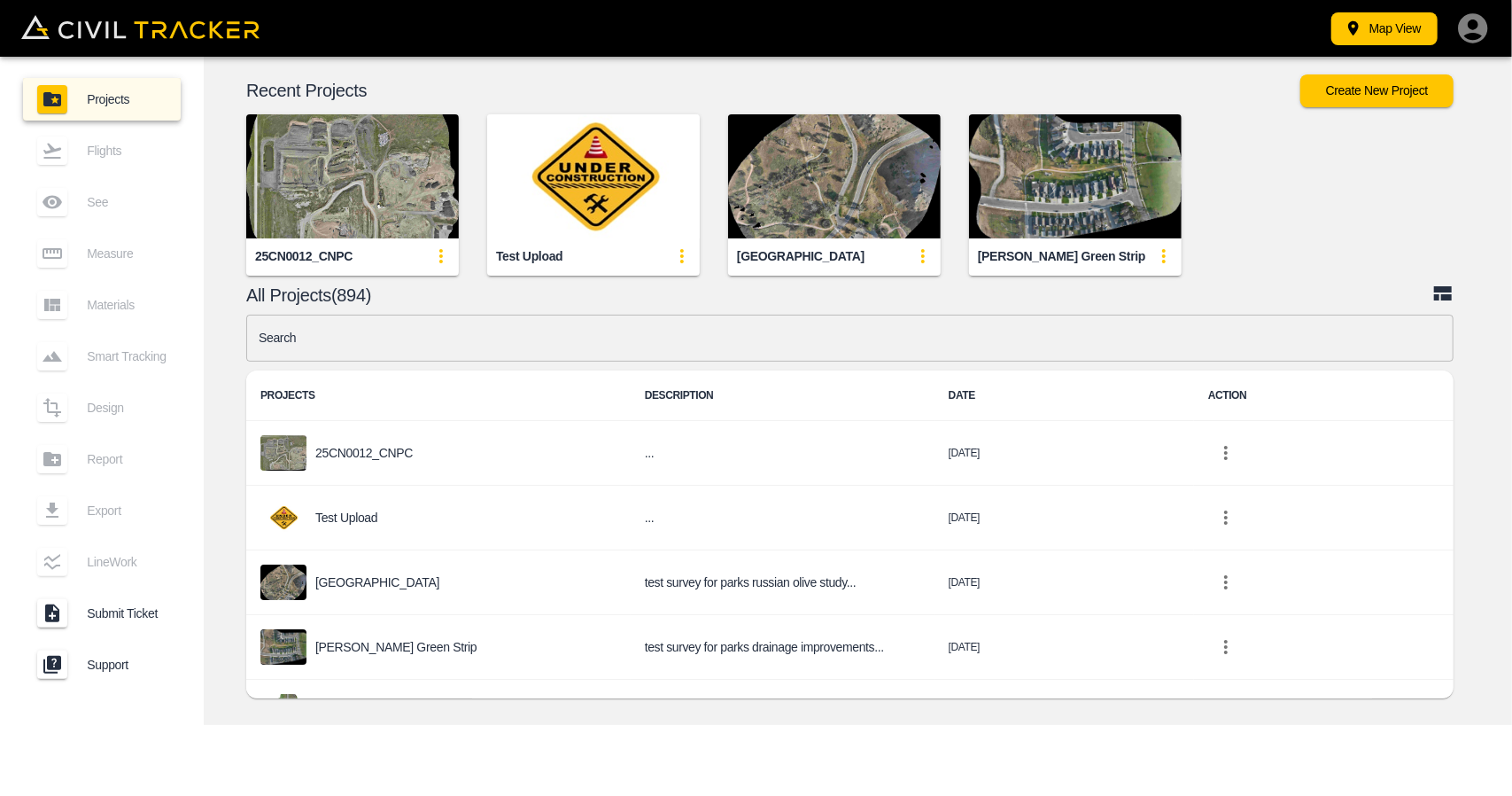
click at [652, 333] on input "text" at bounding box center [850, 337] width 1207 height 47
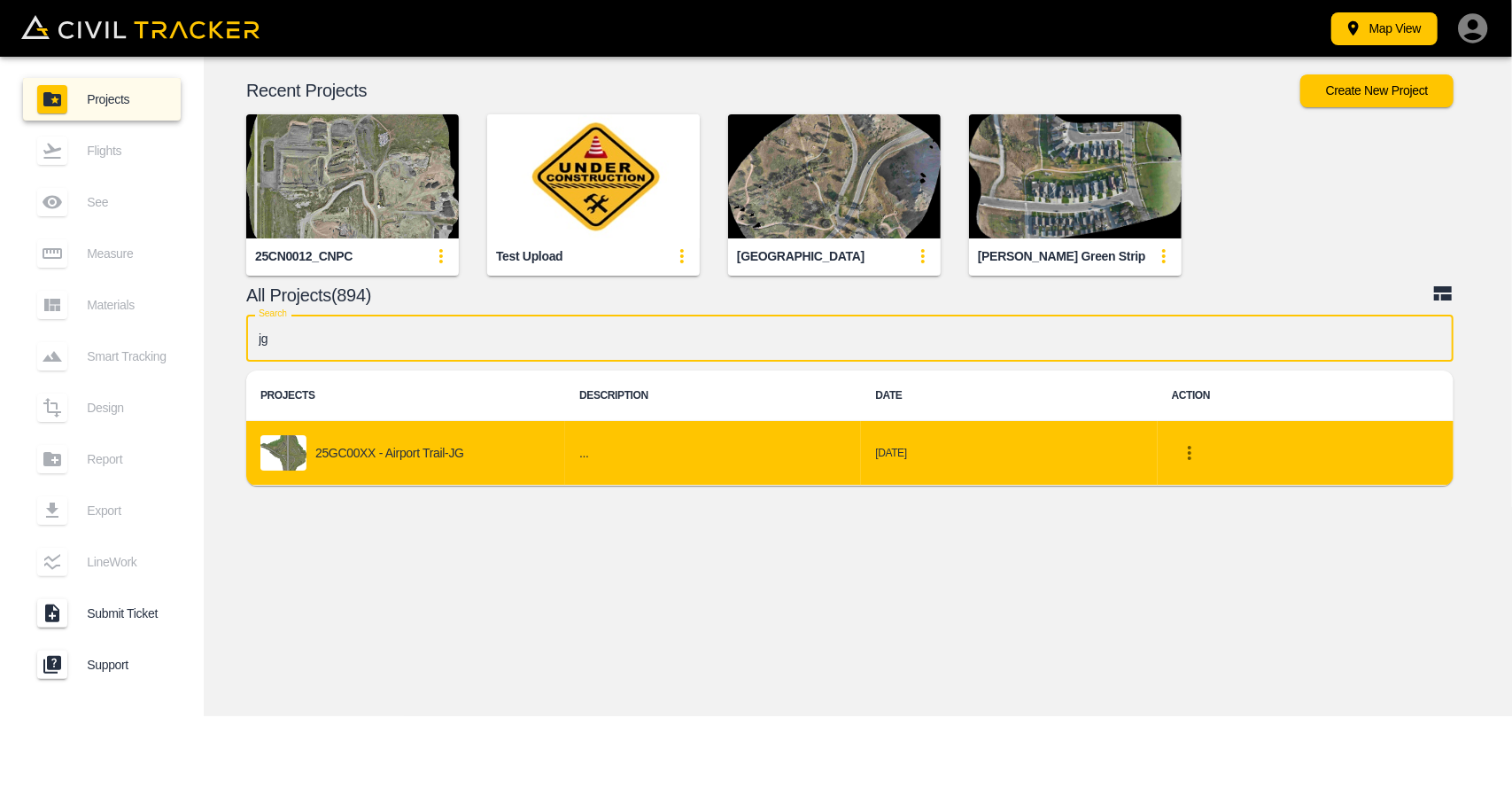
type input "jg"
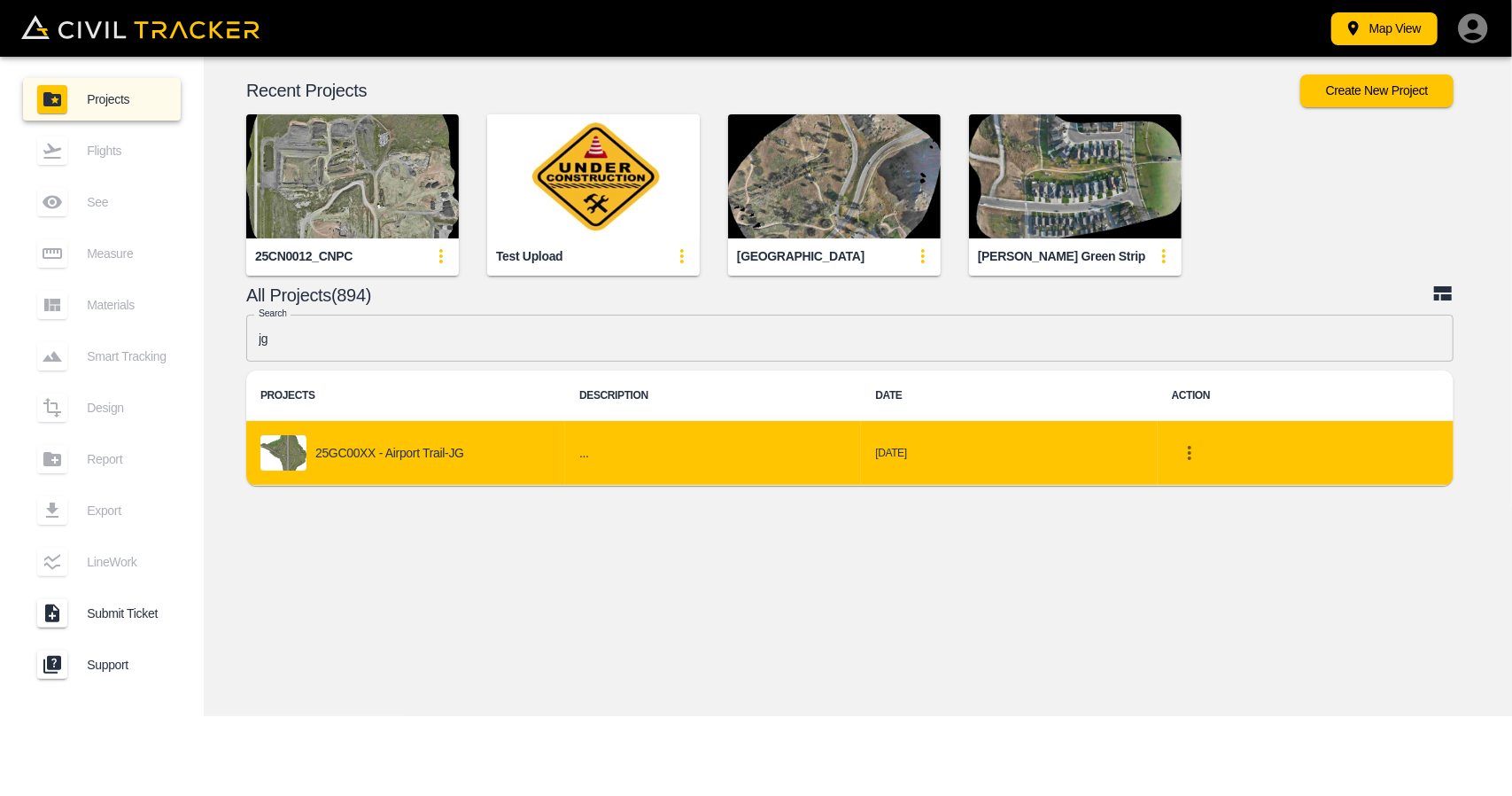
click at [561, 421] on td "25GC00XX - Airport Trail-JG" at bounding box center [406, 453] width 319 height 65
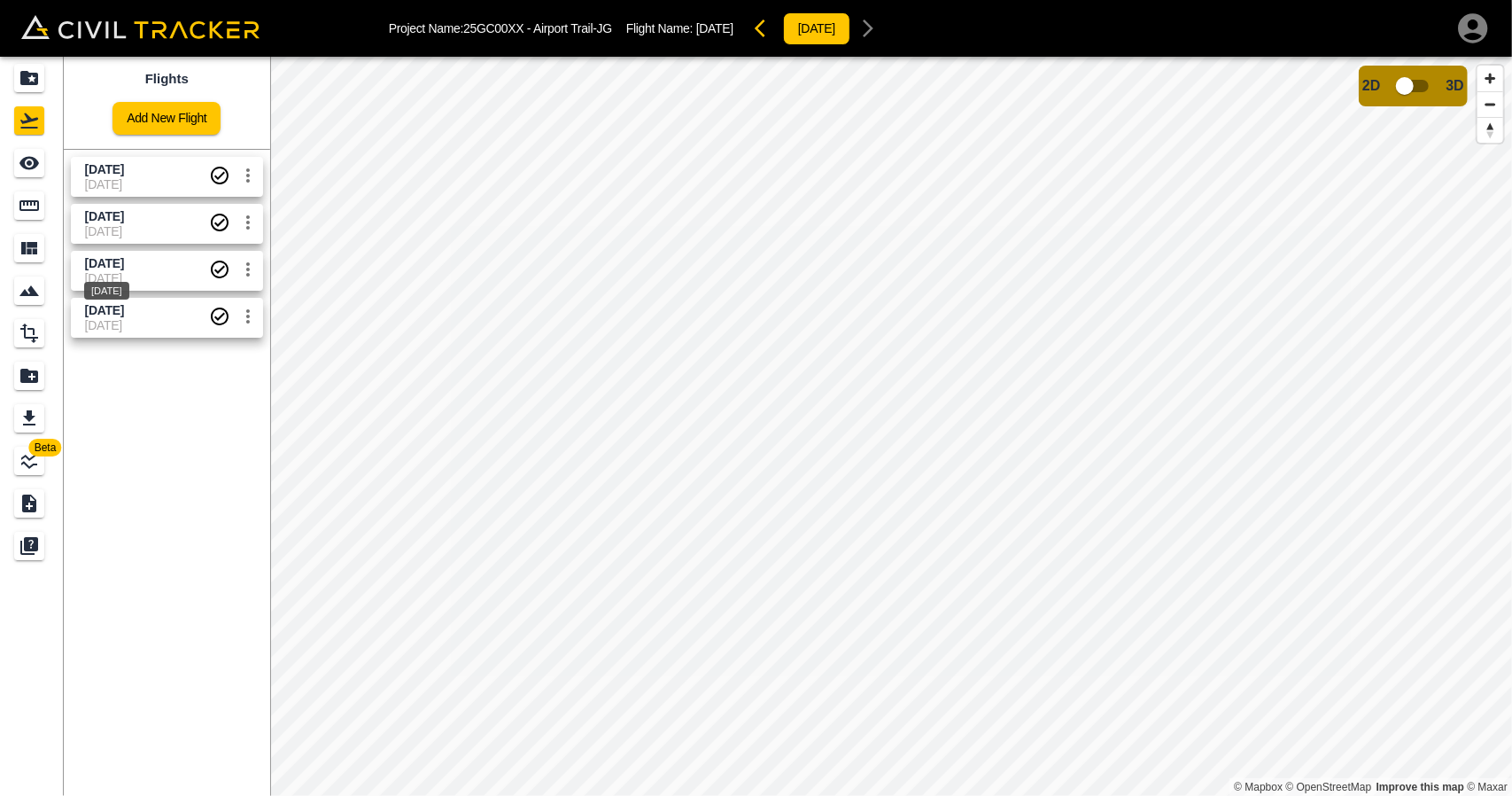
click at [115, 261] on span "[DATE]" at bounding box center [104, 263] width 39 height 14
click at [32, 167] on icon "See" at bounding box center [29, 163] width 19 height 13
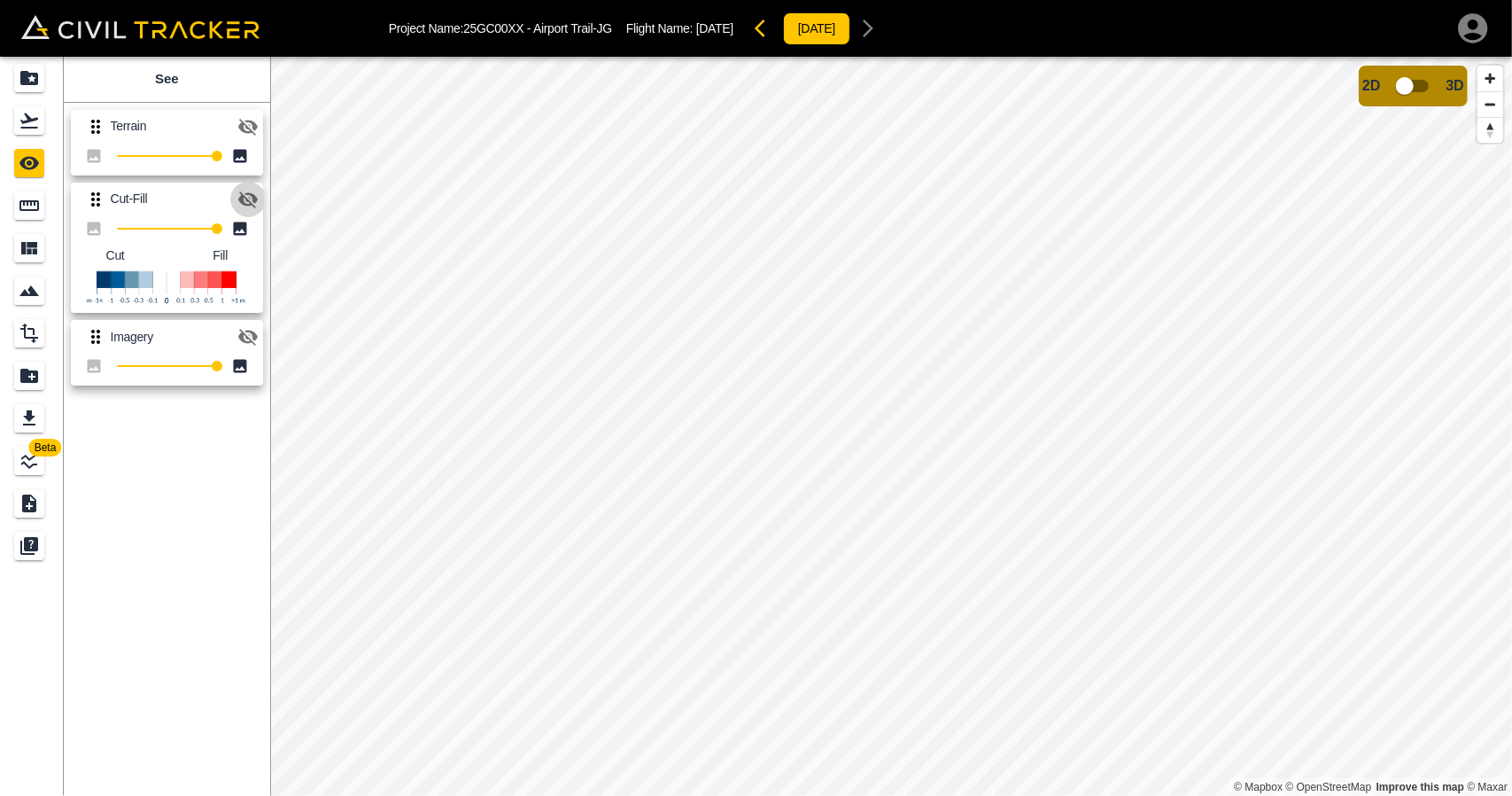
click at [255, 199] on icon "button" at bounding box center [247, 200] width 19 height 17
click at [41, 119] on div "Flights" at bounding box center [30, 120] width 31 height 29
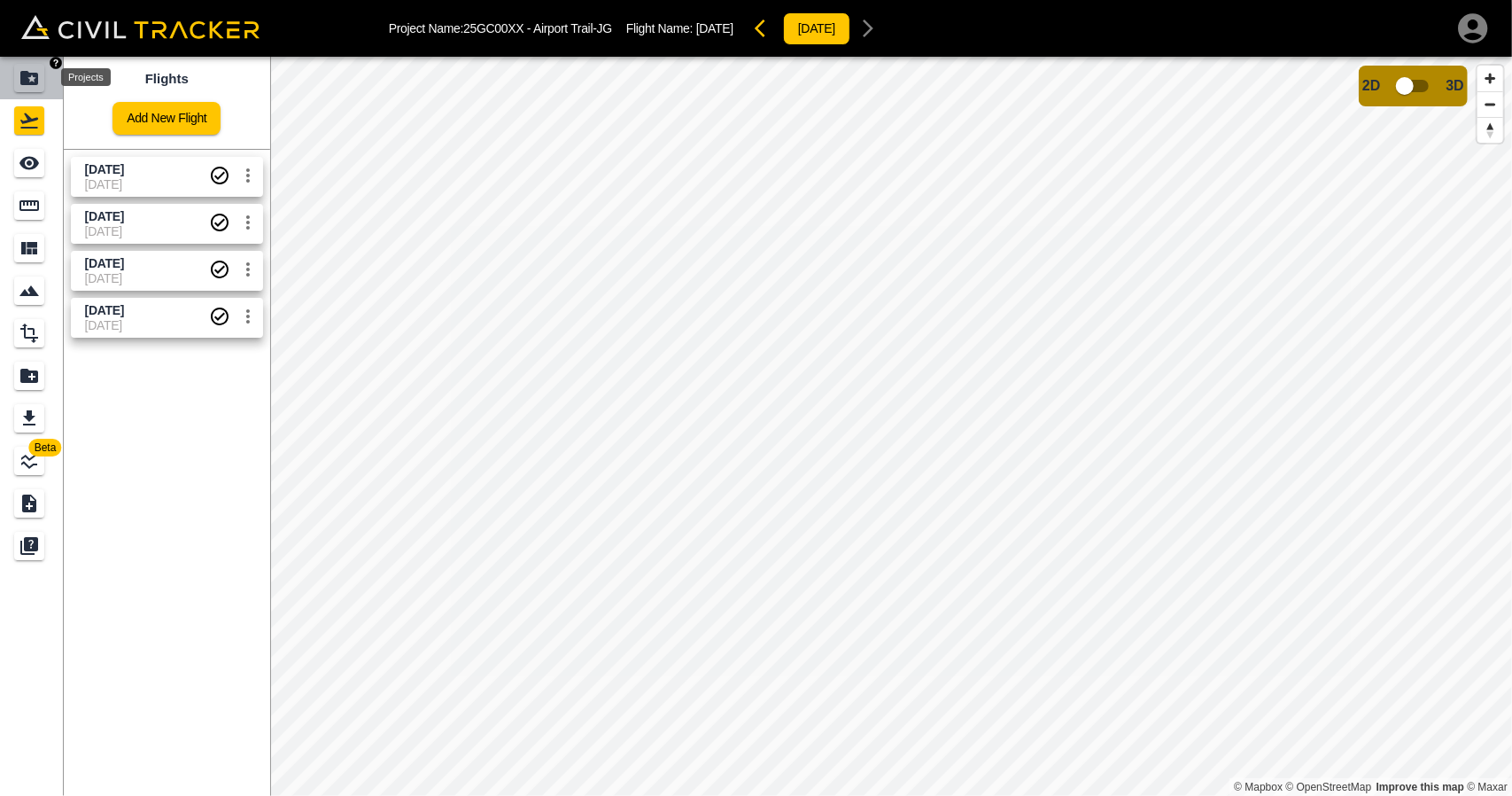
click at [31, 72] on icon "Projects" at bounding box center [29, 77] width 21 height 21
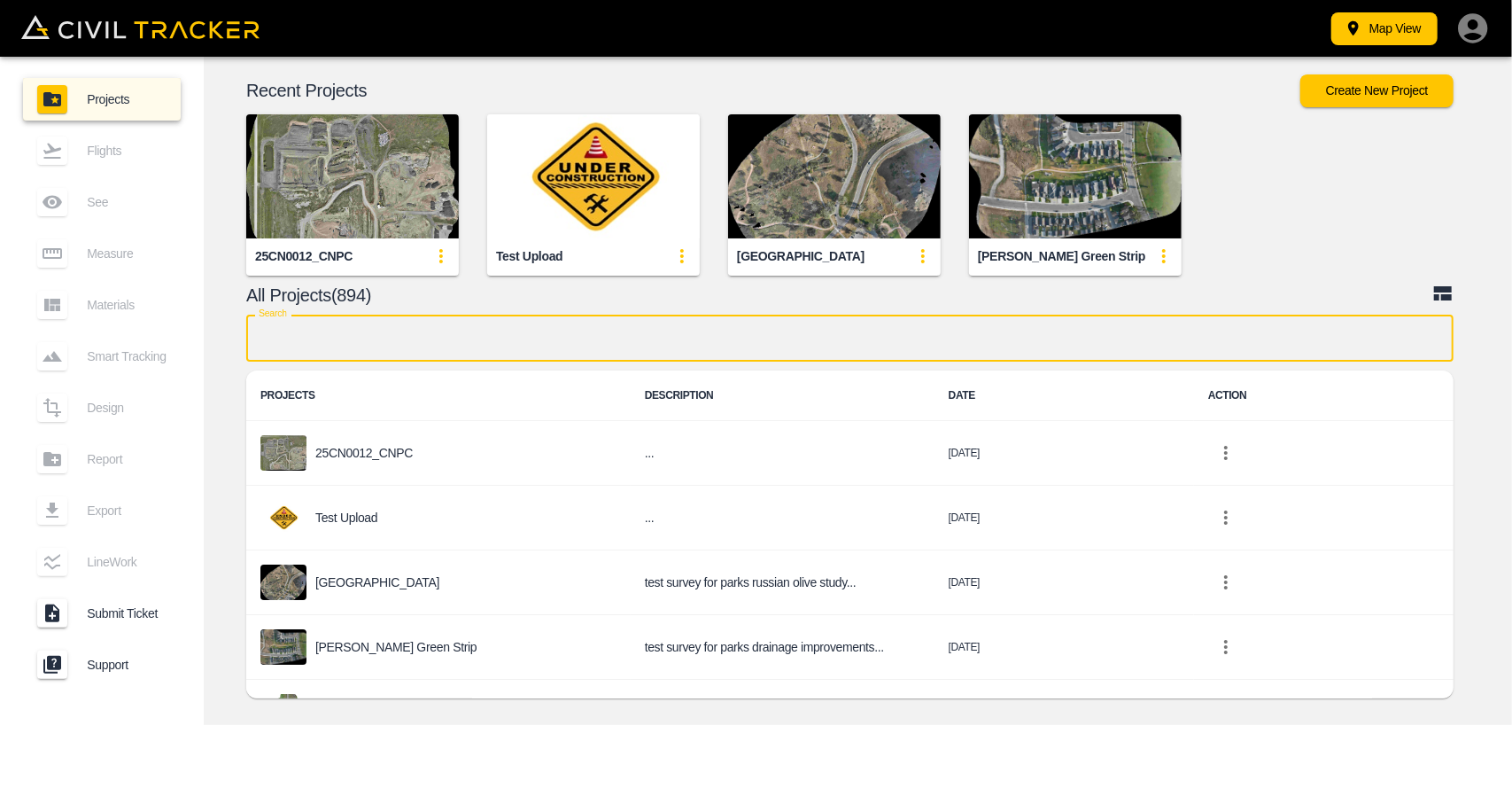
click at [386, 357] on input "text" at bounding box center [850, 337] width 1207 height 47
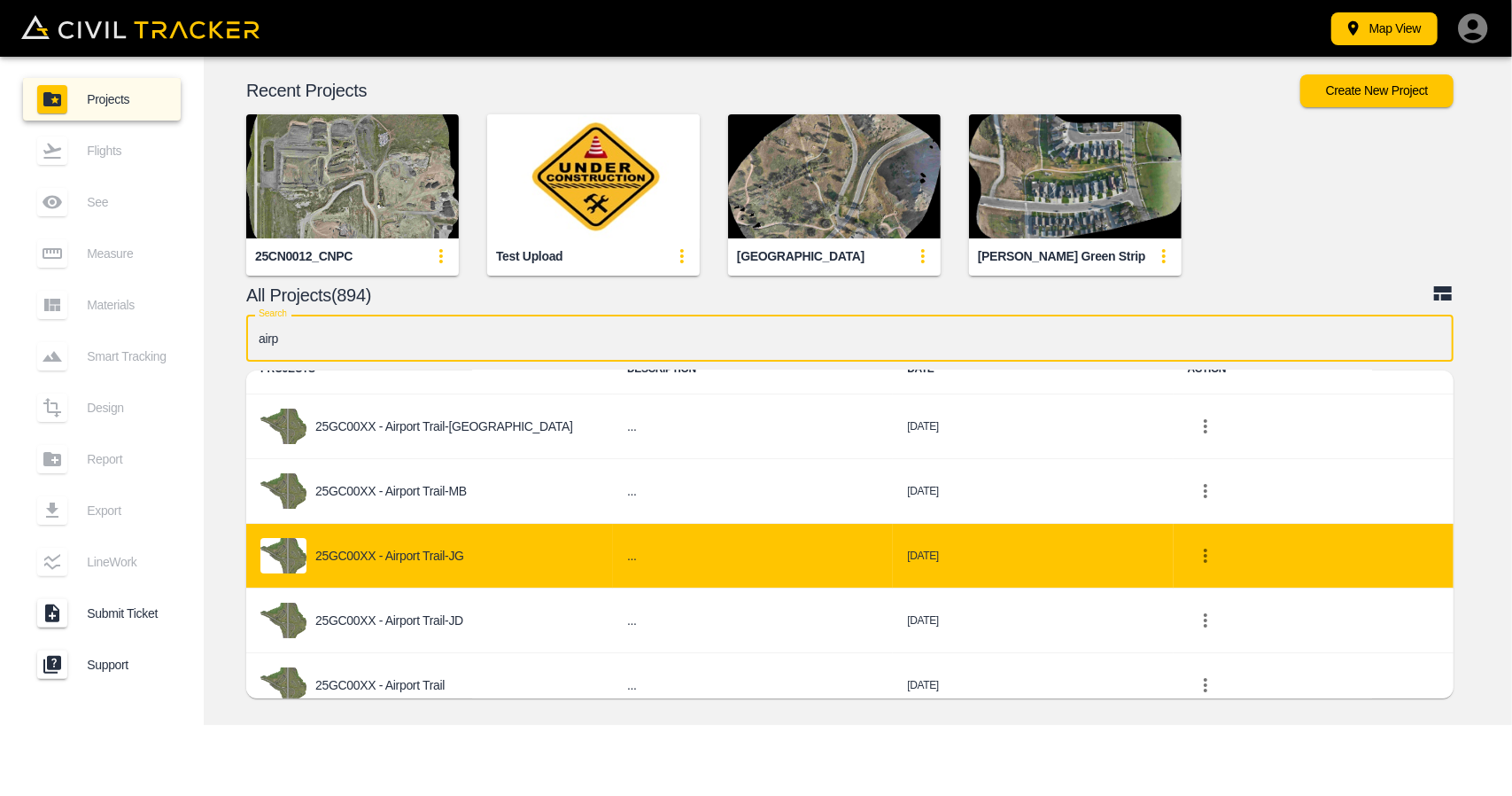
scroll to position [173, 0]
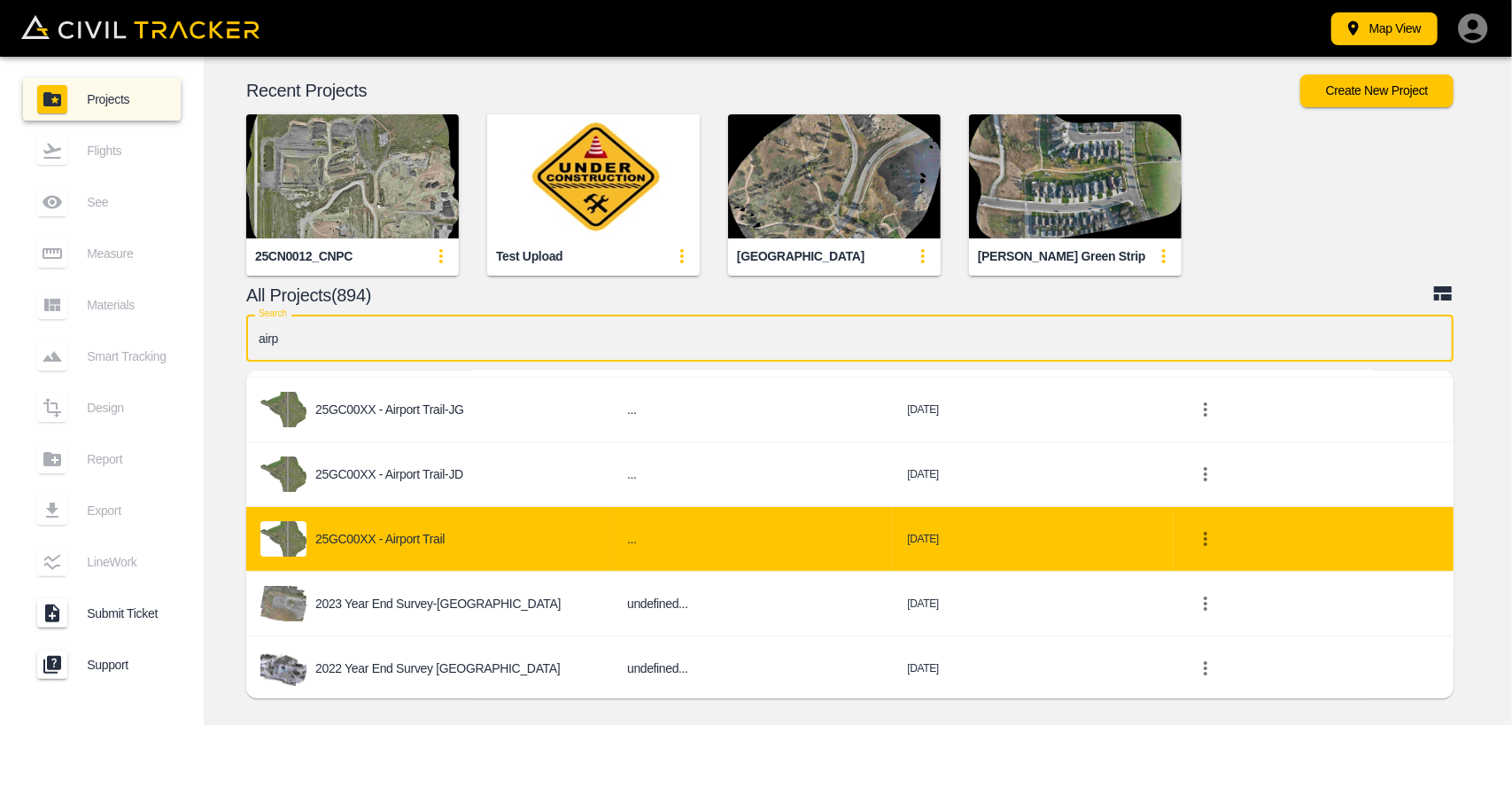
type input "airp"
click at [419, 550] on div "25GC00XX - Airport Trail" at bounding box center [430, 538] width 338 height 35
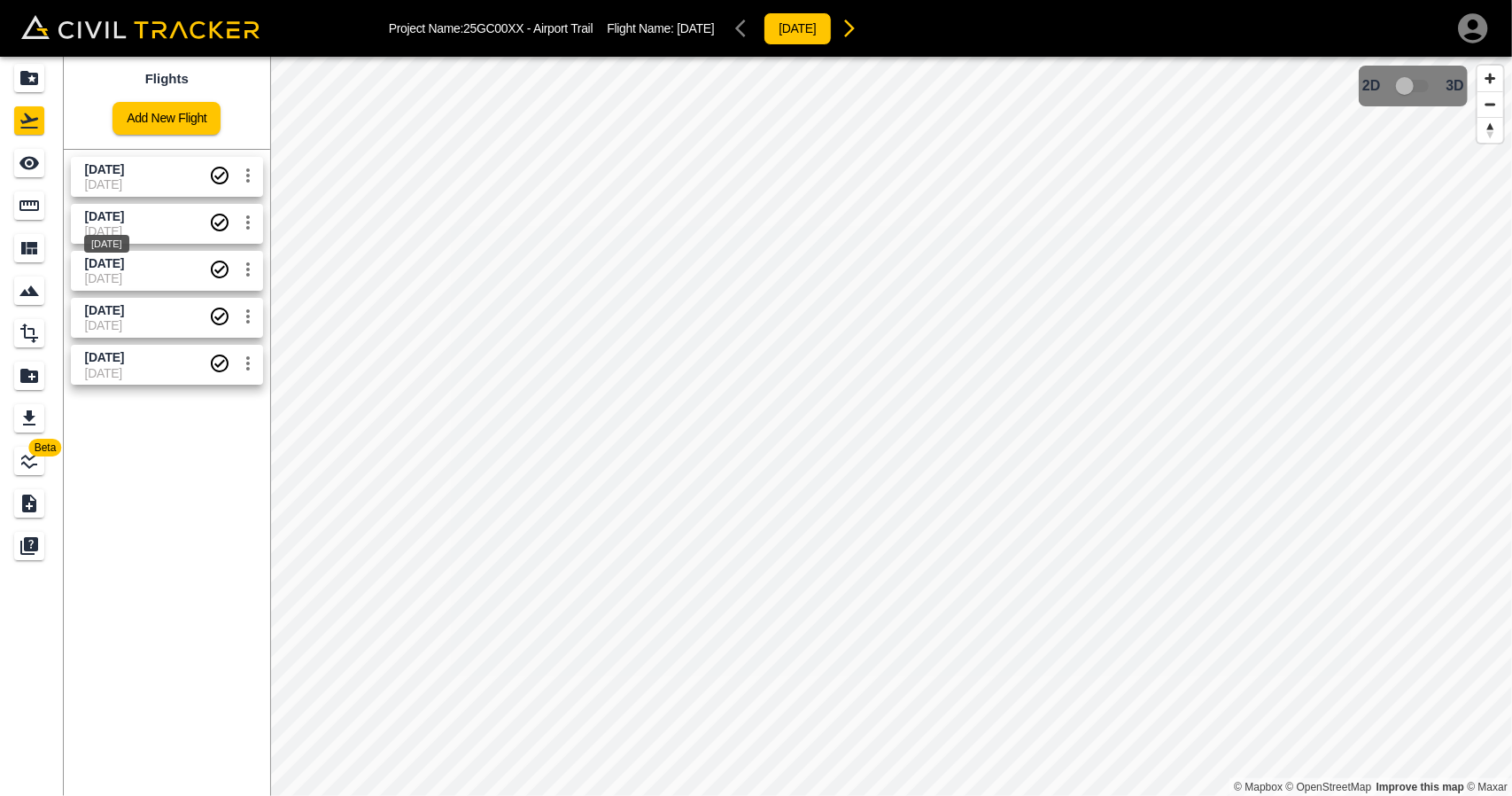
drag, startPoint x: 105, startPoint y: 219, endPoint x: 76, endPoint y: 182, distance: 47.0
click at [105, 220] on span "[DATE]" at bounding box center [104, 216] width 39 height 14
click at [32, 165] on icon "See" at bounding box center [29, 163] width 19 height 13
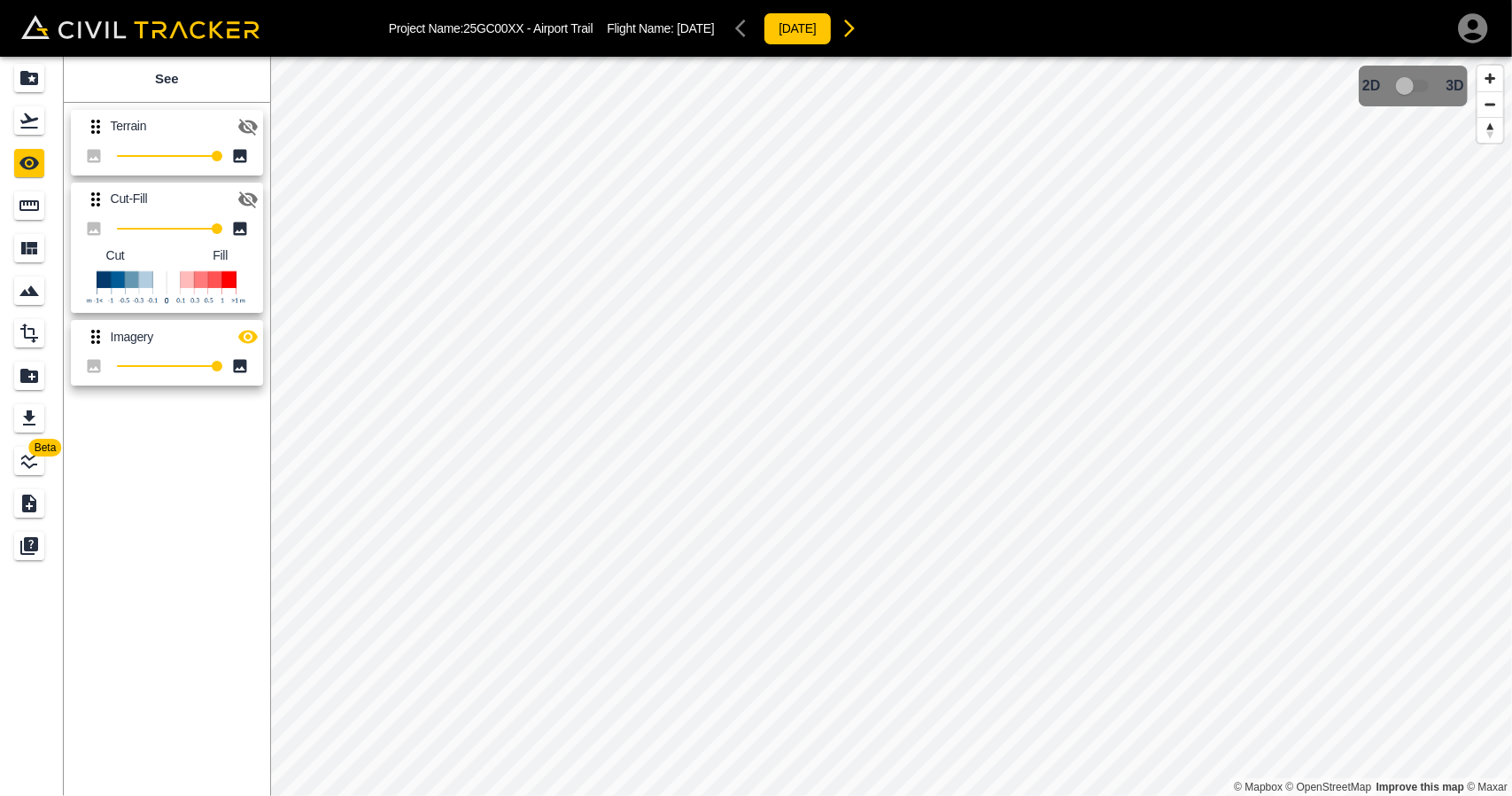
click at [245, 198] on icon "button" at bounding box center [247, 199] width 21 height 21
click at [245, 337] on icon "button" at bounding box center [247, 336] width 21 height 21
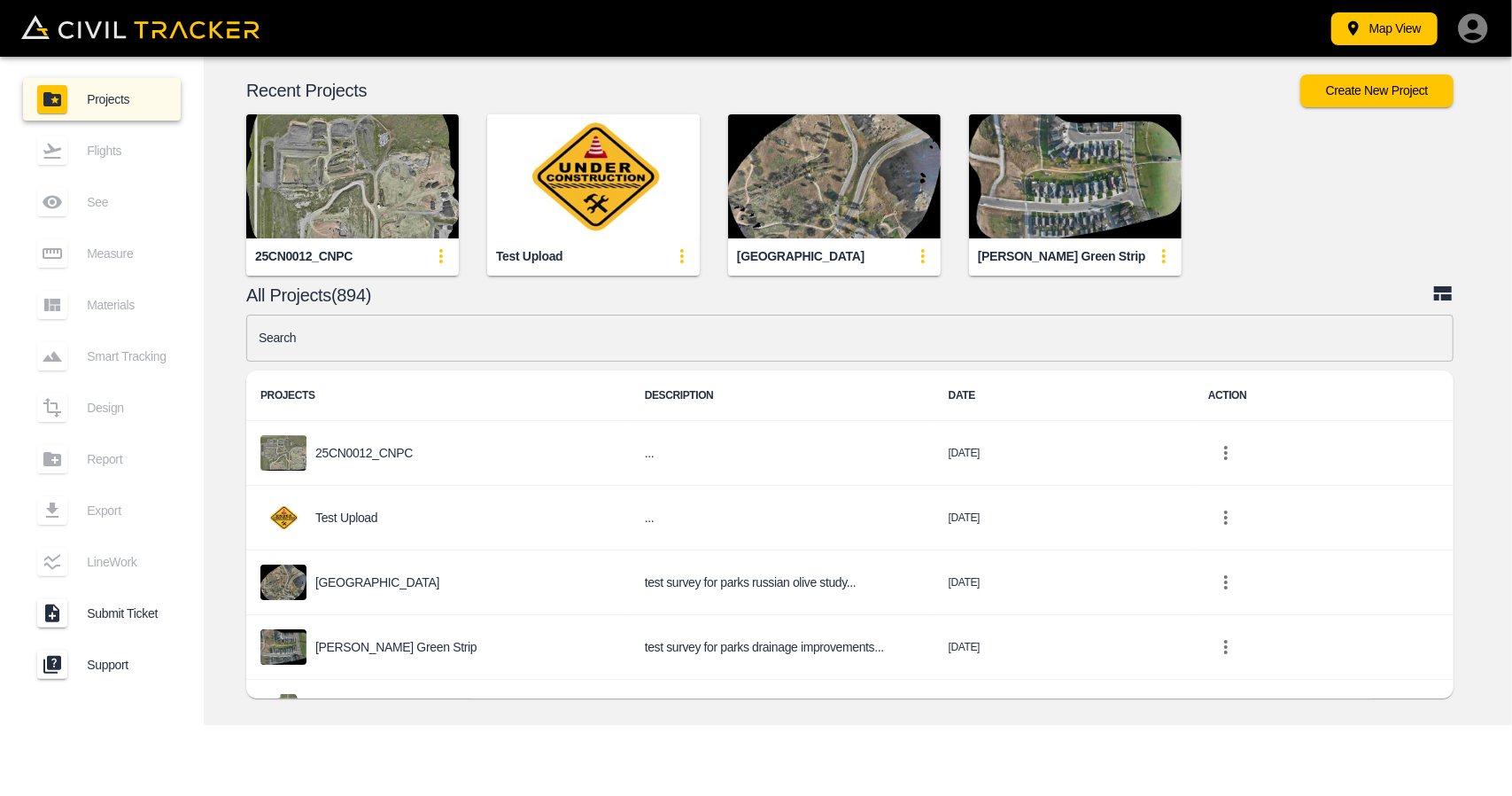
click at [627, 338] on input "text" at bounding box center [850, 337] width 1207 height 47
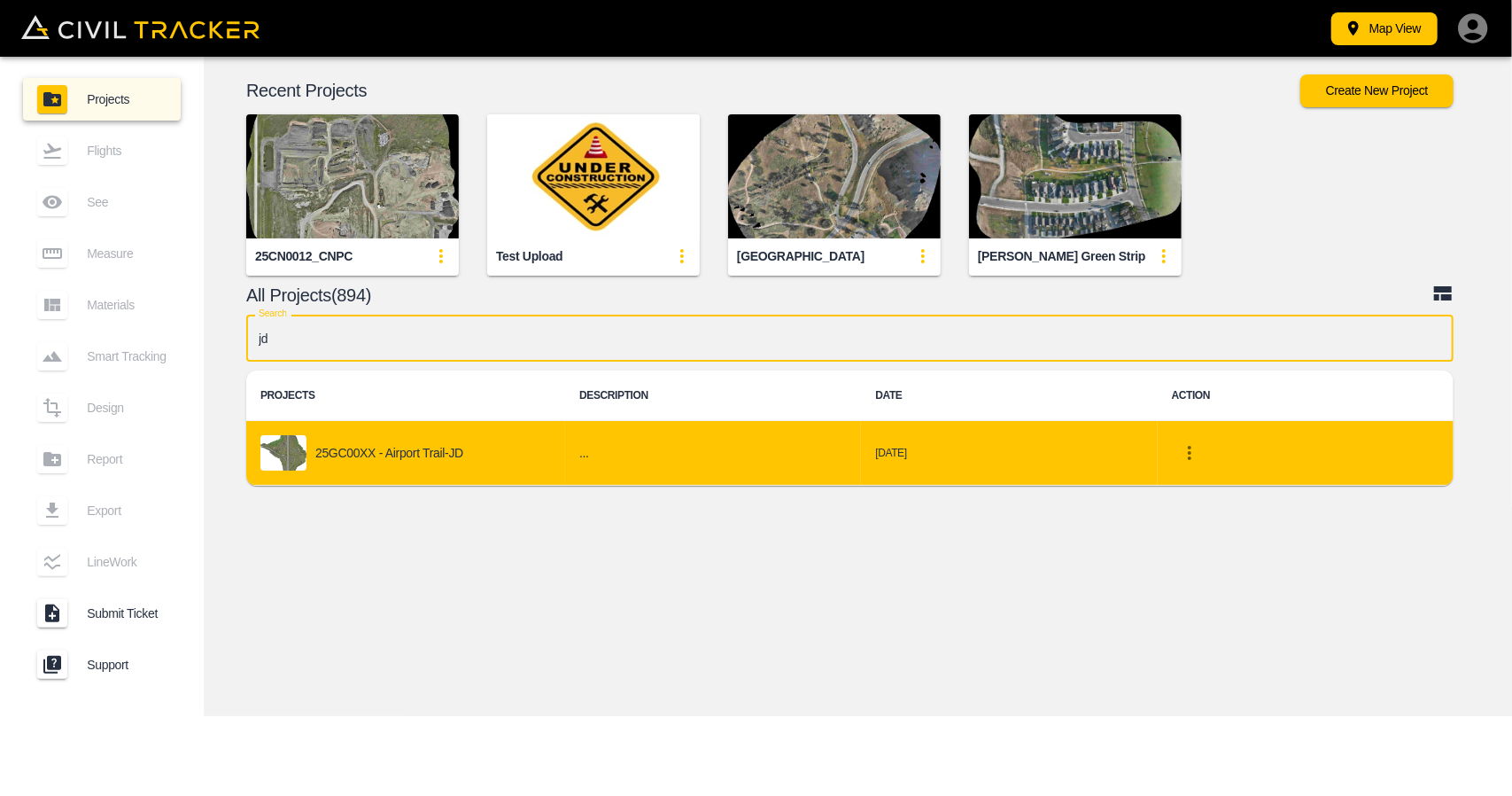
type input "jd"
click at [505, 455] on div "25GC00XX - Airport Trail-JD" at bounding box center [406, 452] width 290 height 35
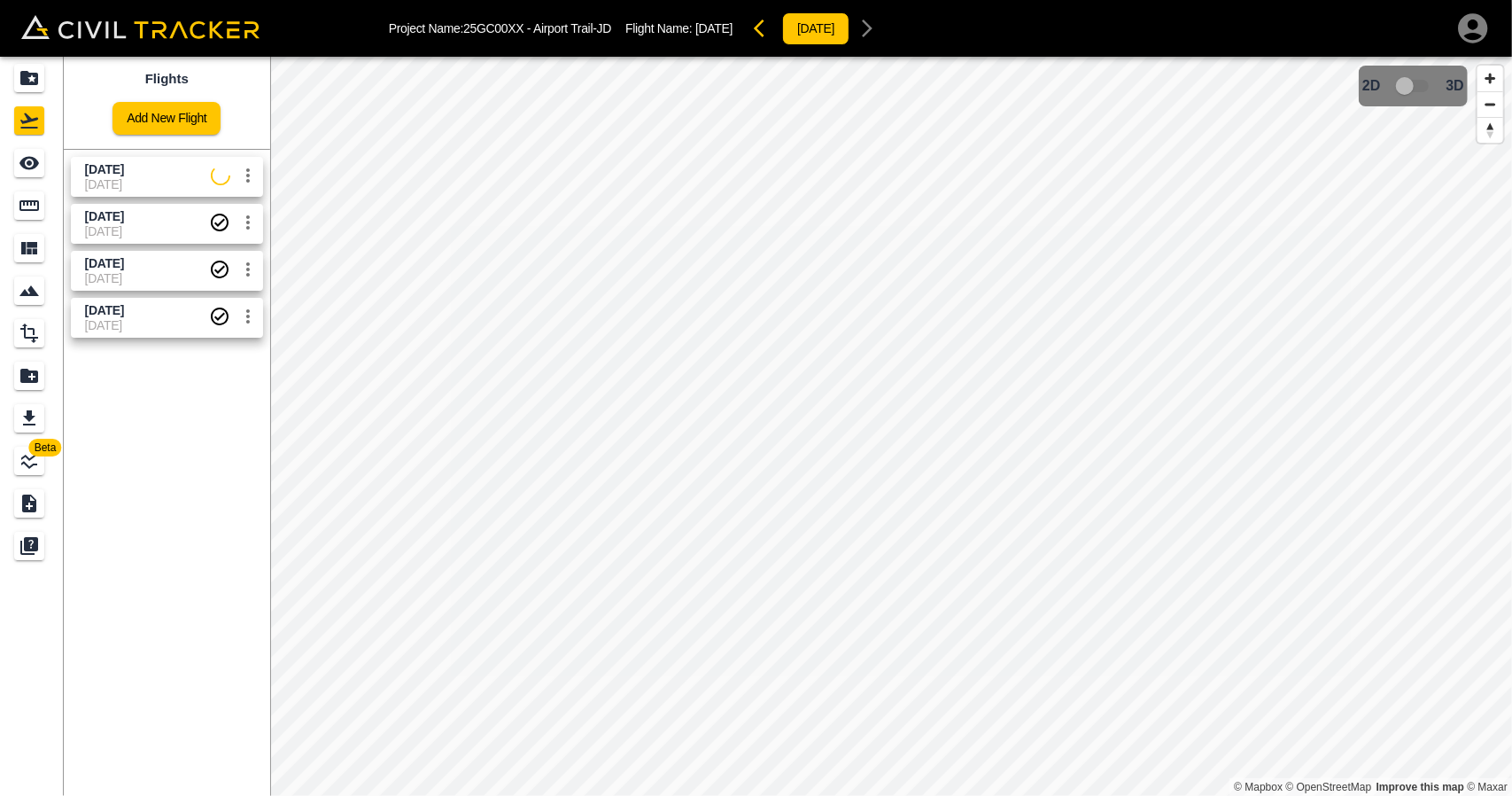
click at [87, 177] on span "[DATE]" at bounding box center [148, 183] width 126 height 14
click at [39, 177] on link at bounding box center [32, 162] width 64 height 42
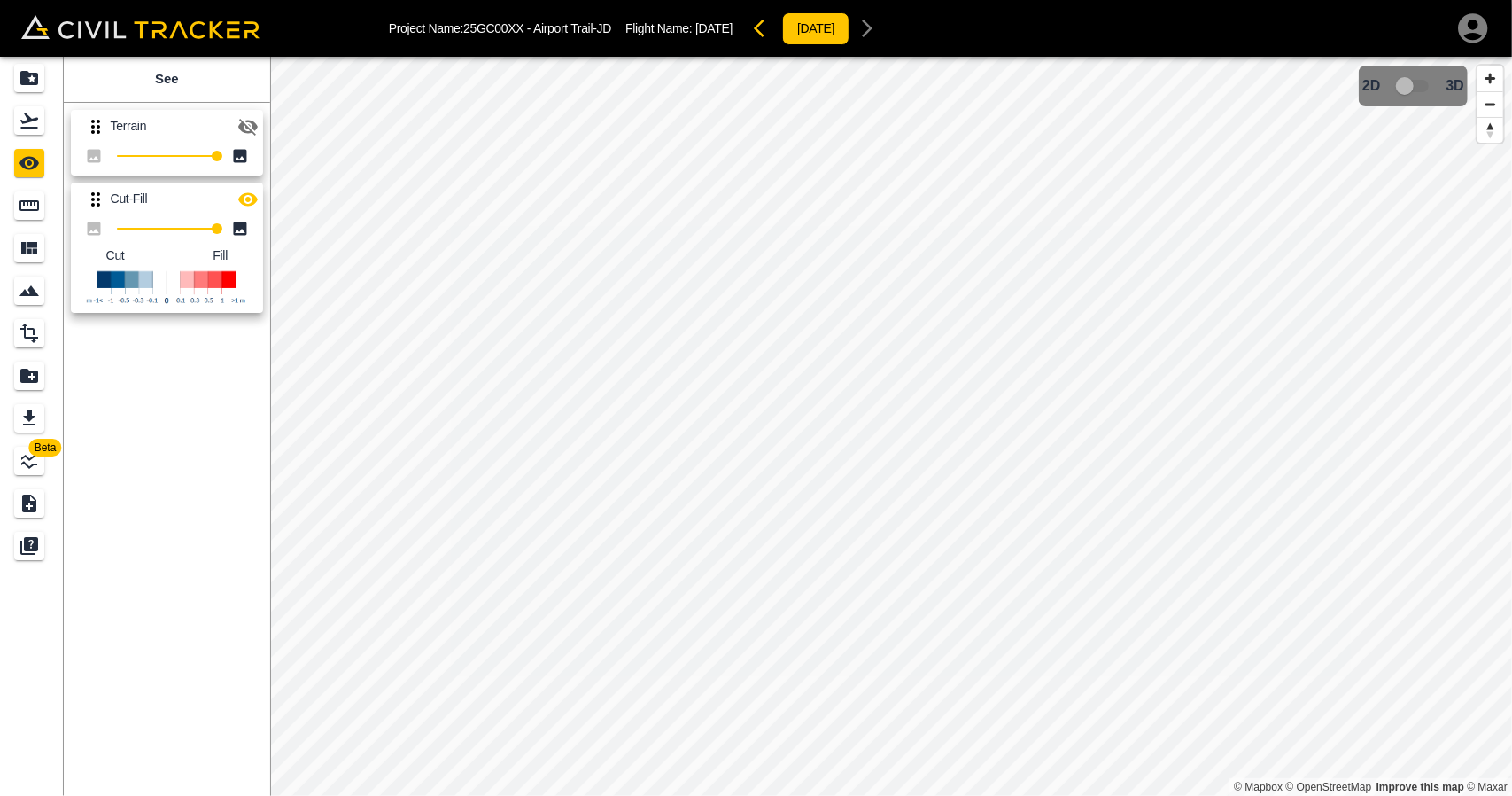
click at [239, 191] on icon "button" at bounding box center [247, 199] width 21 height 21
drag, startPoint x: 239, startPoint y: 191, endPoint x: 122, endPoint y: 132, distance: 131.0
click at [239, 192] on icon "button" at bounding box center [247, 200] width 19 height 17
click at [32, 72] on icon "Projects" at bounding box center [29, 77] width 21 height 21
